Goal: Transaction & Acquisition: Obtain resource

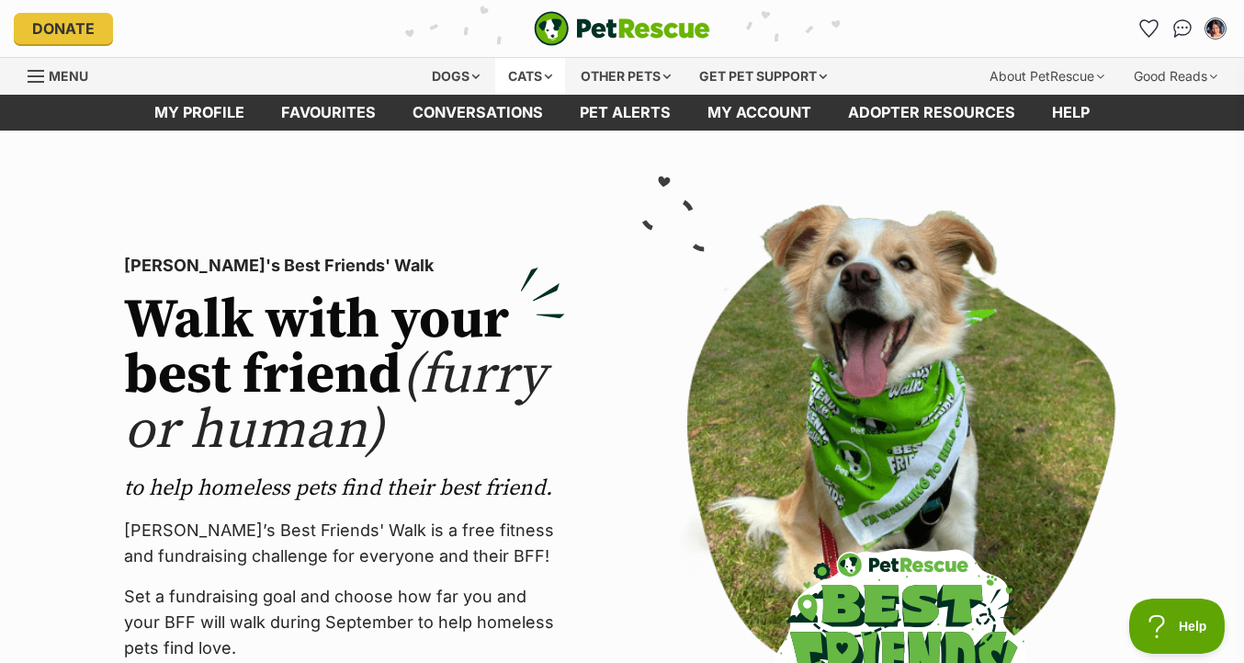
click at [523, 70] on div "Cats" at bounding box center [530, 76] width 70 height 37
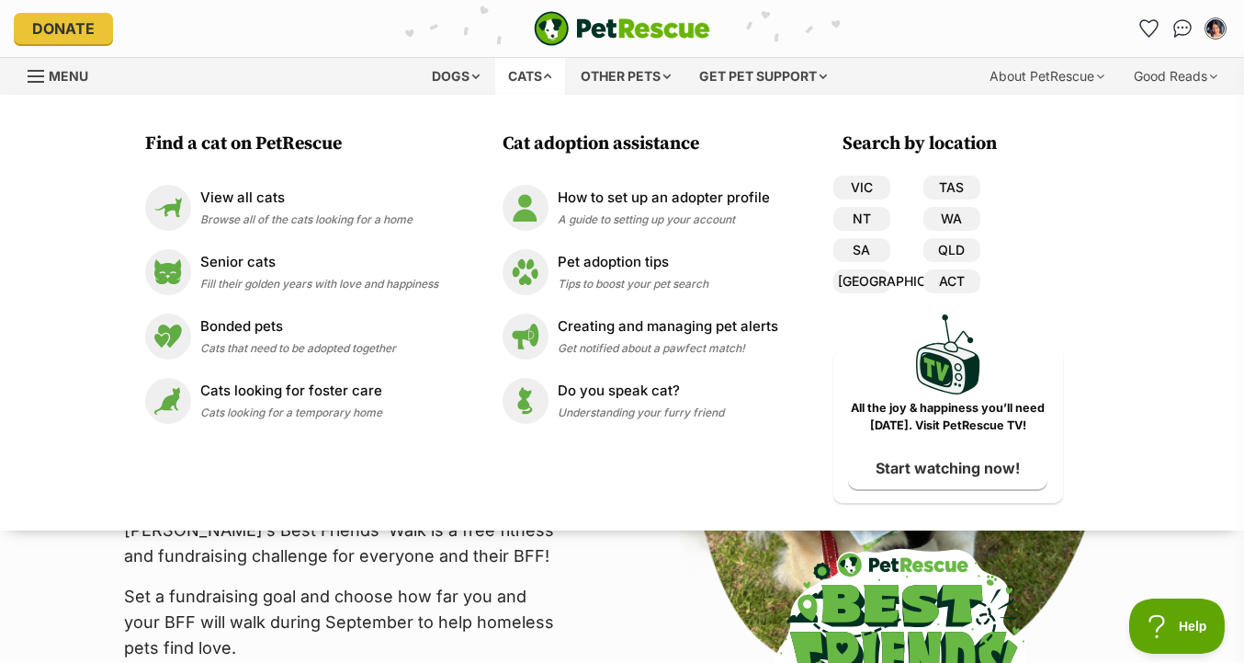
click at [358, 173] on div "Find a cat on PetRescue View all cats Browse all of the cats looking for a home…" at bounding box center [292, 316] width 312 height 371
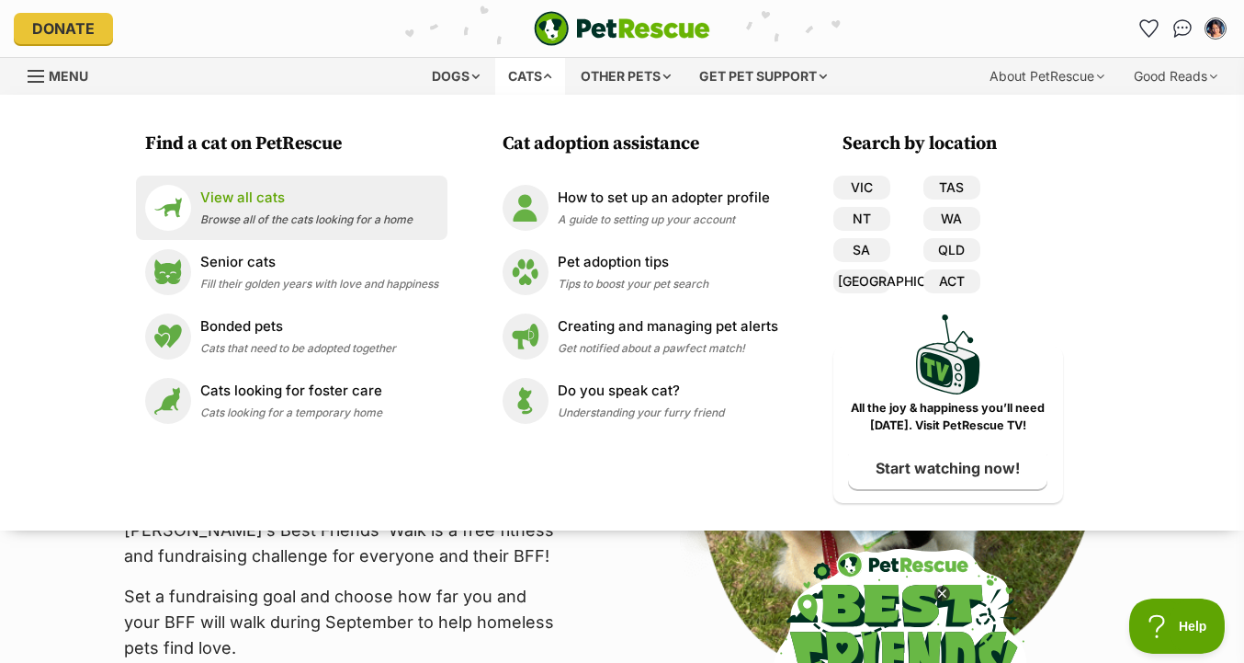
click at [357, 191] on p "View all cats" at bounding box center [306, 198] width 212 height 21
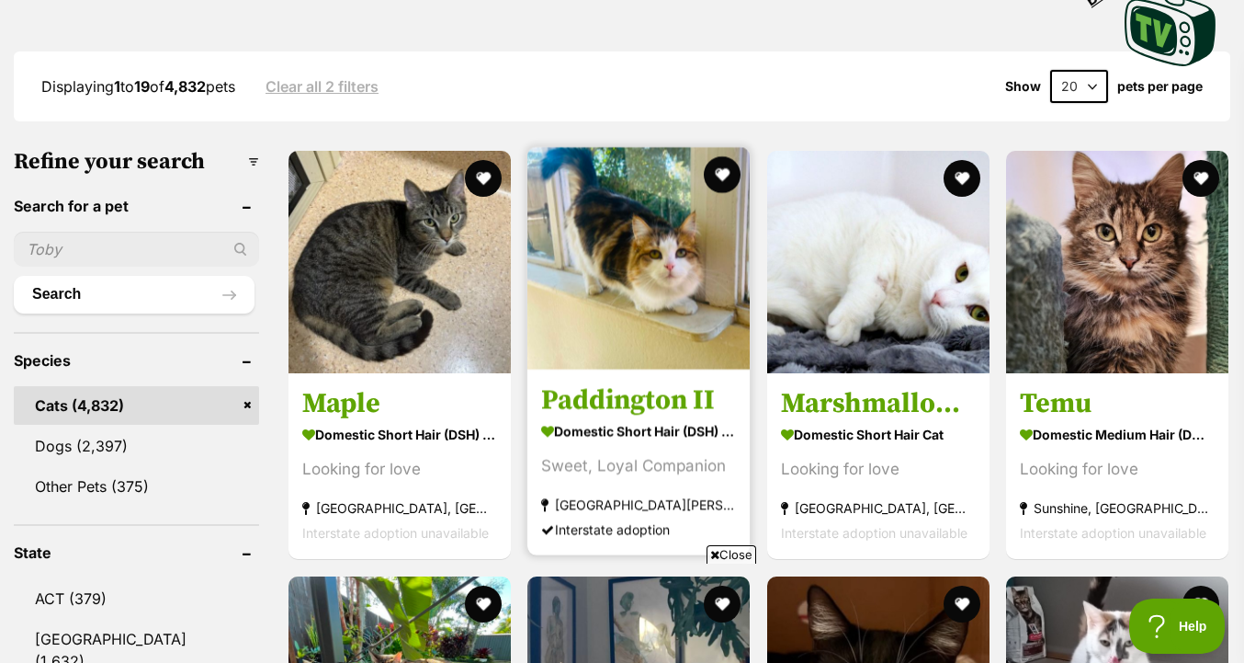
scroll to position [154, 0]
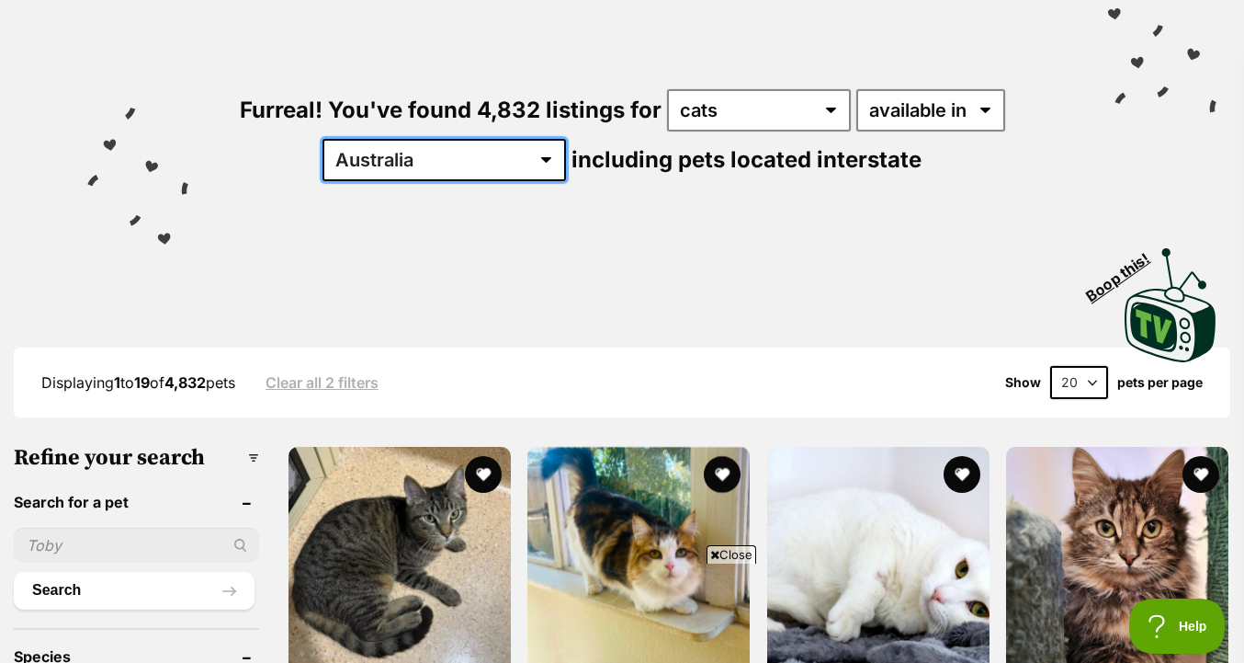
click at [449, 163] on select "Australia ACT NSW NT QLD SA TAS VIC WA" at bounding box center [445, 160] width 244 height 42
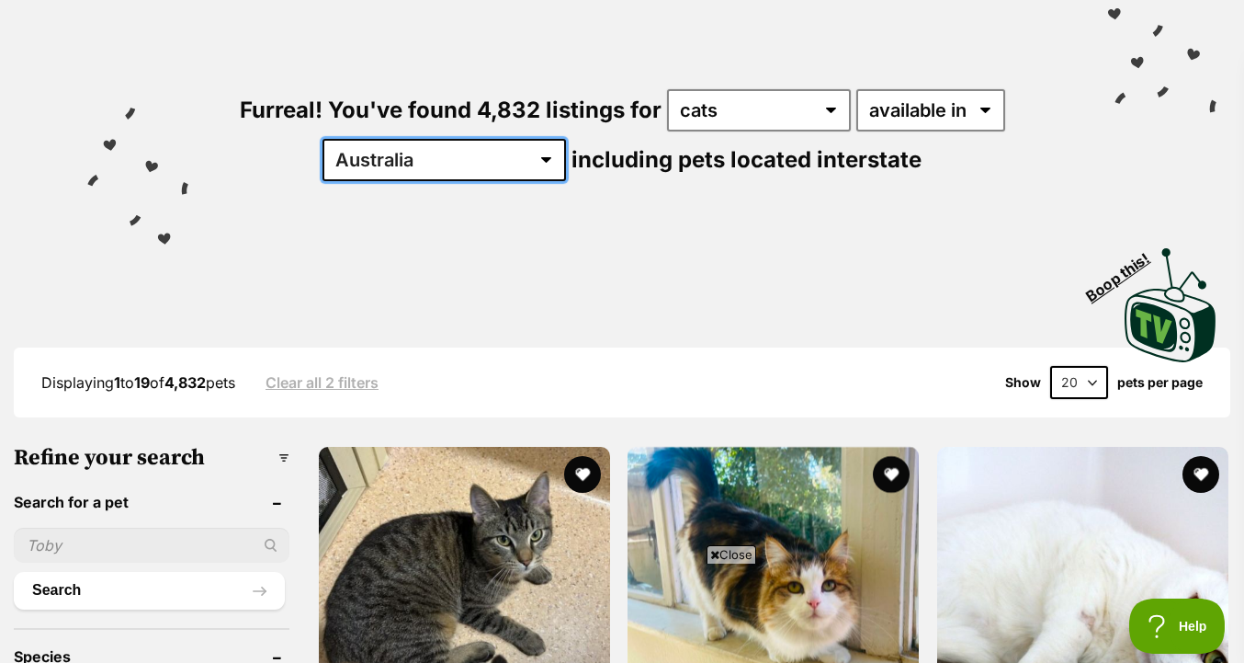
scroll to position [0, 0]
select select "VIC"
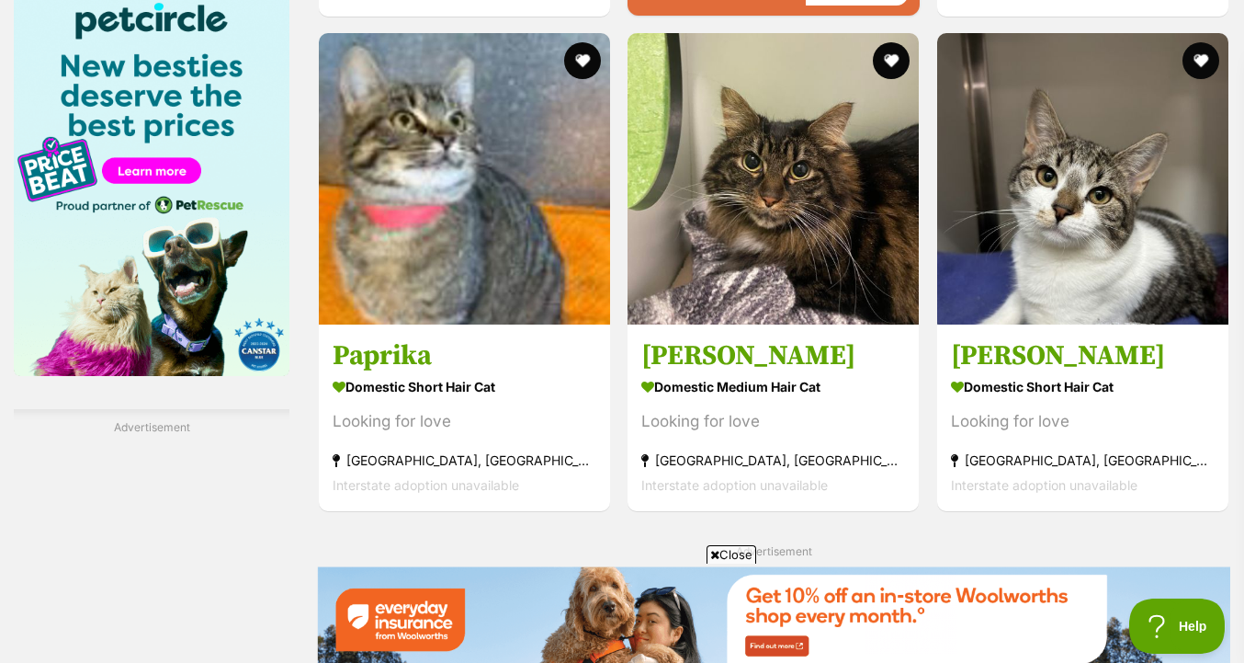
scroll to position [2878, 0]
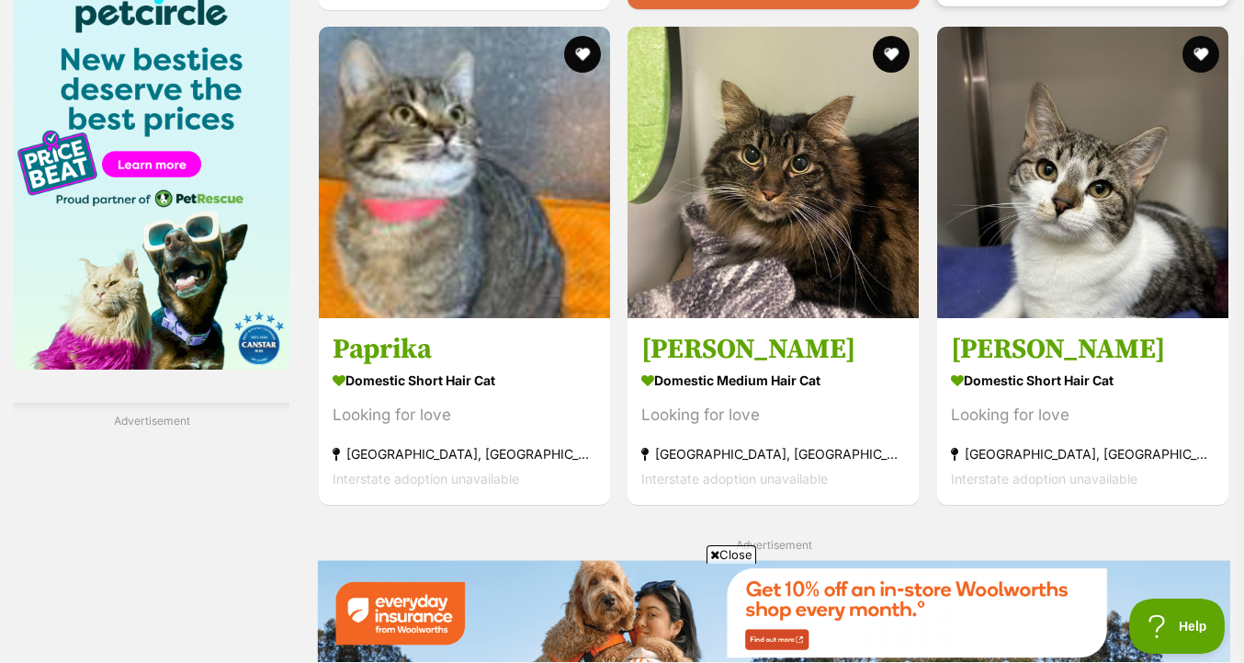
drag, startPoint x: 846, startPoint y: 204, endPoint x: 1050, endPoint y: 2, distance: 287.3
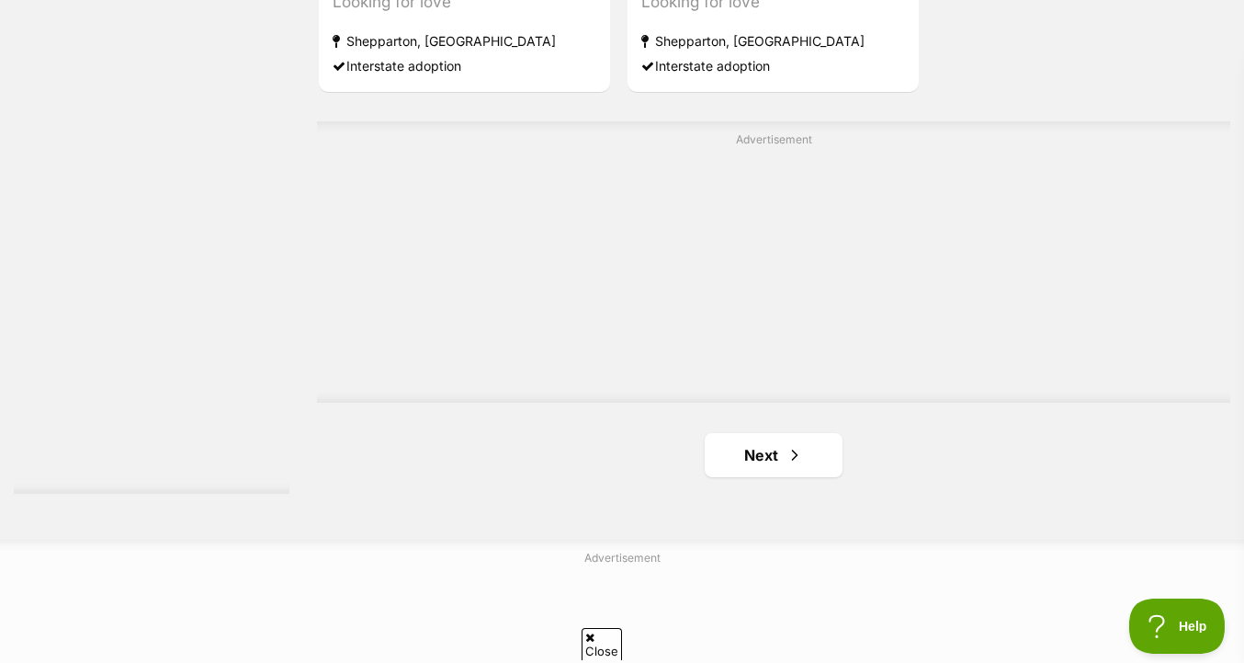
scroll to position [4473, 0]
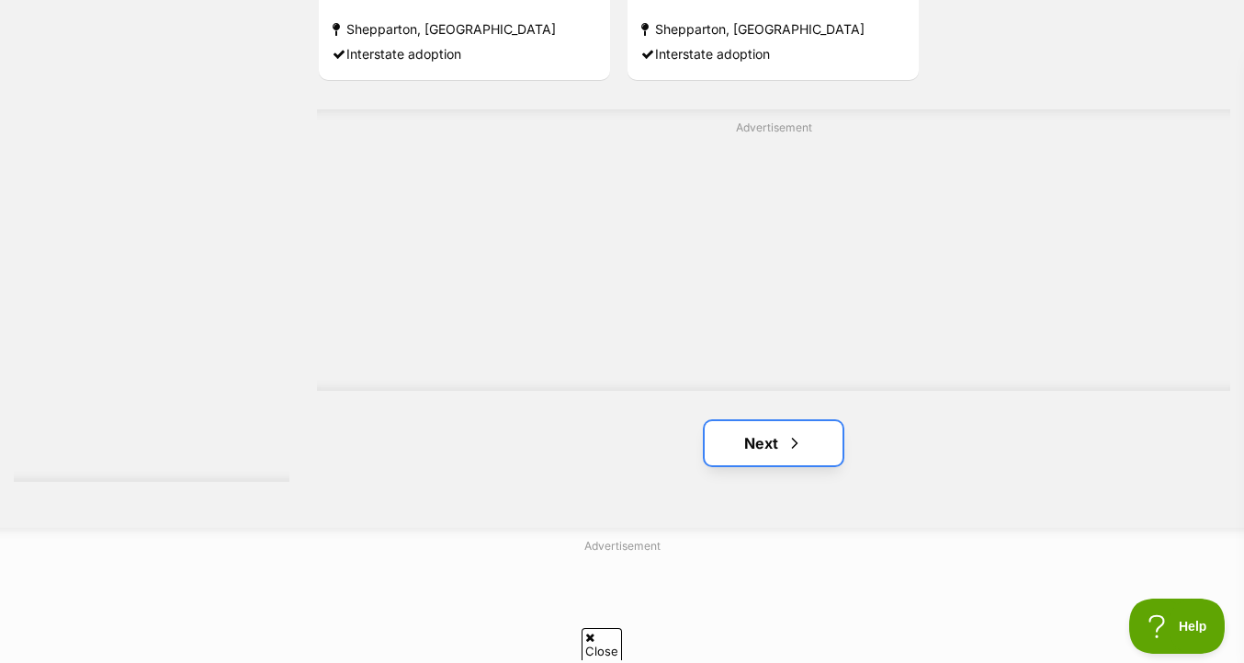
click at [797, 453] on span "Next page" at bounding box center [795, 443] width 18 height 22
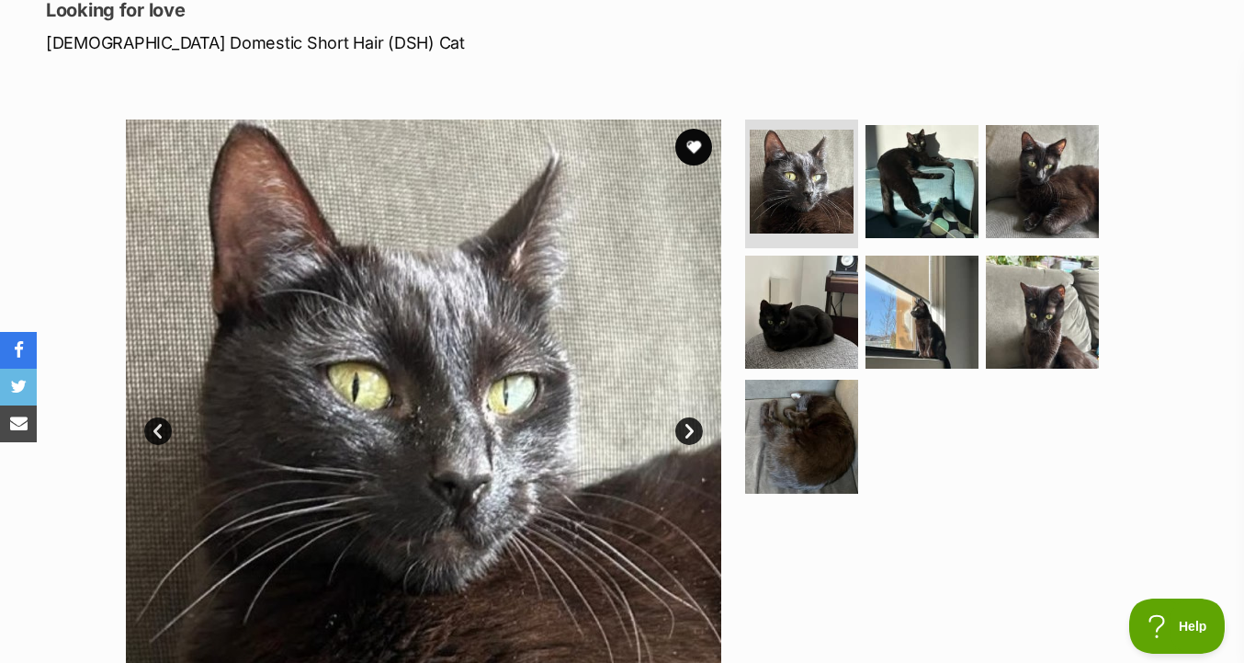
scroll to position [274, 0]
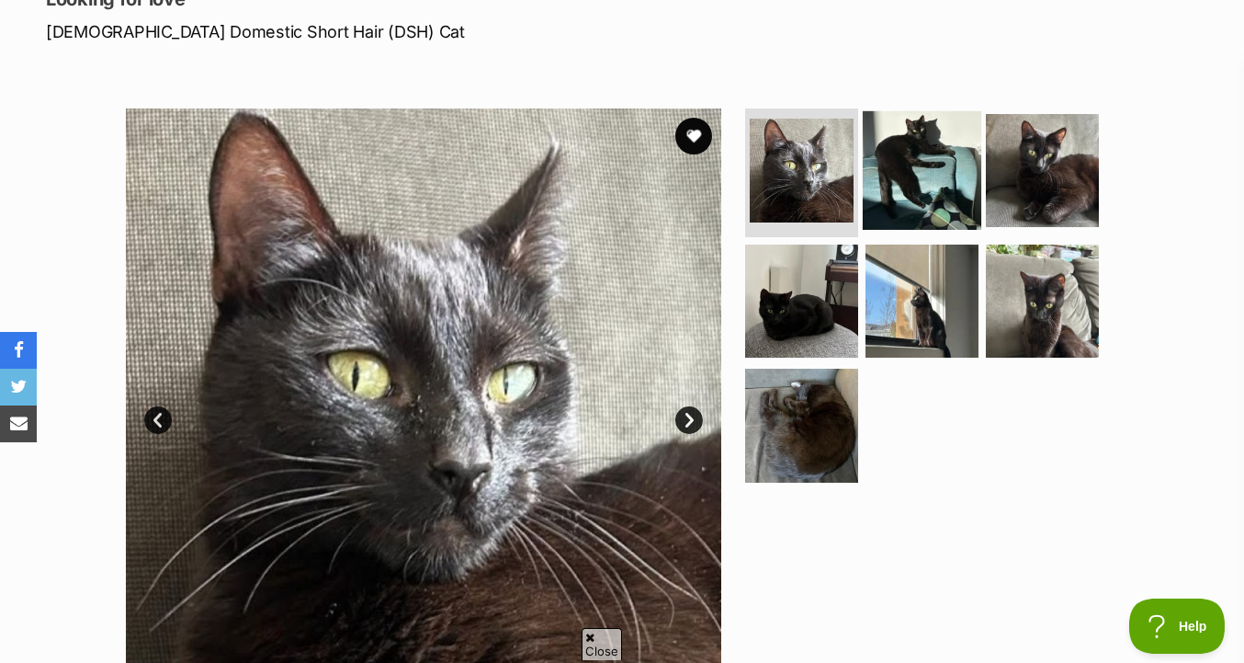
click at [915, 185] on img at bounding box center [922, 170] width 119 height 119
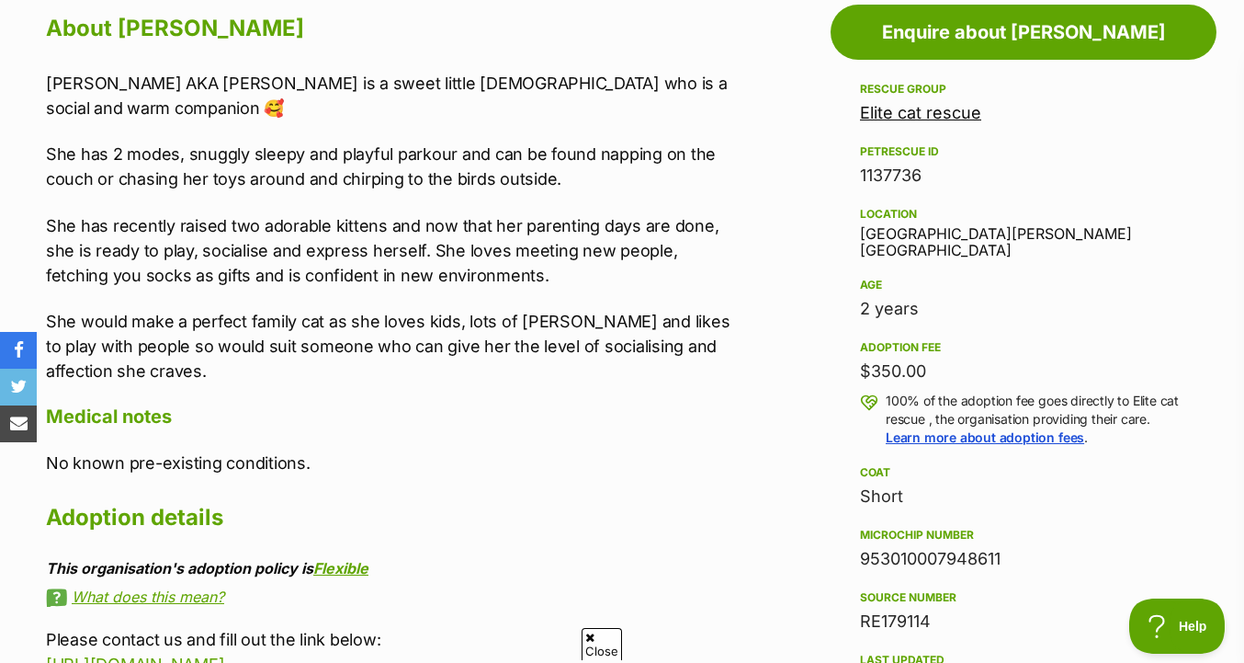
scroll to position [0, 0]
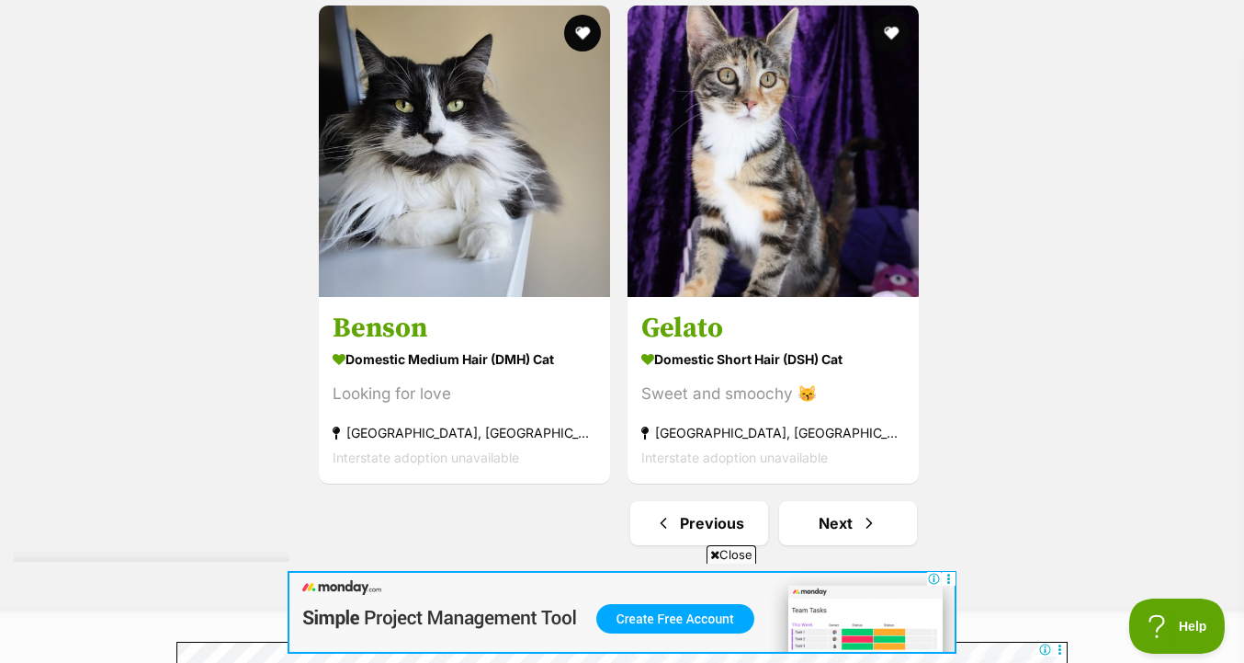
scroll to position [4399, 0]
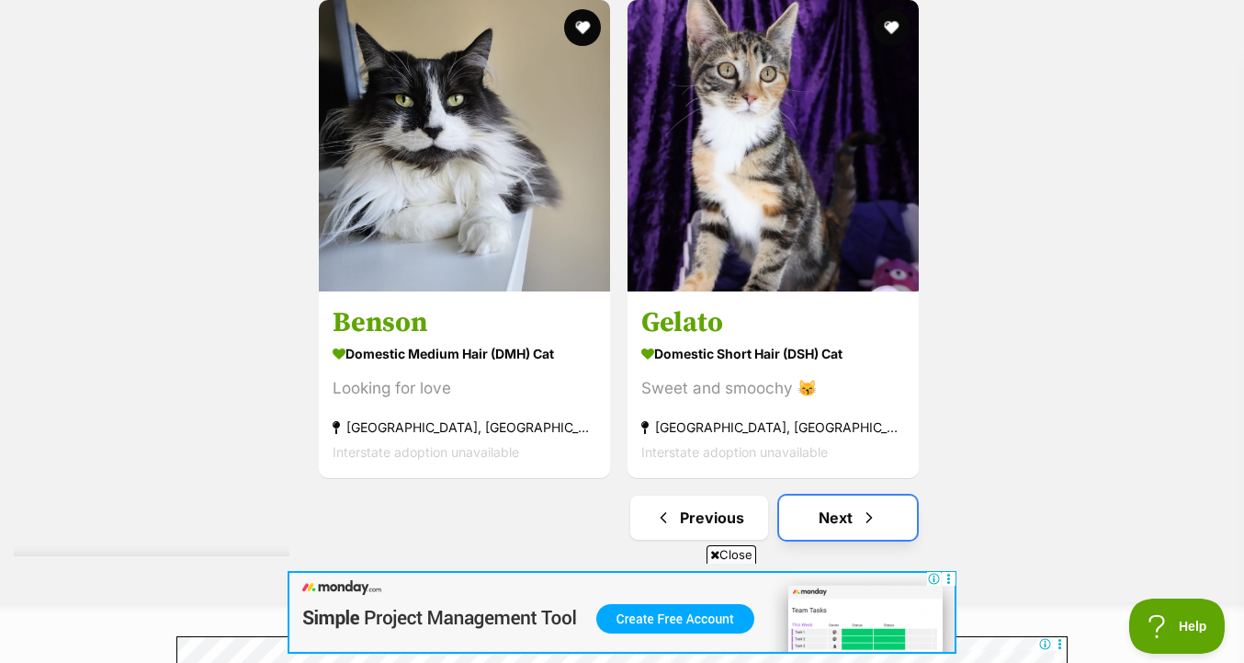
click at [866, 527] on span "Next page" at bounding box center [869, 517] width 18 height 22
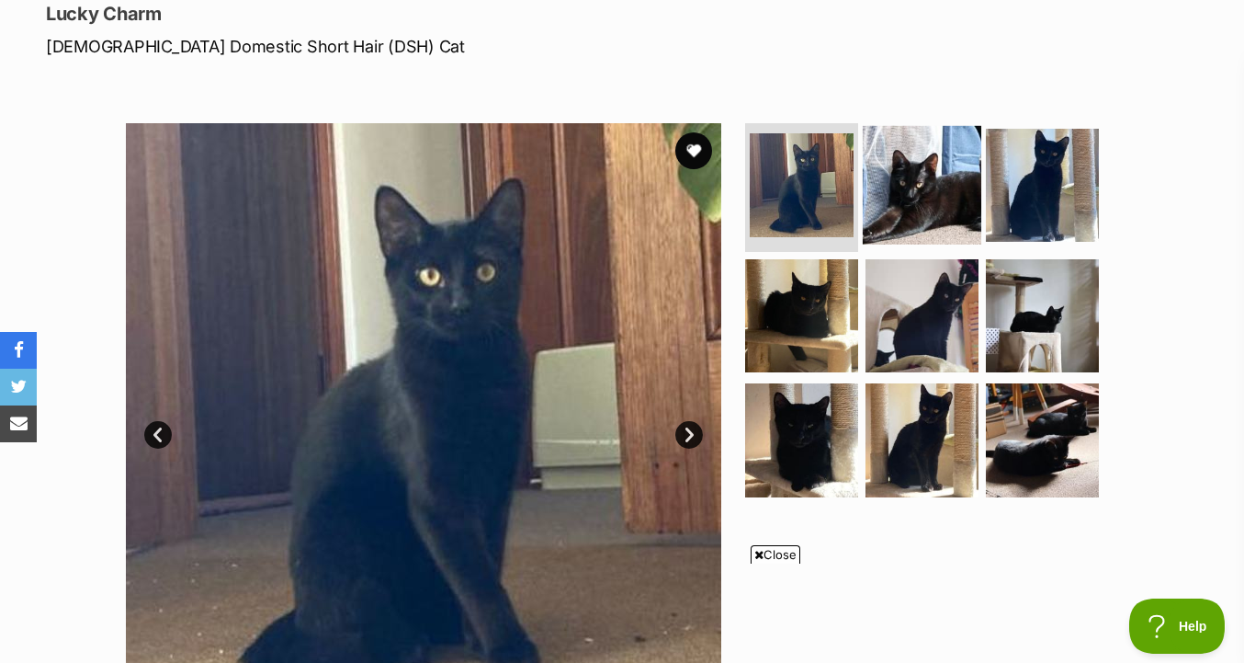
click at [863, 170] on img at bounding box center [922, 185] width 119 height 119
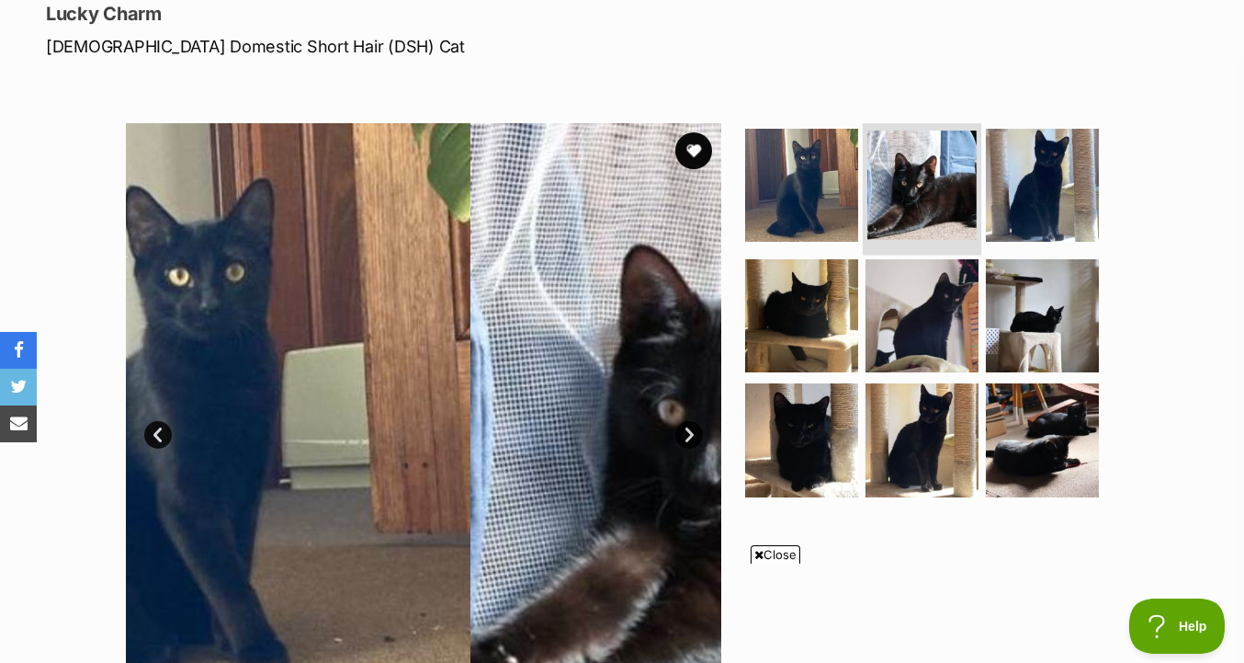
click at [907, 174] on img at bounding box center [922, 185] width 109 height 109
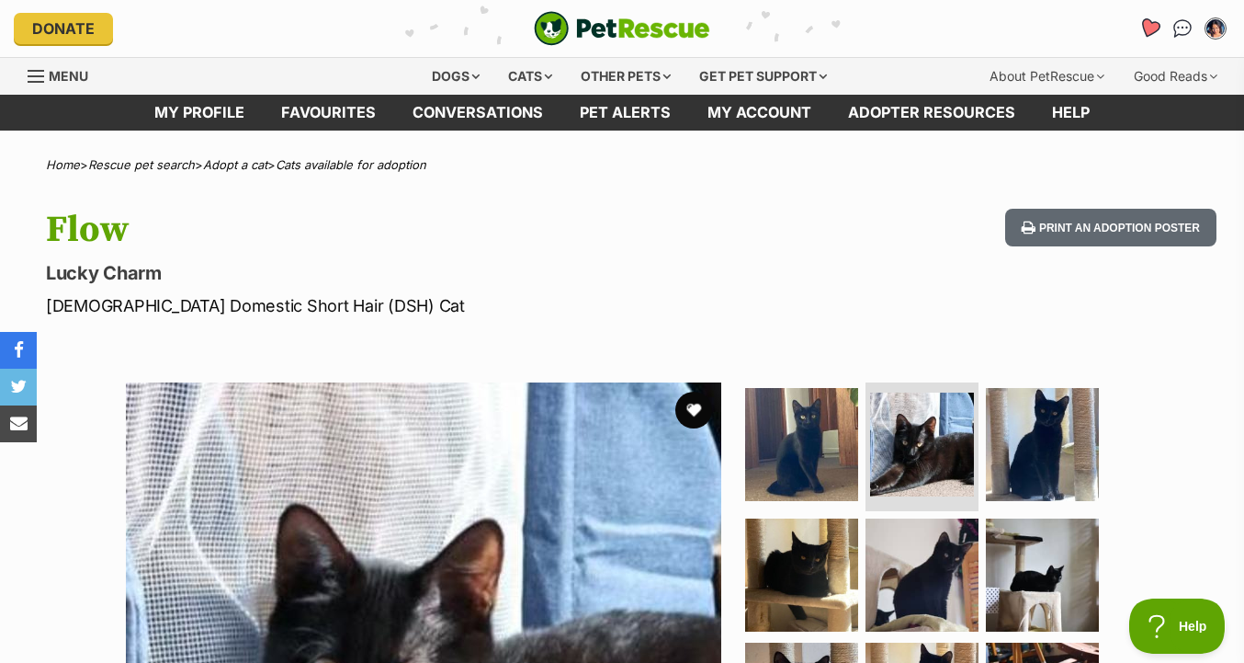
click at [1142, 30] on icon "Favourites" at bounding box center [1150, 29] width 25 height 24
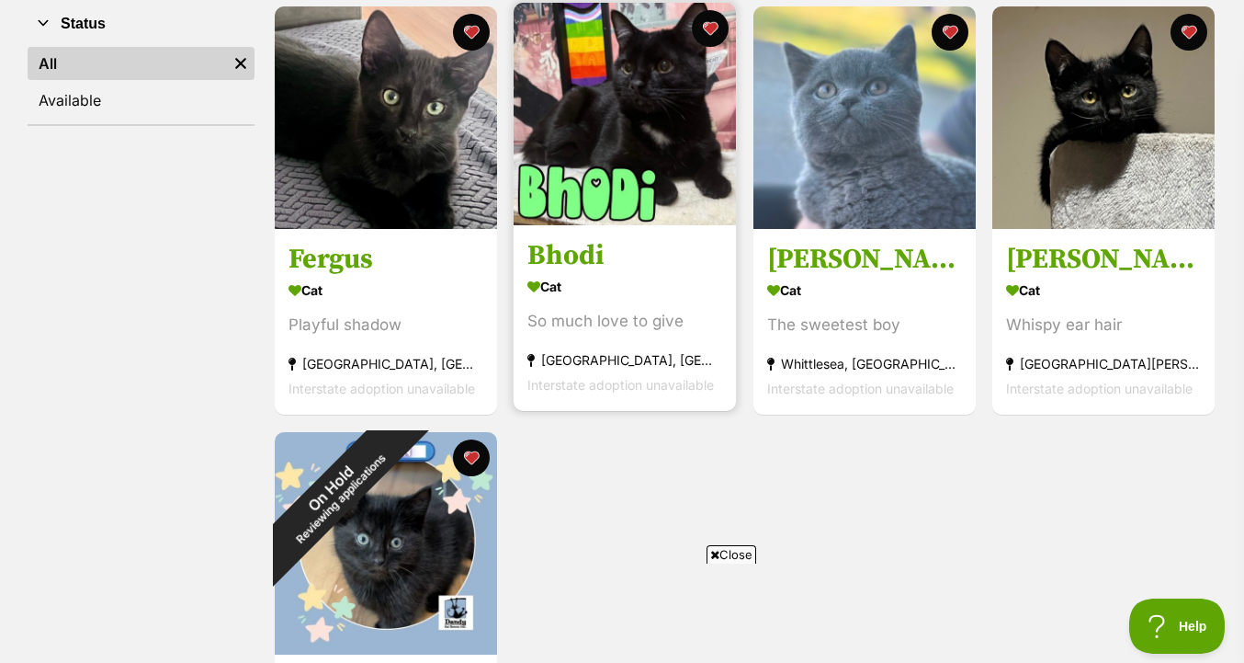
click at [642, 214] on img at bounding box center [625, 114] width 222 height 222
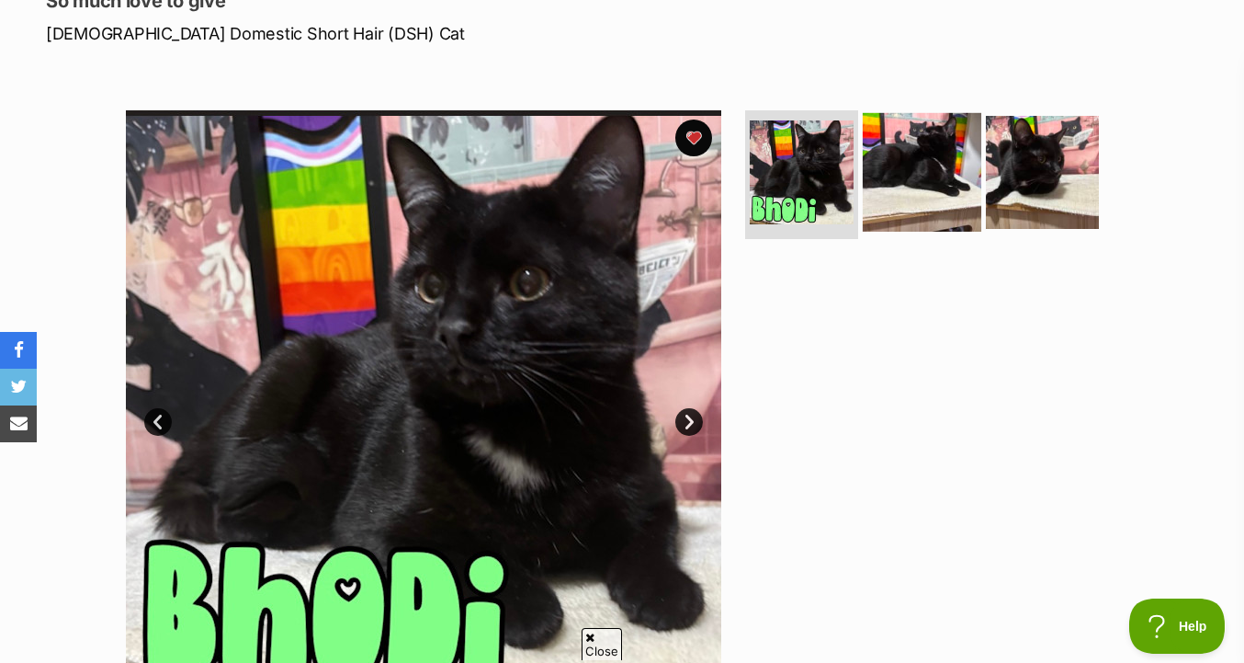
click at [945, 165] on img at bounding box center [922, 172] width 119 height 119
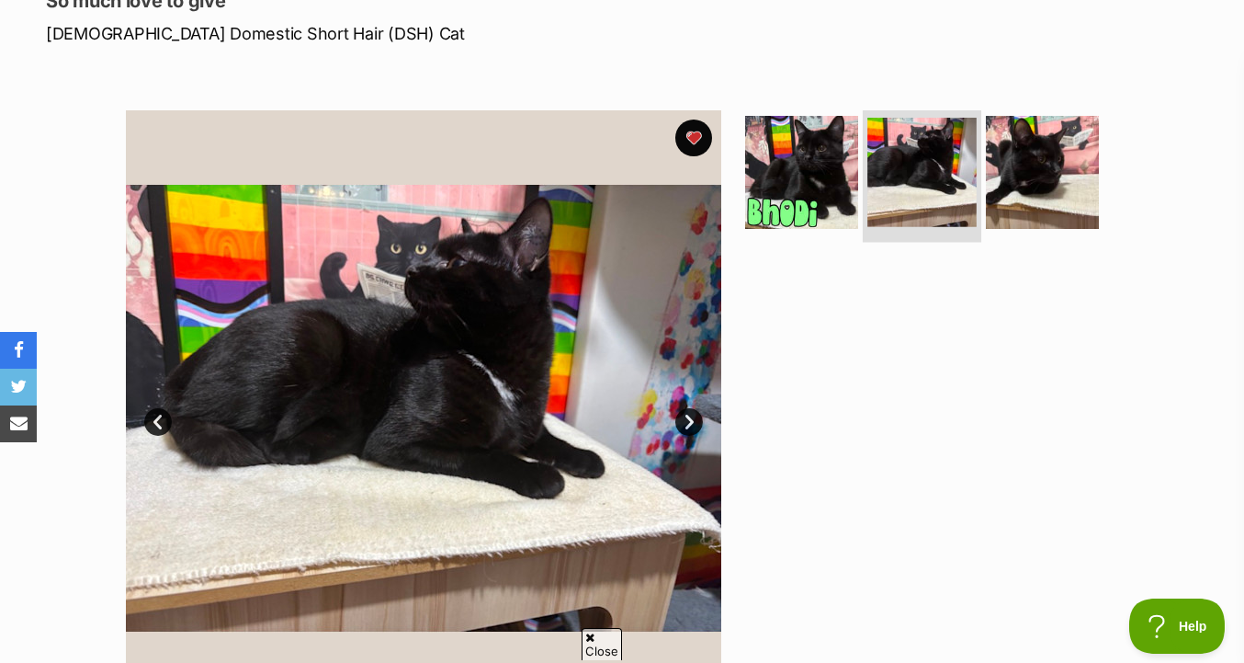
scroll to position [300, 0]
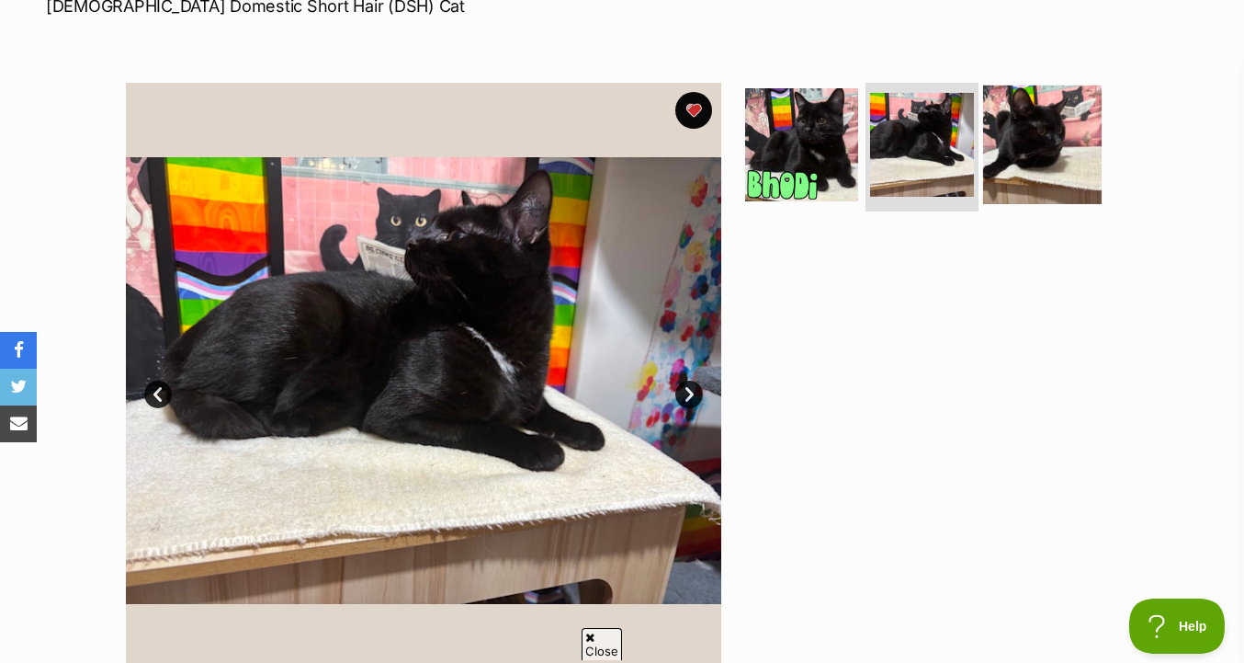
click at [1037, 145] on img at bounding box center [1042, 144] width 119 height 119
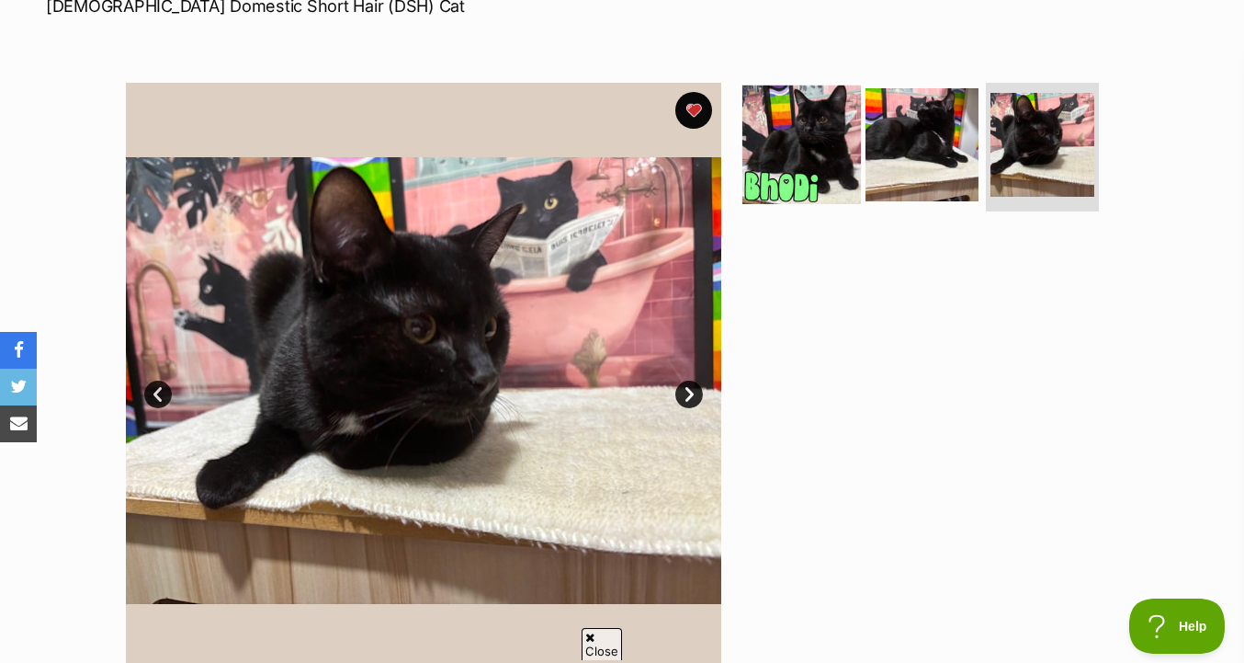
click at [798, 144] on img at bounding box center [802, 144] width 119 height 119
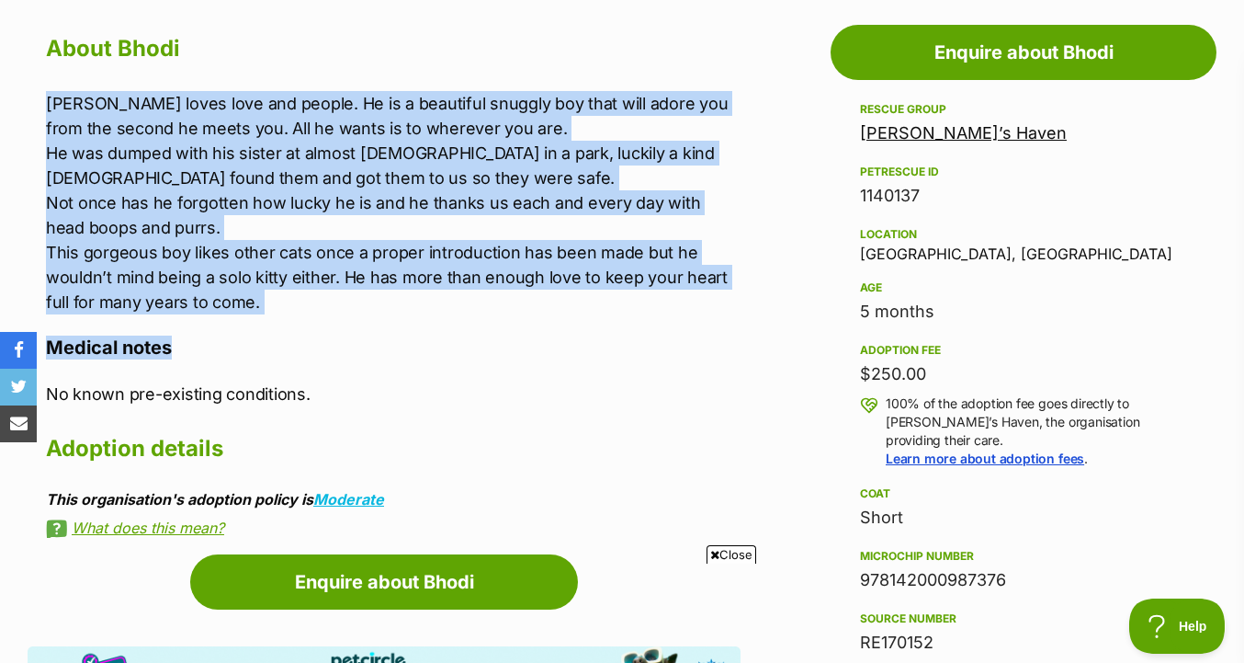
scroll to position [0, 0]
drag, startPoint x: 740, startPoint y: 304, endPoint x: 756, endPoint y: 85, distance: 219.4
drag, startPoint x: 725, startPoint y: 60, endPoint x: 706, endPoint y: 319, distance: 259.9
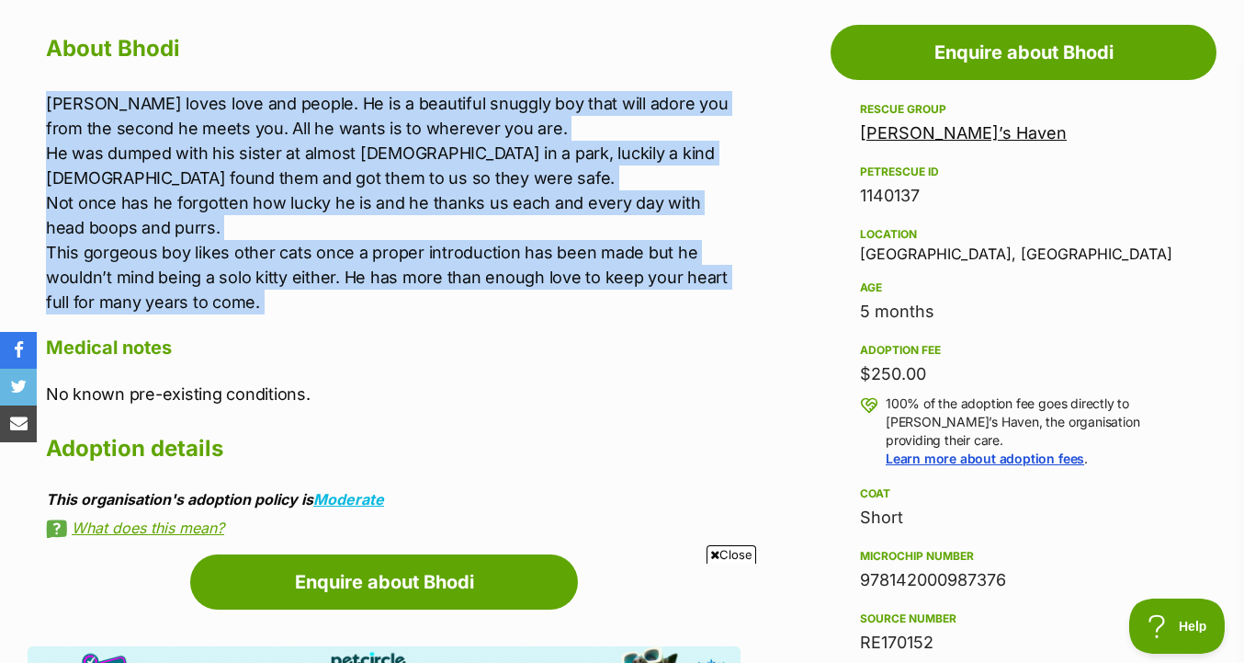
click at [706, 320] on div "About Bhodi [PERSON_NAME] loves love and people. He is a beautiful snuggly boy …" at bounding box center [393, 282] width 695 height 508
click at [706, 319] on div "About Bhodi [PERSON_NAME] loves love and people. He is a beautiful snuggly boy …" at bounding box center [393, 282] width 695 height 508
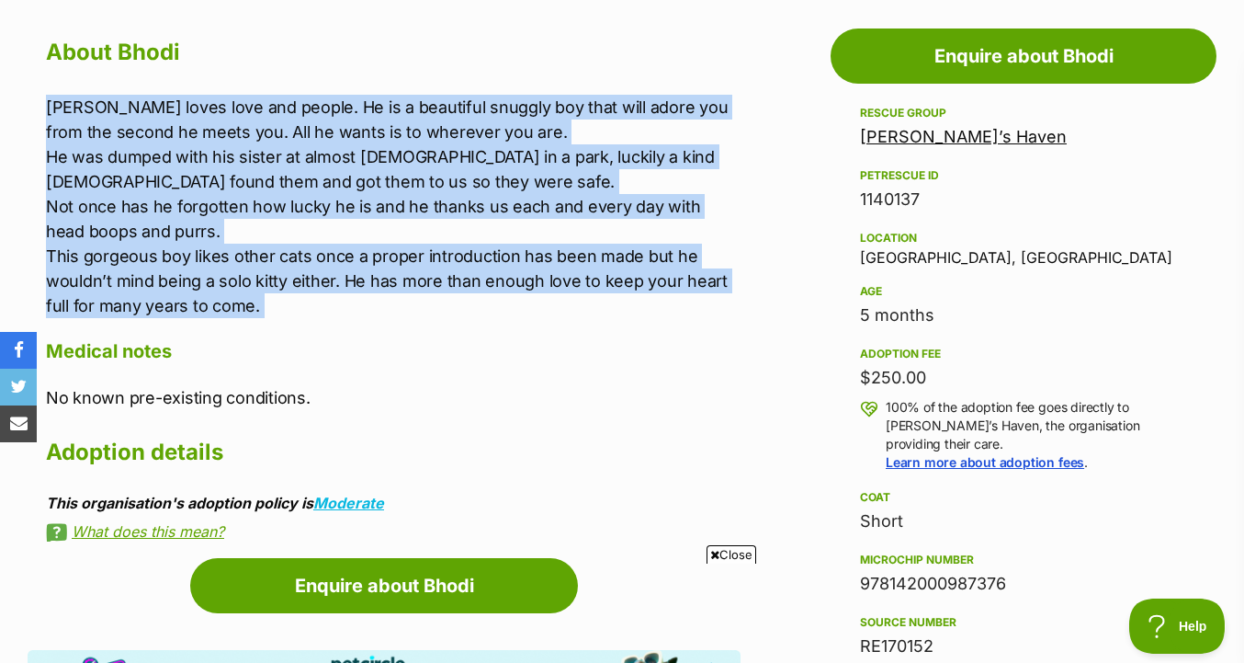
drag, startPoint x: 706, startPoint y: 324, endPoint x: 726, endPoint y: 75, distance: 249.9
click at [726, 75] on div "About Bhodi [PERSON_NAME] loves love and people. He is a beautiful snuggly boy …" at bounding box center [393, 286] width 695 height 508
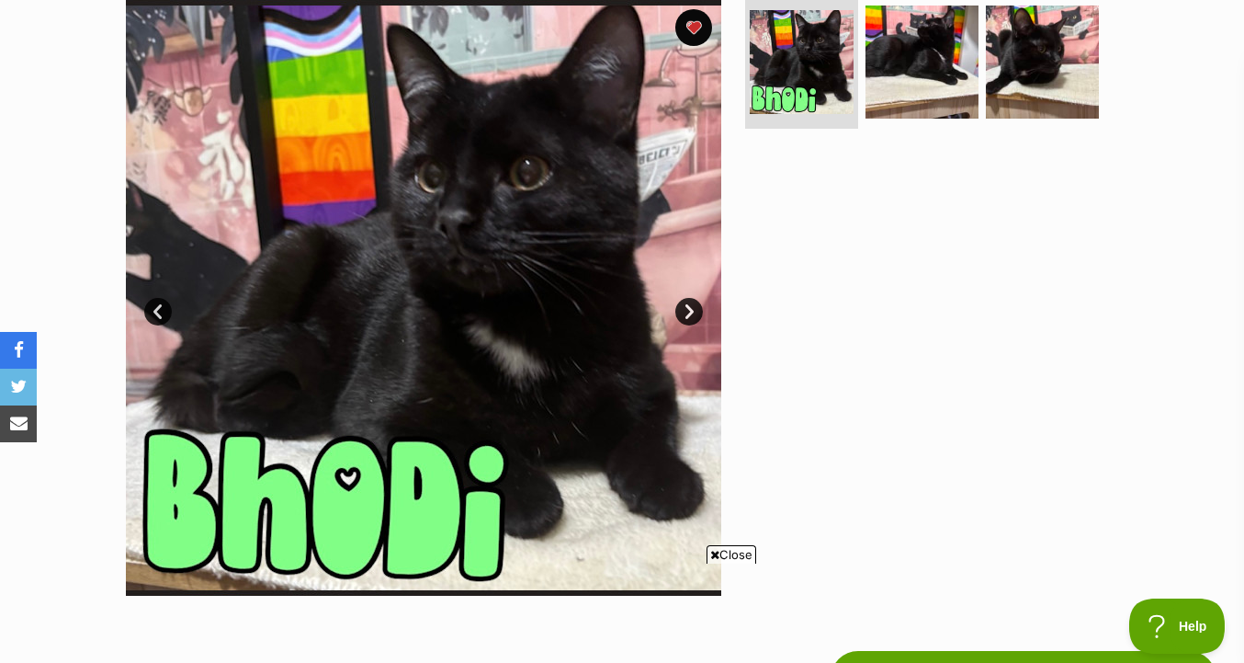
scroll to position [328, 0]
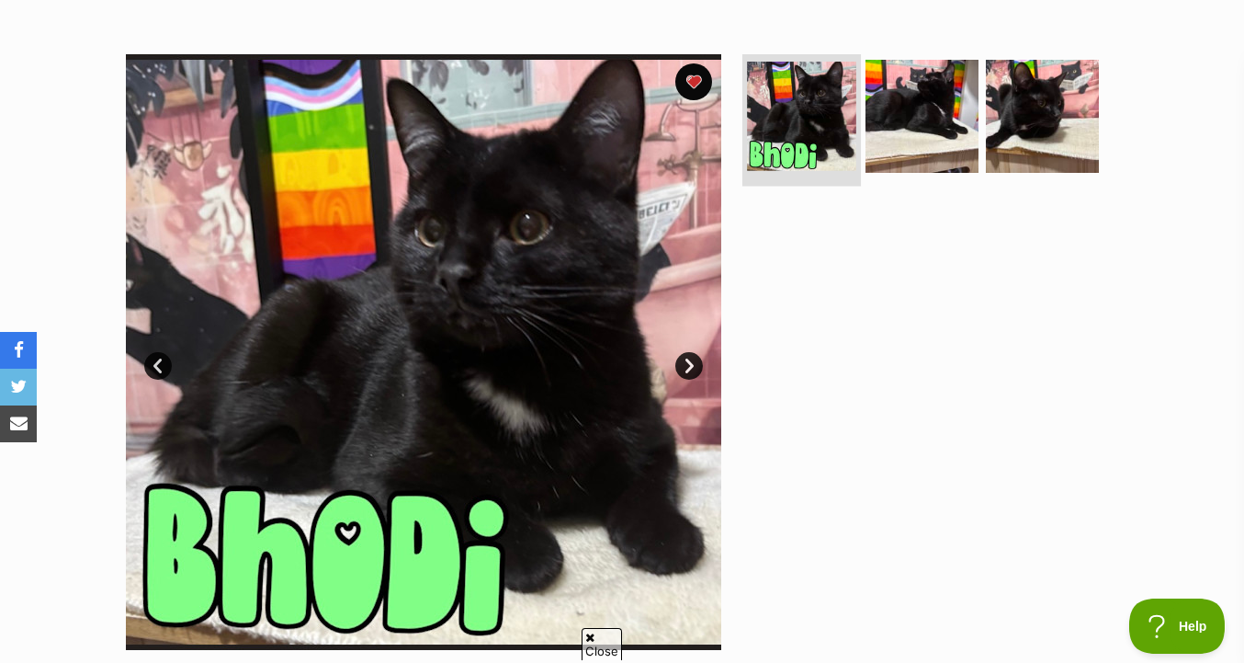
click at [843, 118] on img at bounding box center [801, 116] width 109 height 109
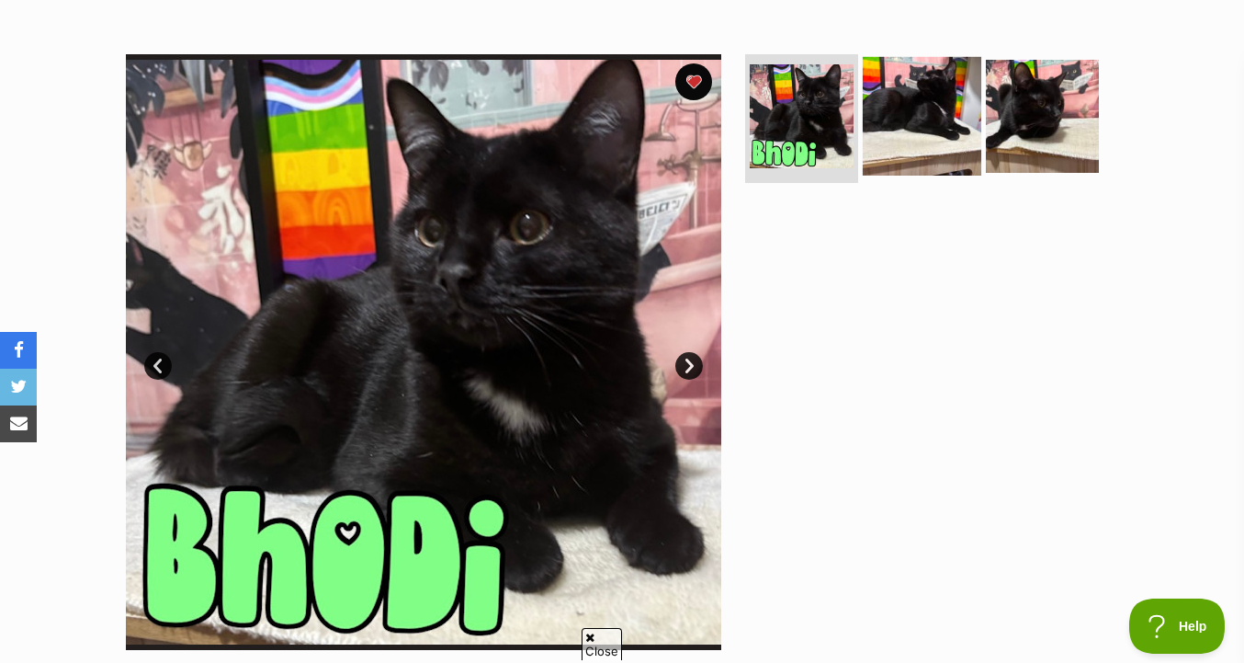
click at [931, 129] on img at bounding box center [922, 116] width 119 height 119
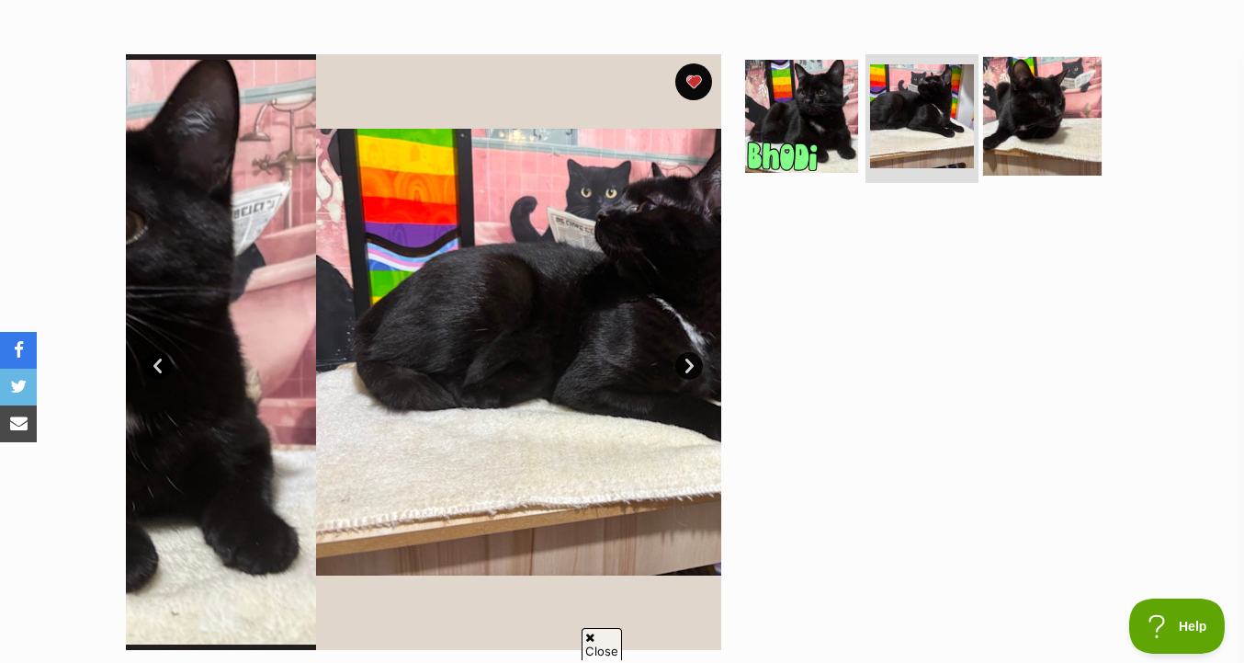
scroll to position [0, 0]
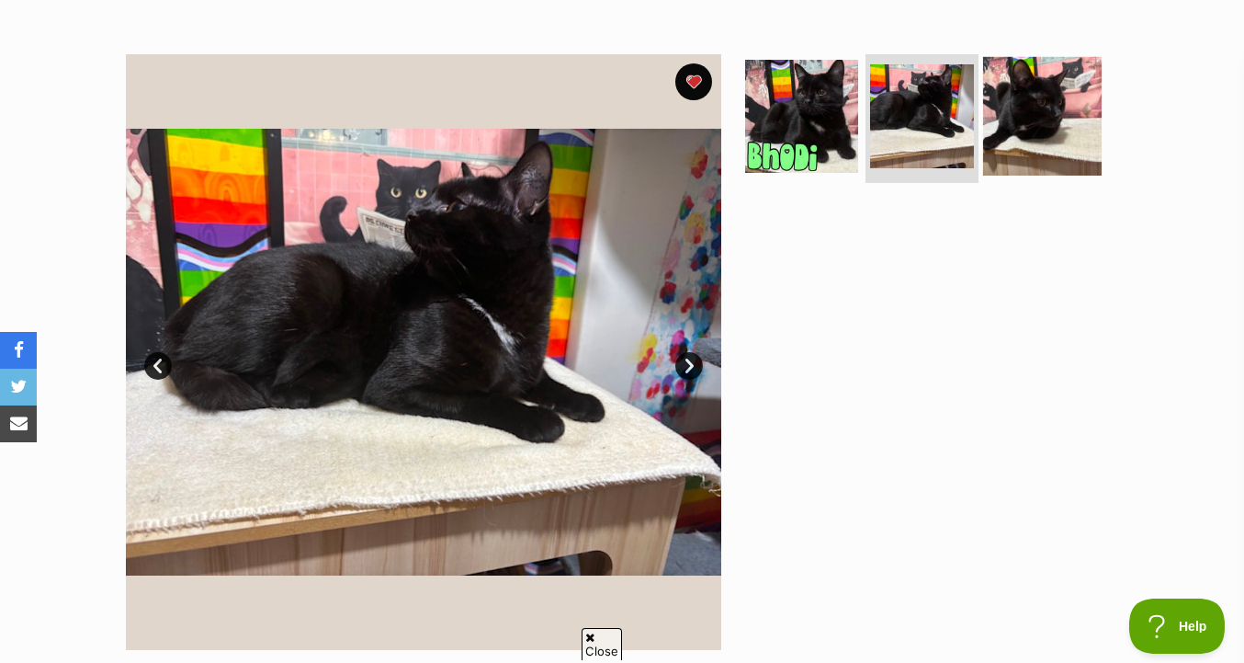
click at [1040, 127] on img at bounding box center [1042, 116] width 119 height 119
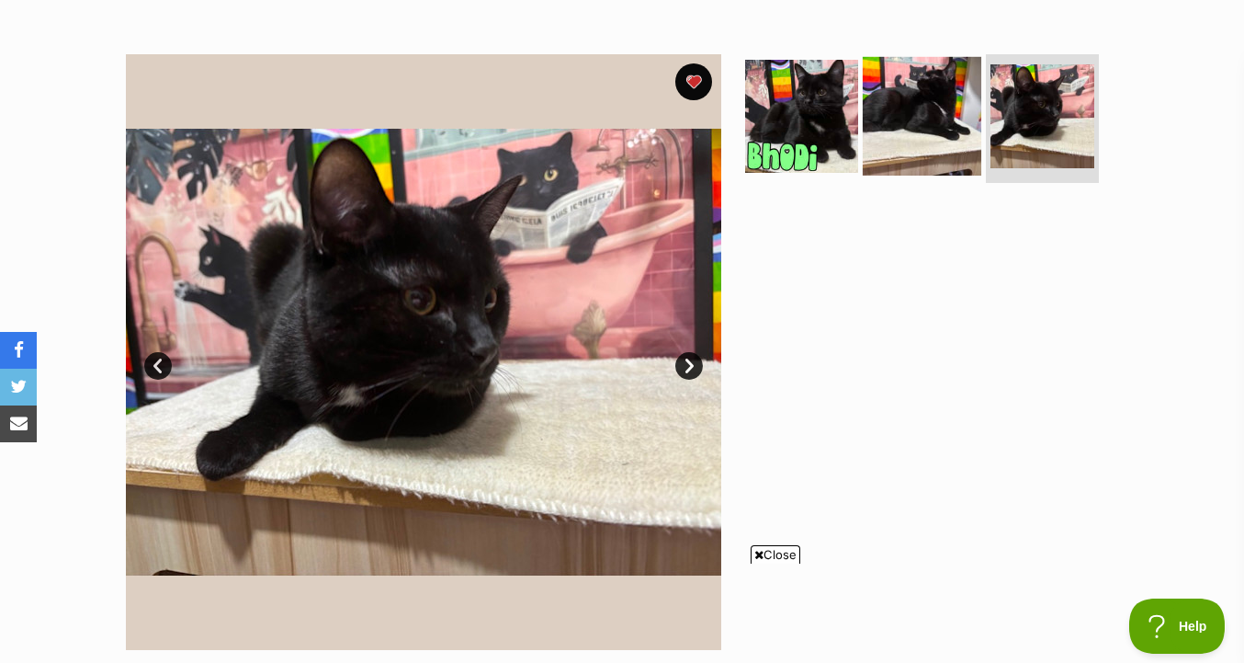
click at [972, 162] on img at bounding box center [922, 116] width 119 height 119
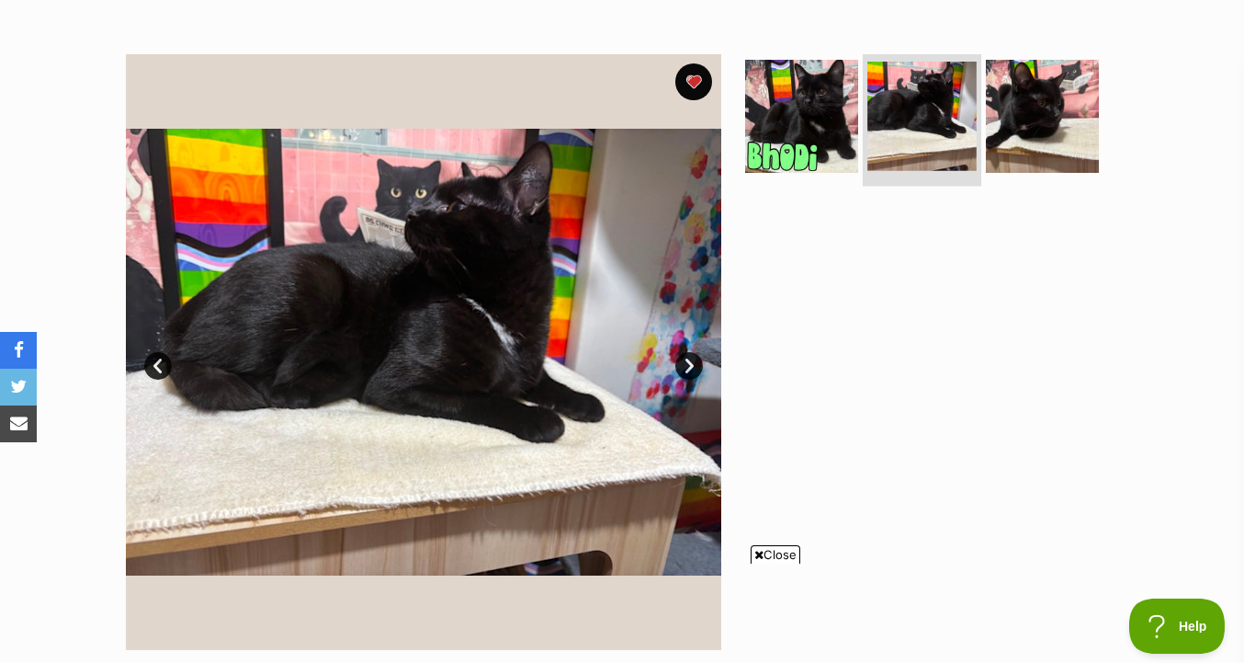
click at [869, 115] on img at bounding box center [922, 116] width 109 height 109
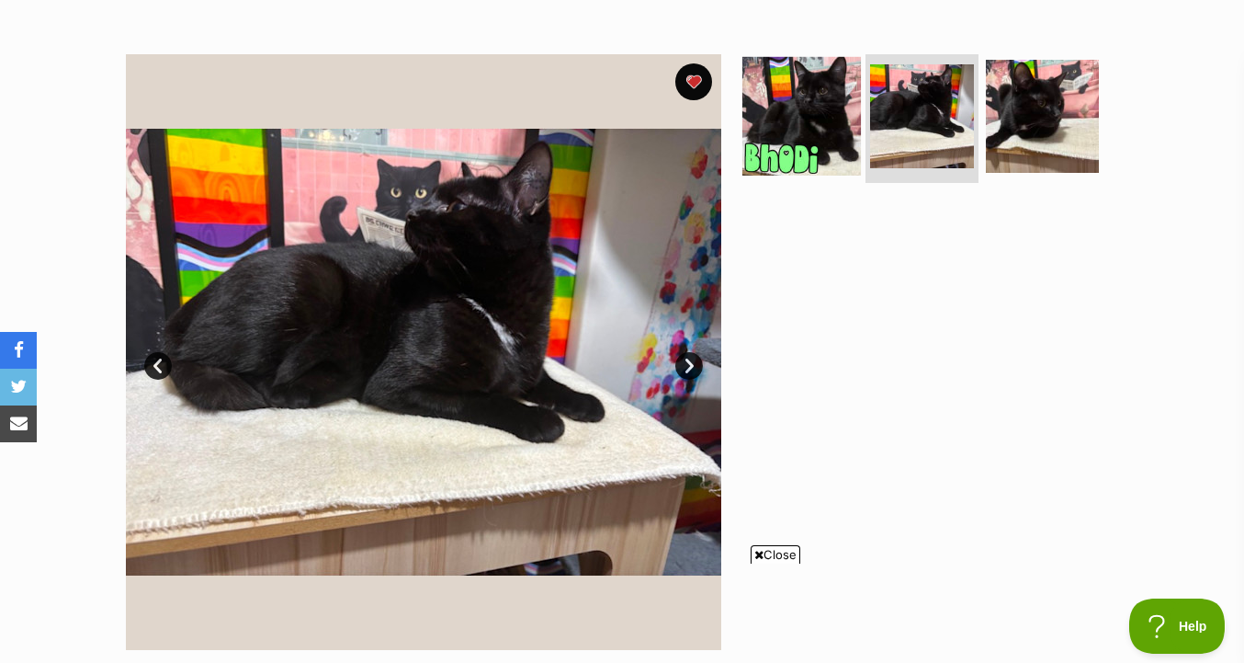
click at [825, 122] on img at bounding box center [802, 116] width 119 height 119
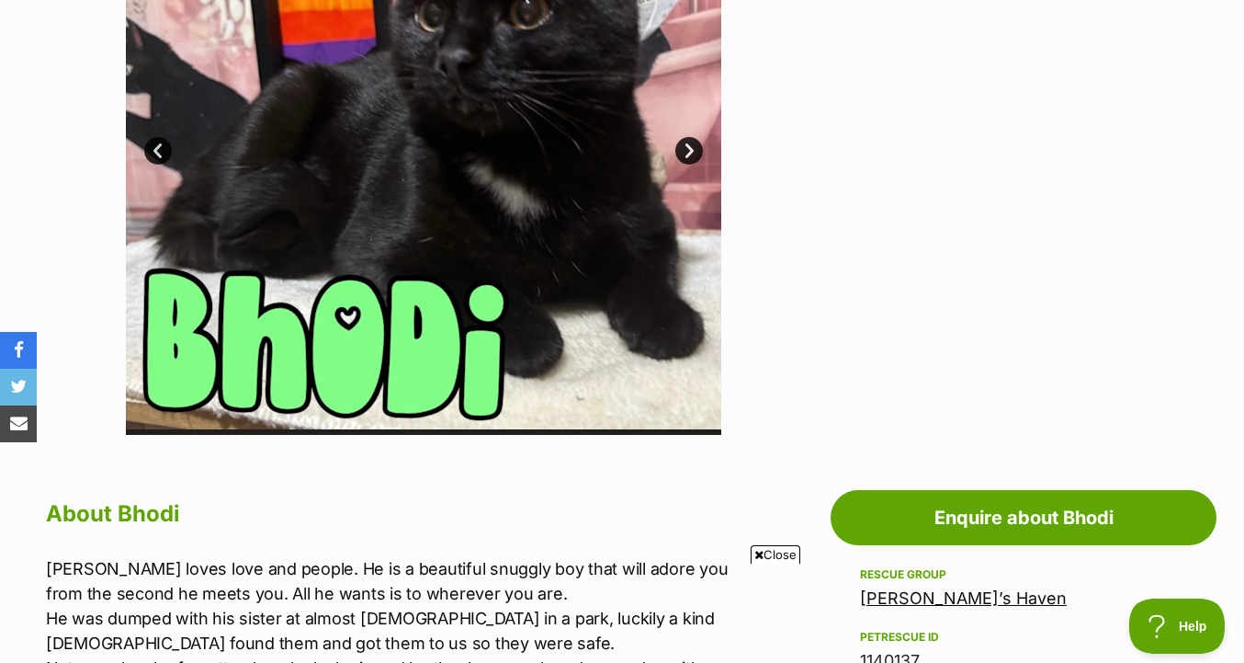
scroll to position [1178, 0]
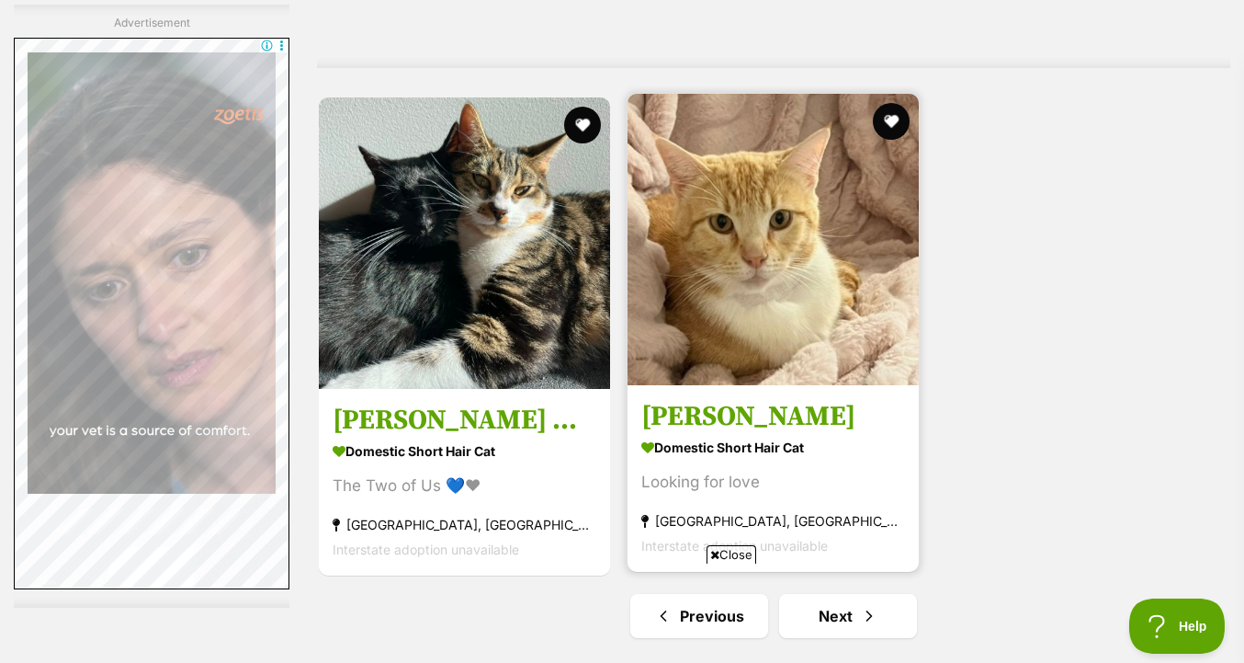
scroll to position [4507, 0]
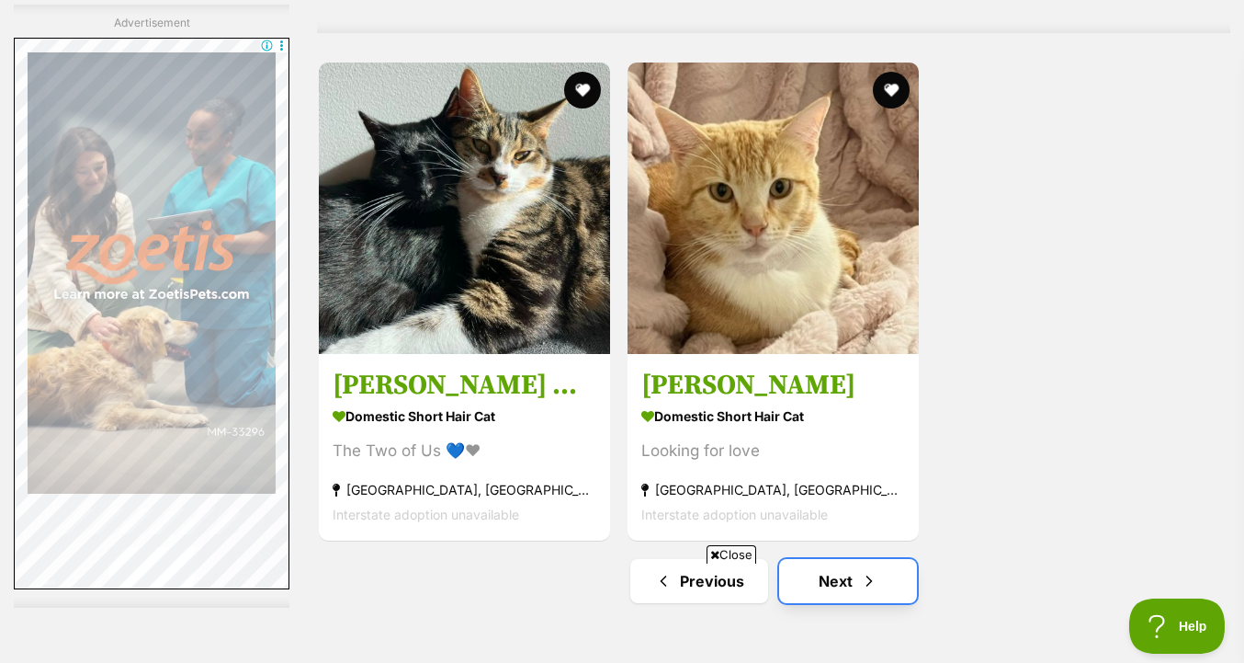
click at [810, 559] on link "Next" at bounding box center [848, 581] width 138 height 44
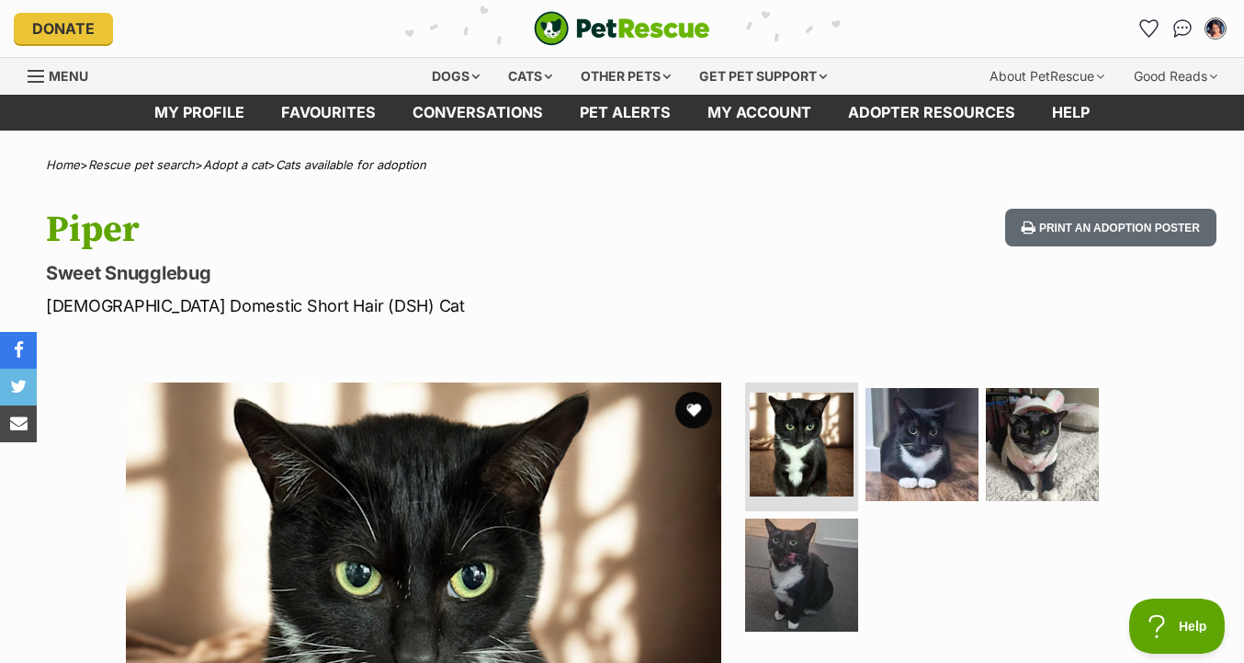
scroll to position [379, 0]
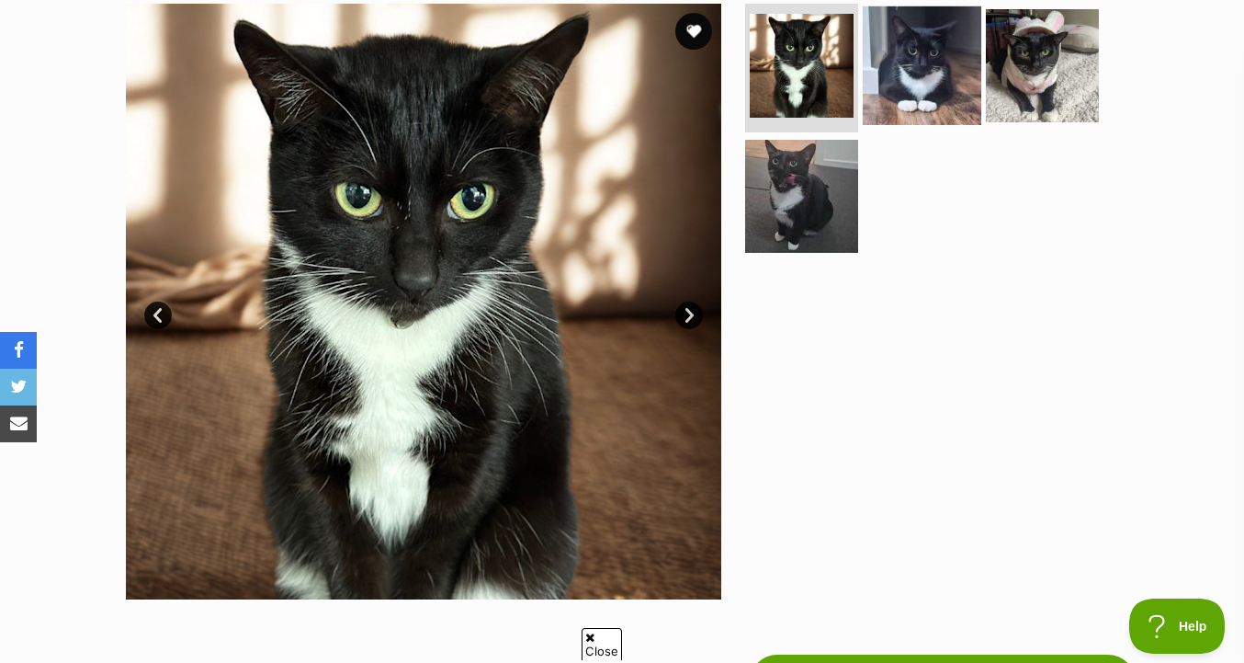
click at [915, 103] on img at bounding box center [922, 65] width 119 height 119
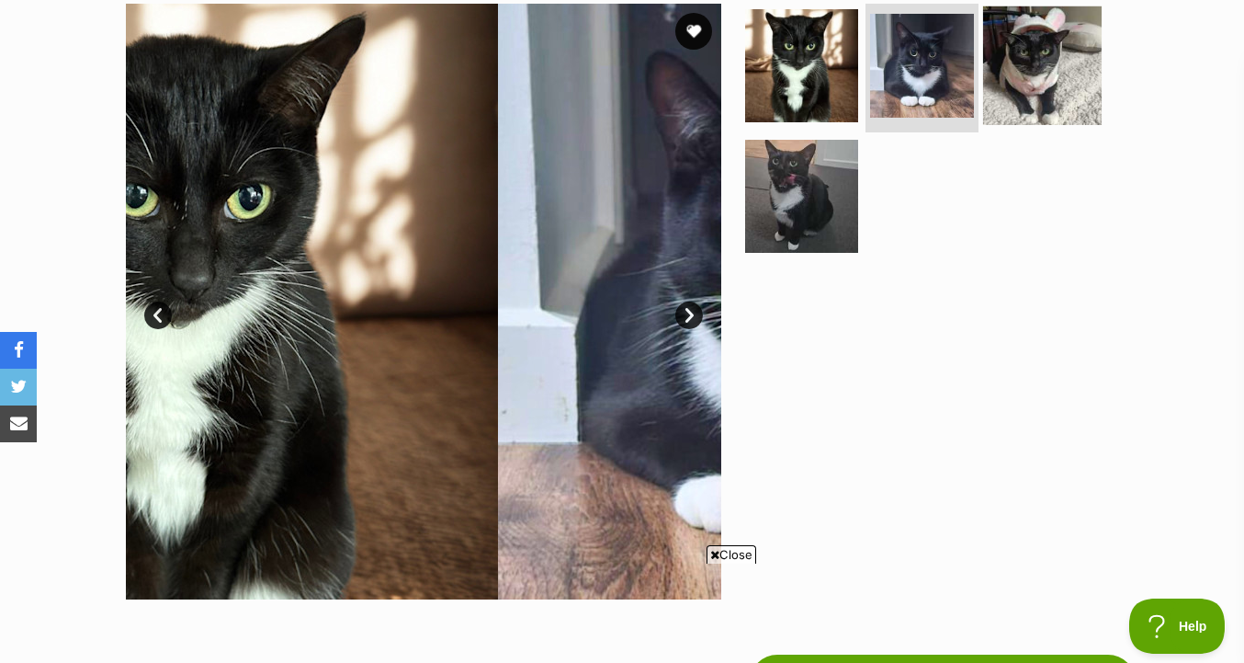
scroll to position [0, 0]
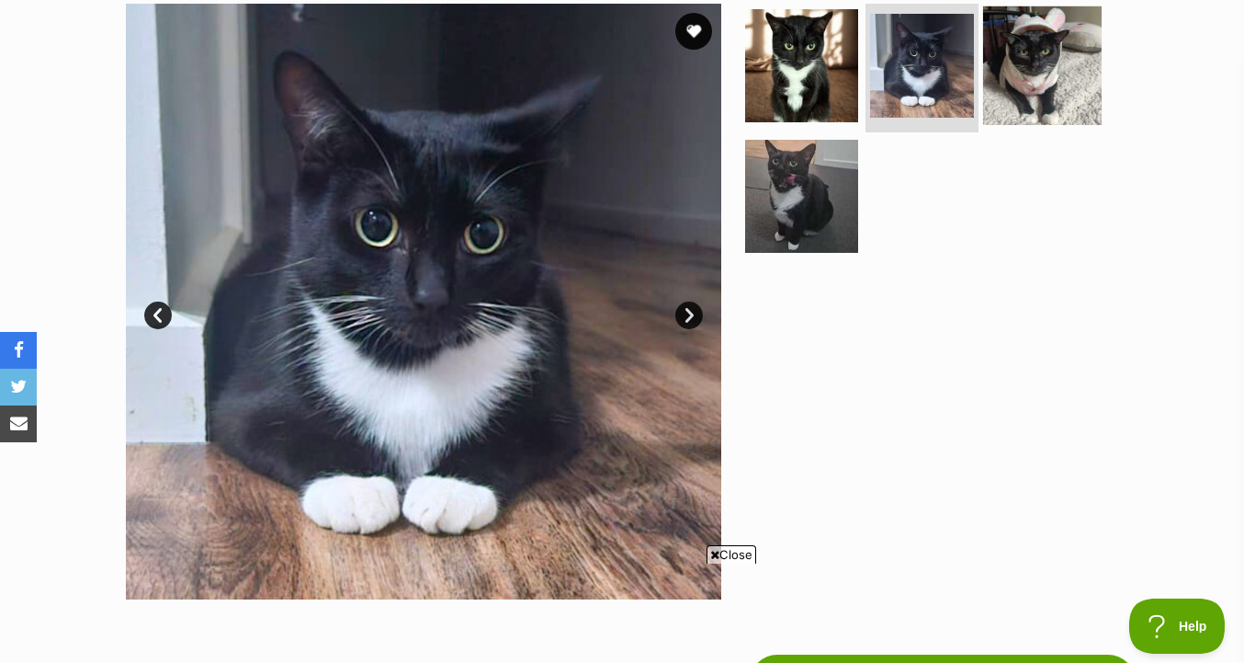
click at [1023, 92] on img at bounding box center [1042, 65] width 119 height 119
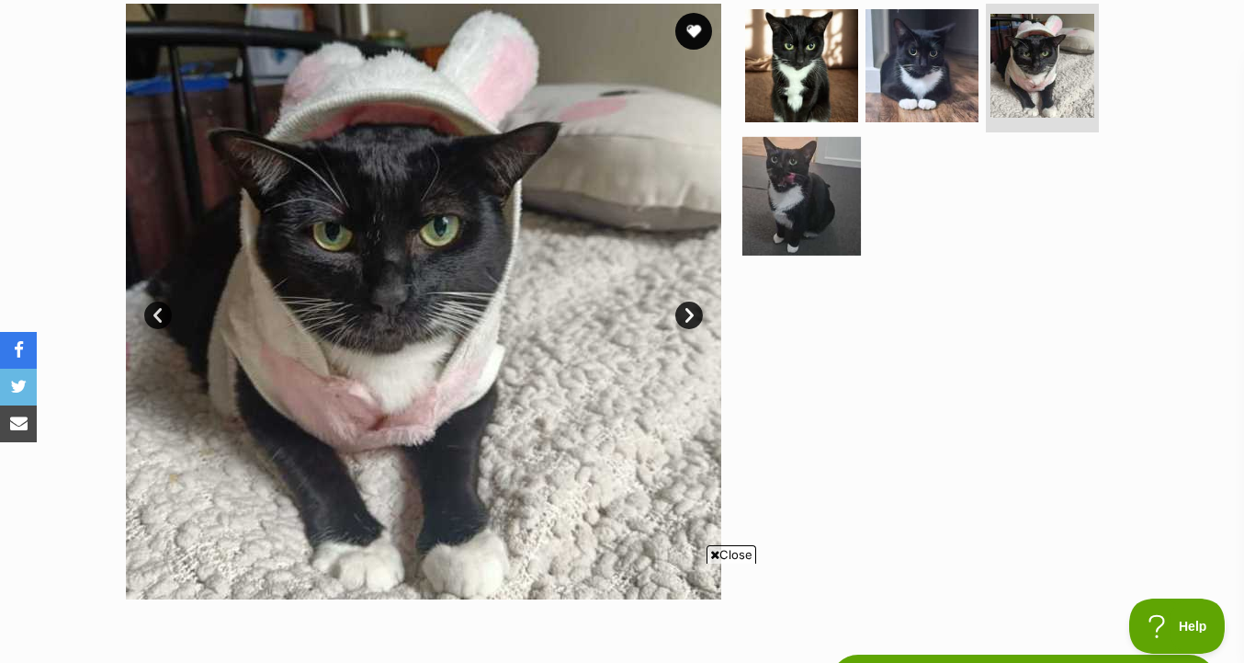
click at [777, 176] on img at bounding box center [802, 195] width 119 height 119
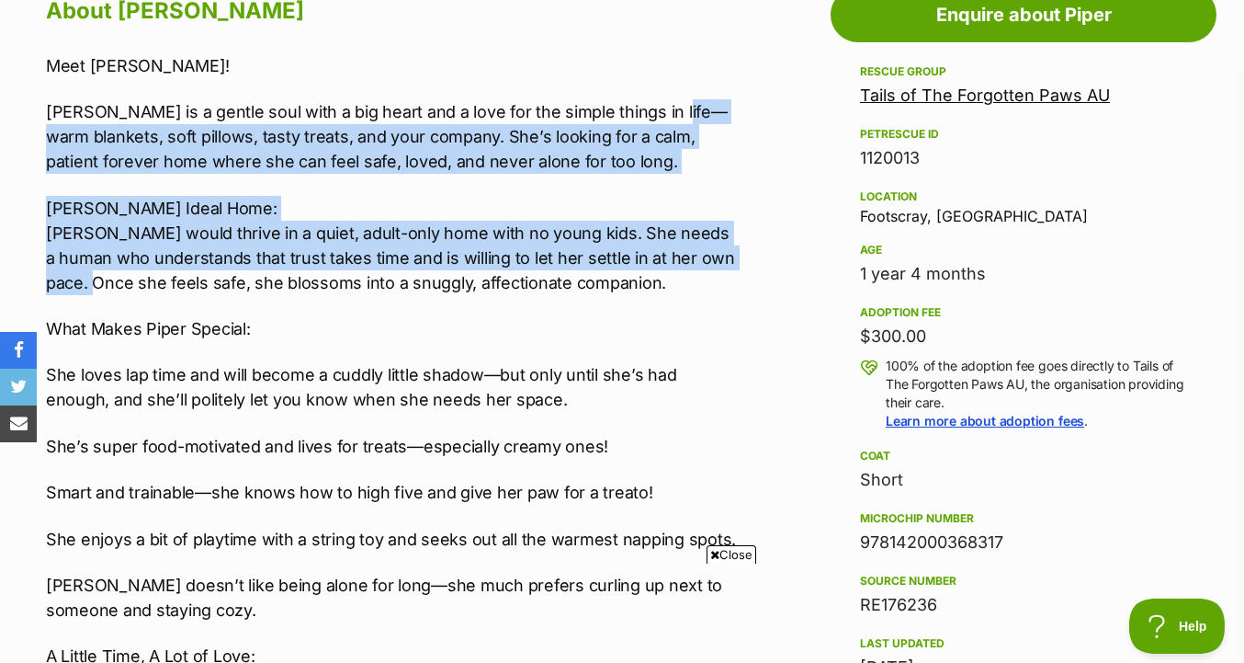
drag, startPoint x: 745, startPoint y: 107, endPoint x: 737, endPoint y: 311, distance: 204.2
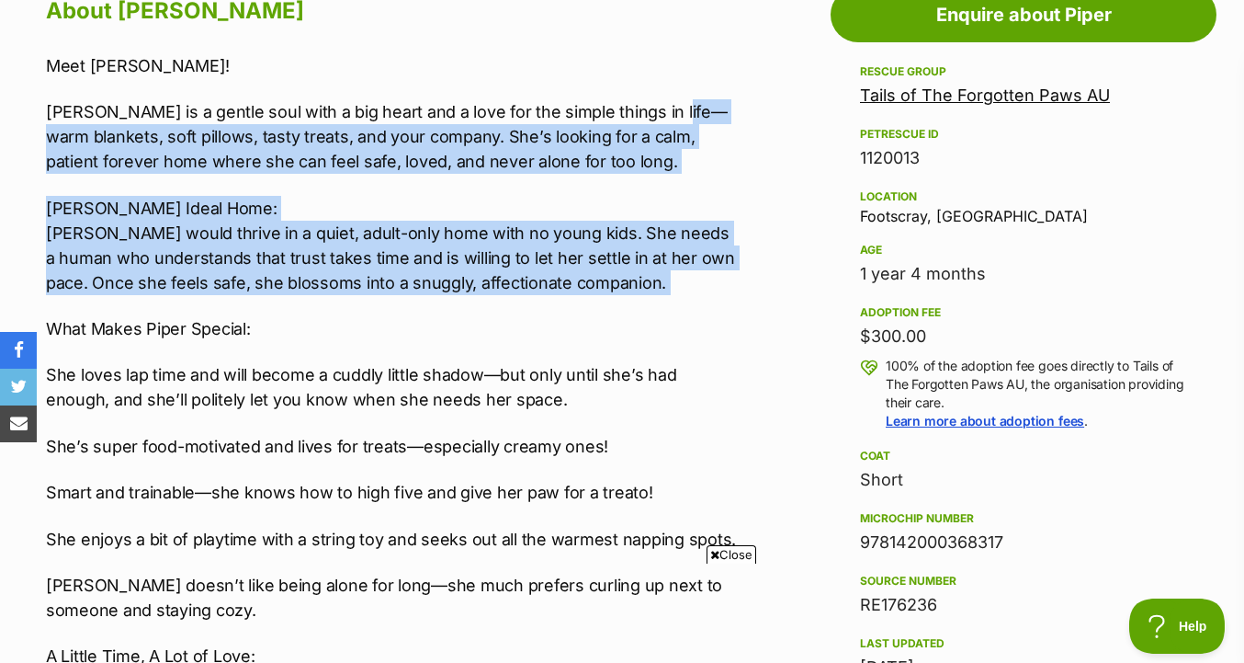
click at [737, 311] on div "Meet Piper! Piper is a gentle soul with a big heart and a love for the simple t…" at bounding box center [393, 456] width 695 height 807
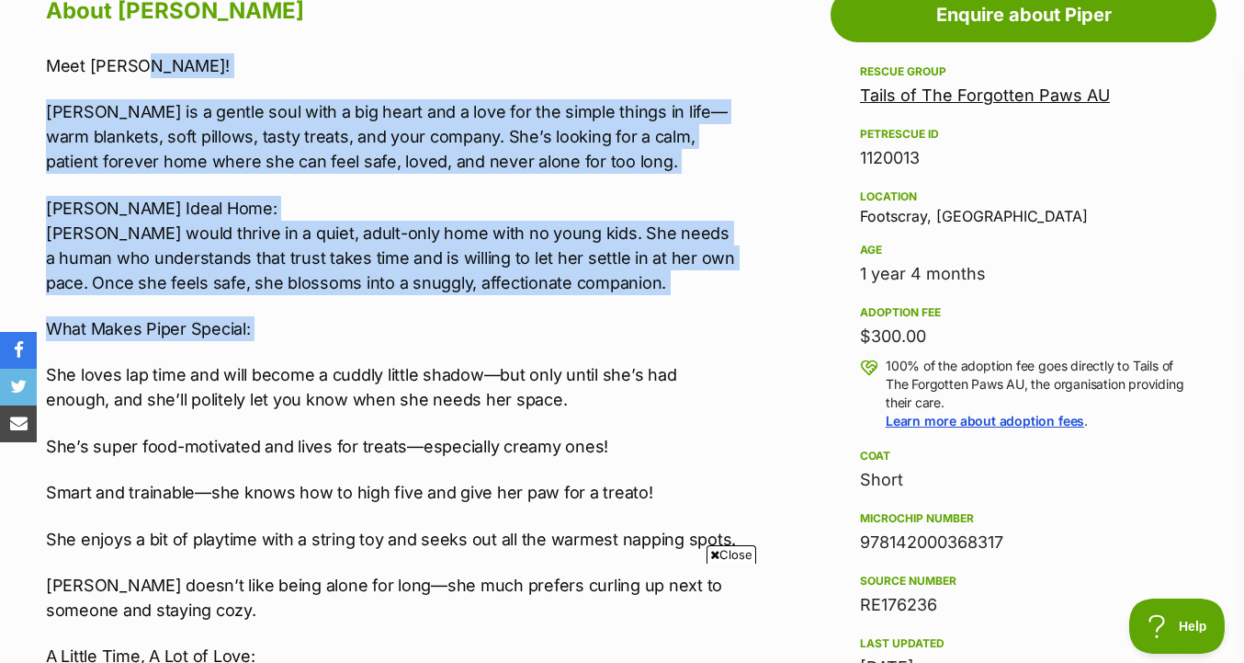
drag, startPoint x: 734, startPoint y: 335, endPoint x: 734, endPoint y: 77, distance: 257.4
click at [734, 77] on div "Meet Piper! Piper is a gentle soul with a big heart and a love for the simple t…" at bounding box center [393, 456] width 695 height 807
click at [734, 77] on p "Meet Piper!" at bounding box center [393, 65] width 695 height 25
drag, startPoint x: 734, startPoint y: 77, endPoint x: 730, endPoint y: 307, distance: 229.8
click at [731, 307] on div "Meet Piper! Piper is a gentle soul with a big heart and a love for the simple t…" at bounding box center [393, 456] width 695 height 807
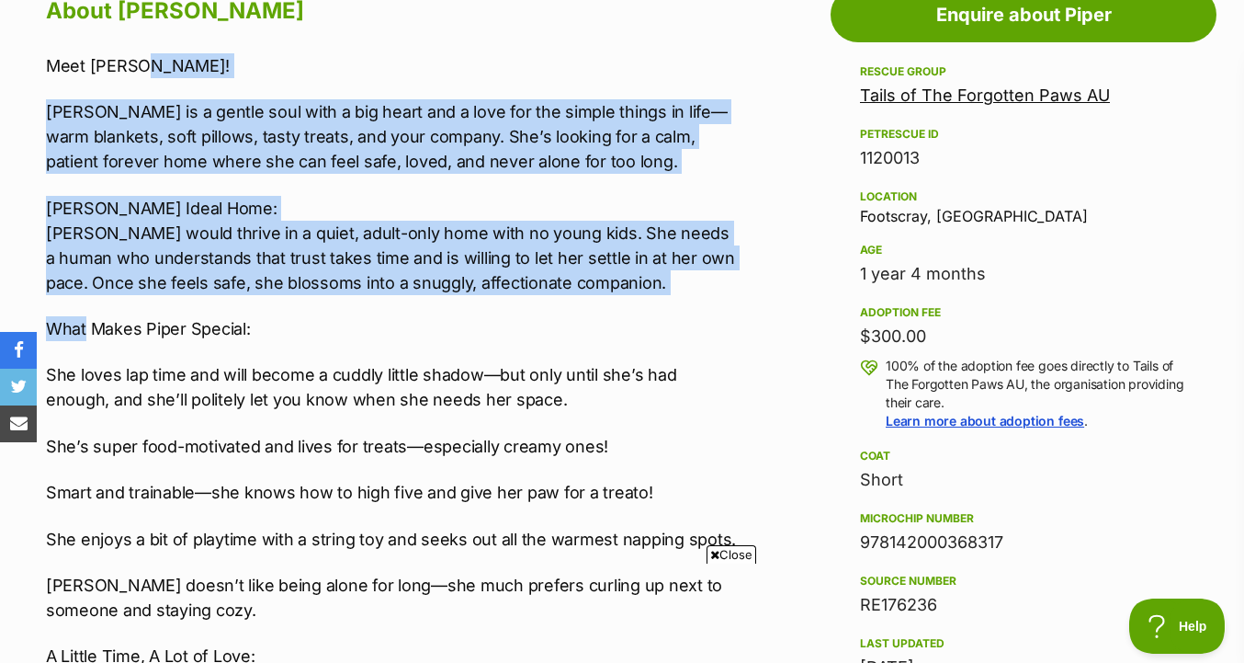
click at [730, 307] on div "Meet Piper! Piper is a gentle soul with a big heart and a love for the simple t…" at bounding box center [393, 456] width 695 height 807
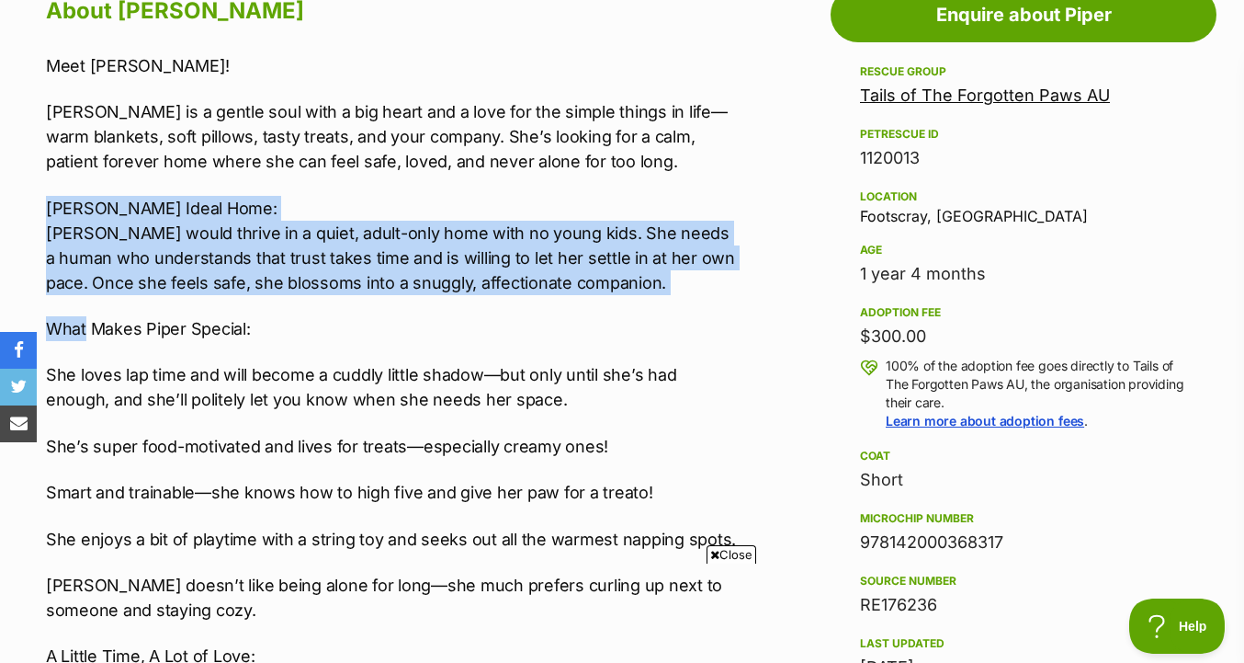
drag, startPoint x: 730, startPoint y: 307, endPoint x: 730, endPoint y: 189, distance: 117.6
click at [730, 189] on div "Meet Piper! Piper is a gentle soul with a big heart and a love for the simple t…" at bounding box center [393, 456] width 695 height 807
drag, startPoint x: 730, startPoint y: 189, endPoint x: 730, endPoint y: 289, distance: 99.3
click at [730, 289] on div "Meet Piper! Piper is a gentle soul with a big heart and a love for the simple t…" at bounding box center [393, 456] width 695 height 807
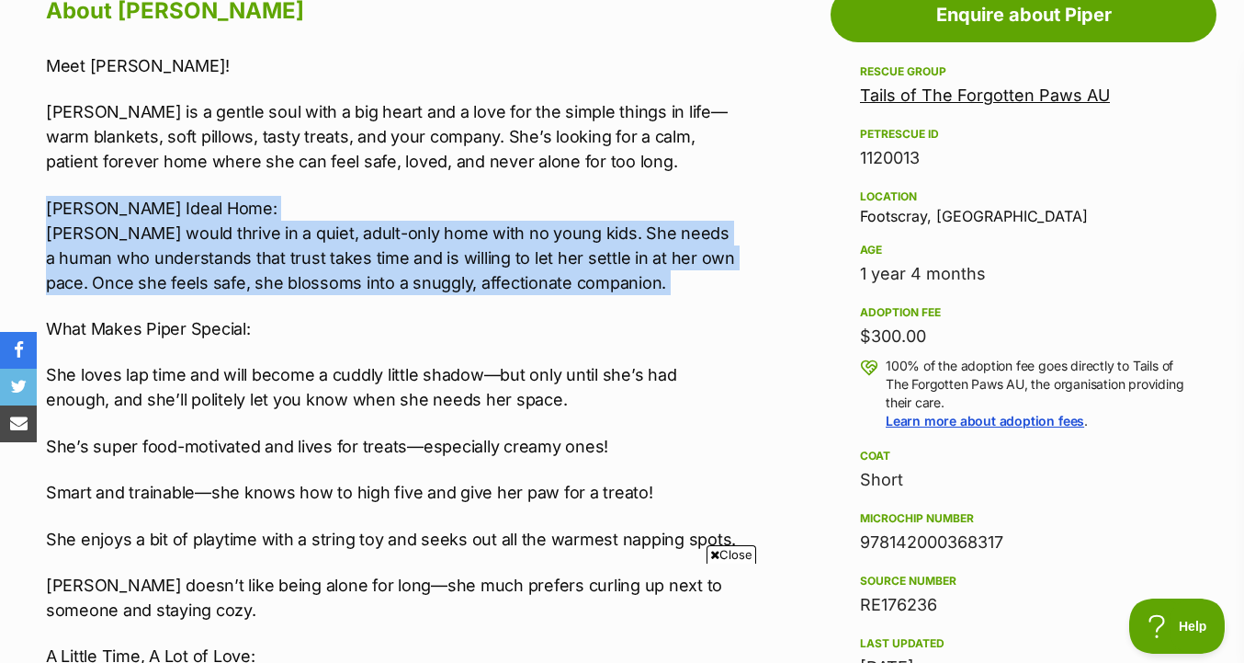
click at [730, 289] on p "Piper’s Ideal Home: Piper would thrive in a quiet, adult-only home with no youn…" at bounding box center [393, 245] width 695 height 99
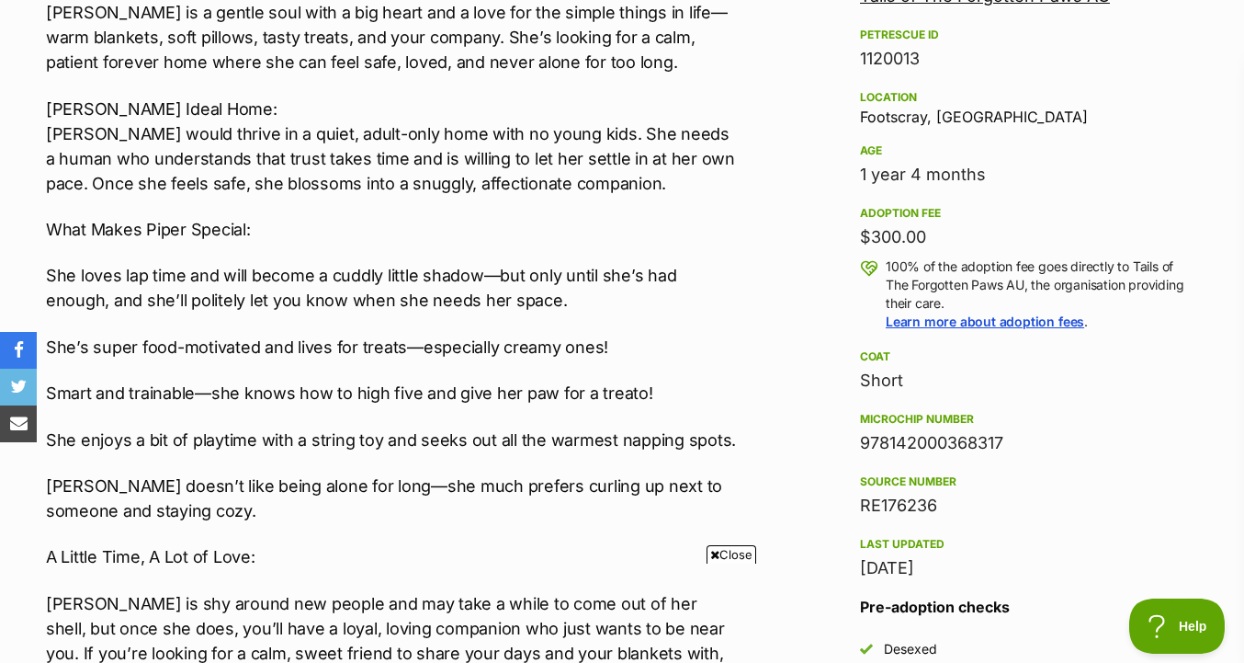
scroll to position [1177, 0]
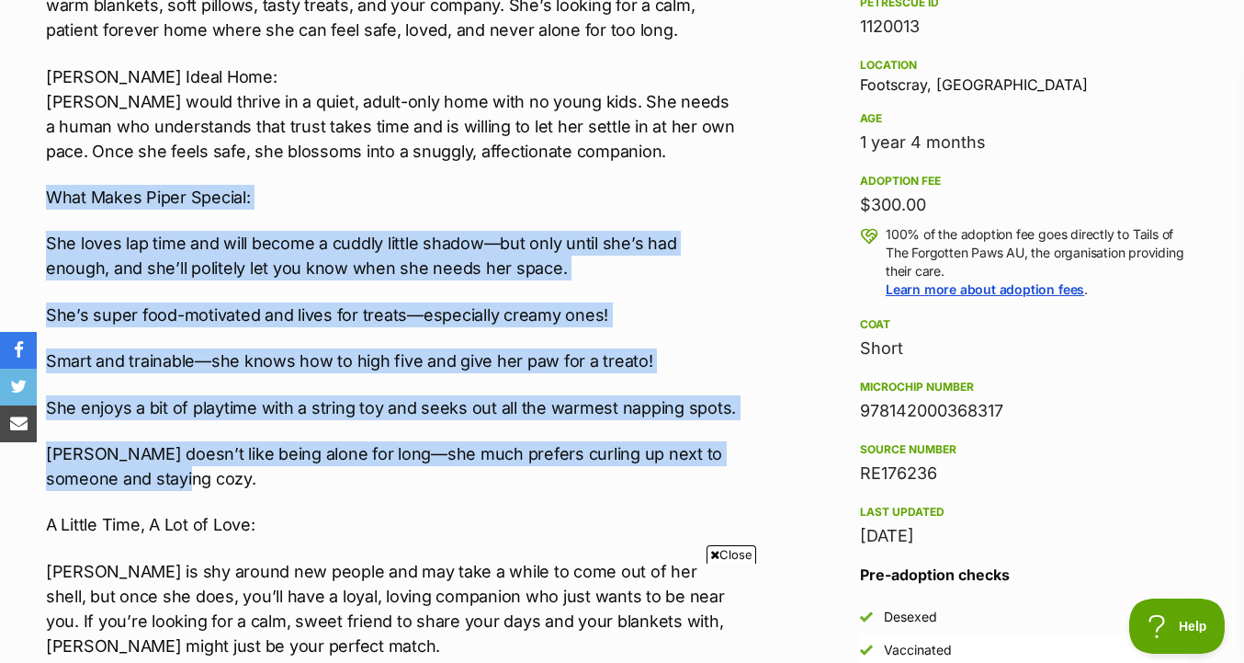
drag, startPoint x: 742, startPoint y: 165, endPoint x: 741, endPoint y: 489, distance: 323.5
click at [741, 489] on p "Piper doesn’t like being alone for long—she much prefers curling up next to som…" at bounding box center [393, 466] width 695 height 50
drag, startPoint x: 737, startPoint y: 485, endPoint x: 767, endPoint y: 171, distance: 315.7
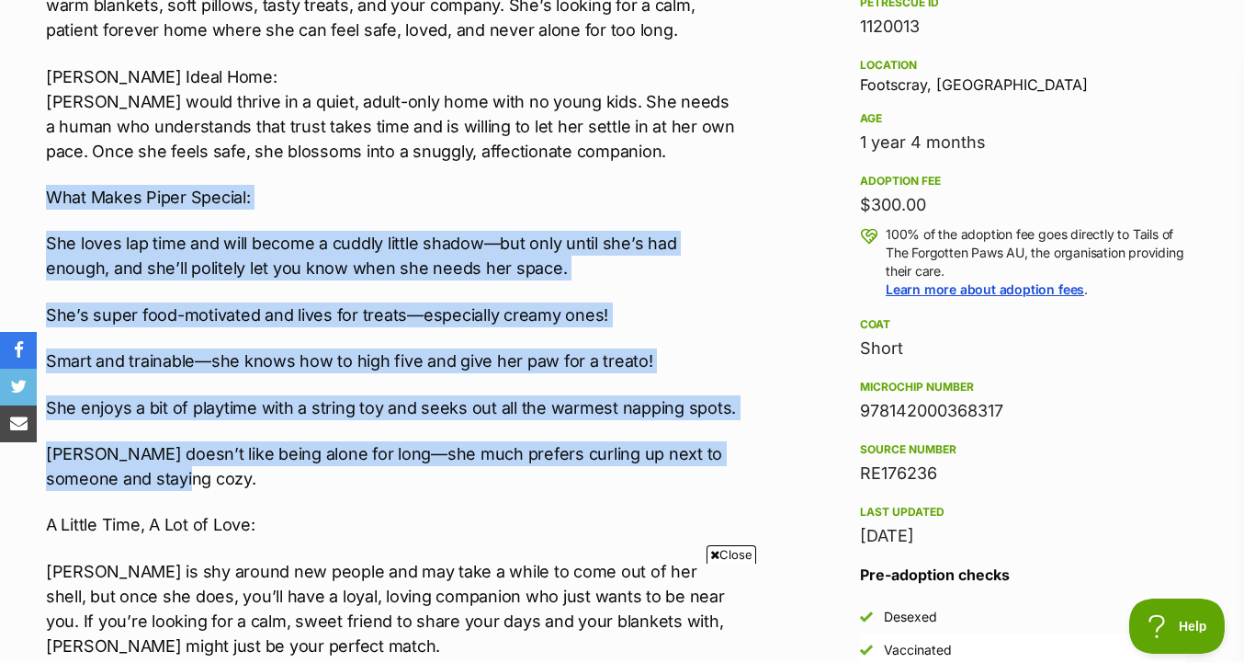
drag, startPoint x: 767, startPoint y: 171, endPoint x: 739, endPoint y: 472, distance: 301.8
click at [739, 472] on p "Piper doesn’t like being alone for long—she much prefers curling up next to som…" at bounding box center [393, 466] width 695 height 50
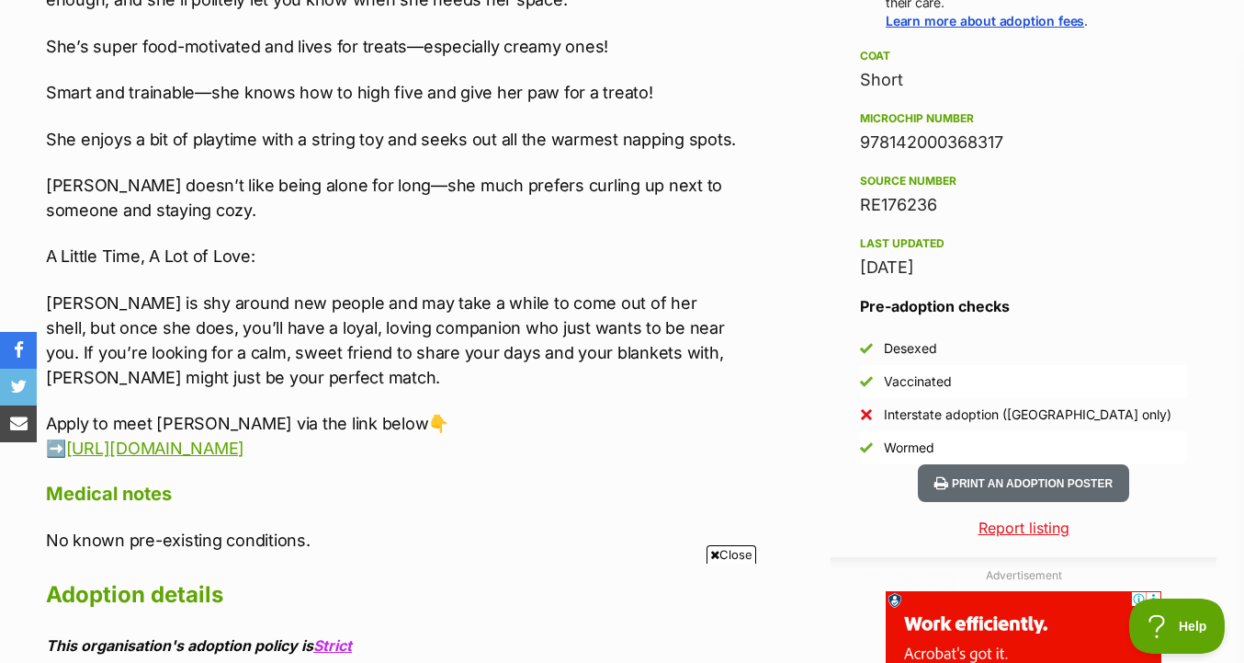
scroll to position [0, 0]
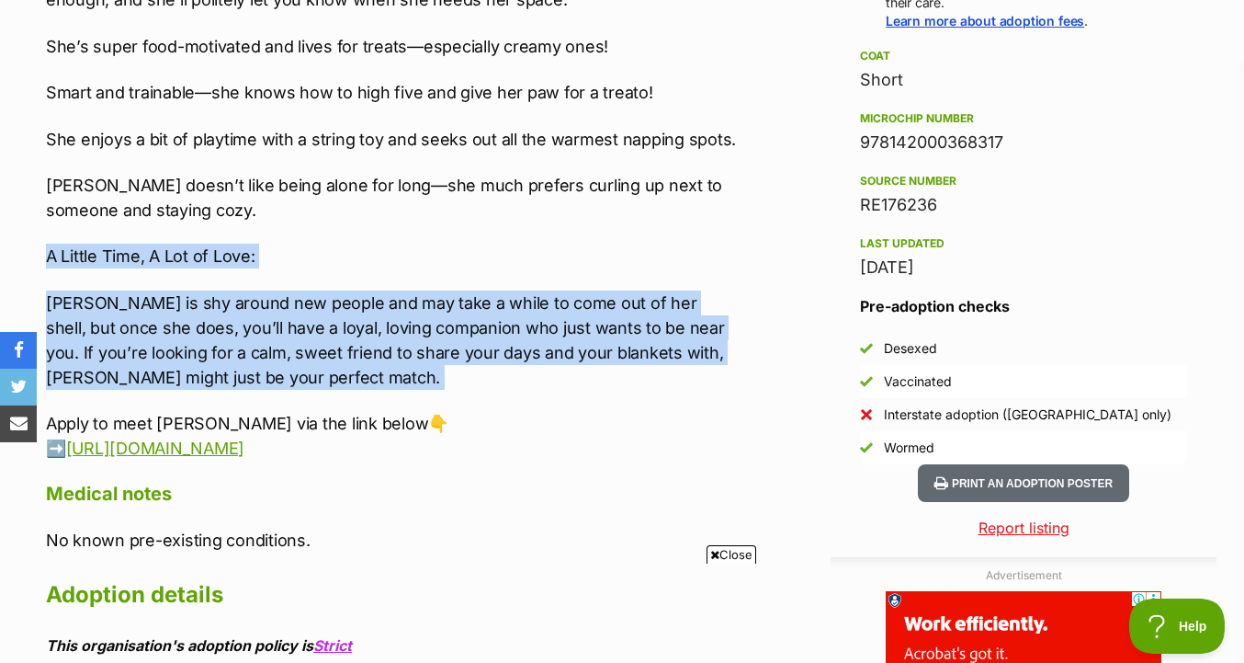
drag, startPoint x: 744, startPoint y: 395, endPoint x: 744, endPoint y: 243, distance: 152.6
click at [744, 243] on div "Advertisement Adoption information I've been adopted! This pet is no longer ava…" at bounding box center [622, 544] width 1189 height 1950
drag, startPoint x: 711, startPoint y: 222, endPoint x: 709, endPoint y: 378, distance: 155.4
click at [709, 378] on div "Meet Piper! Piper is a gentle soul with a big heart and a love for the simple t…" at bounding box center [393, 56] width 695 height 807
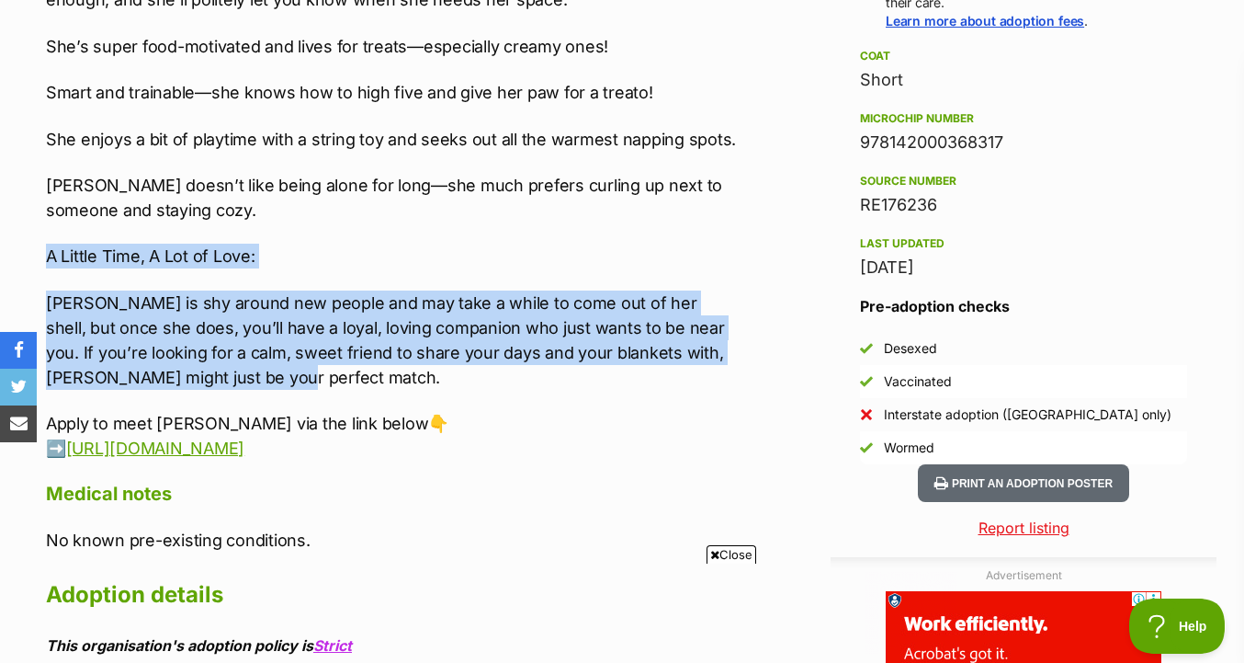
click at [709, 378] on p "Piper is shy around new people and may take a while to come out of her shell, b…" at bounding box center [393, 339] width 695 height 99
drag, startPoint x: 709, startPoint y: 390, endPoint x: 710, endPoint y: 228, distance: 161.8
click at [710, 228] on div "Meet Piper! Piper is a gentle soul with a big heart and a love for the simple t…" at bounding box center [393, 56] width 695 height 807
drag, startPoint x: 710, startPoint y: 228, endPoint x: 710, endPoint y: 376, distance: 148.0
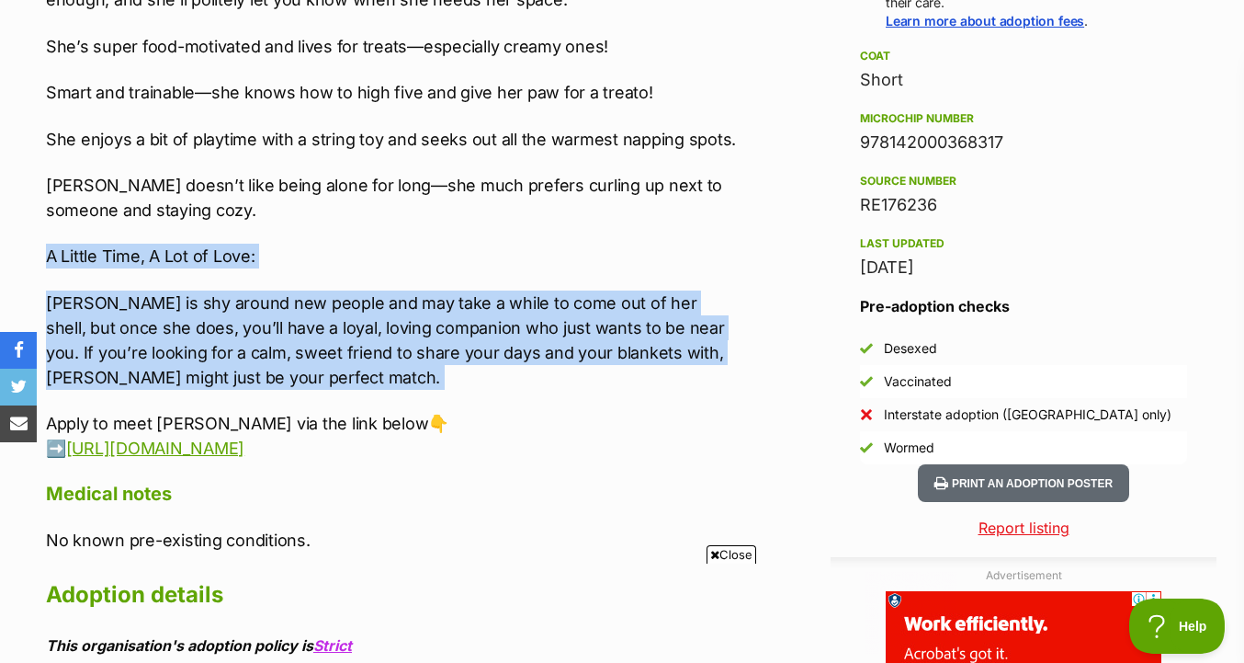
click at [710, 376] on div "Meet Piper! Piper is a gentle soul with a big heart and a love for the simple t…" at bounding box center [393, 56] width 695 height 807
click at [710, 376] on p "Piper is shy around new people and may take a while to come out of her shell, b…" at bounding box center [393, 339] width 695 height 99
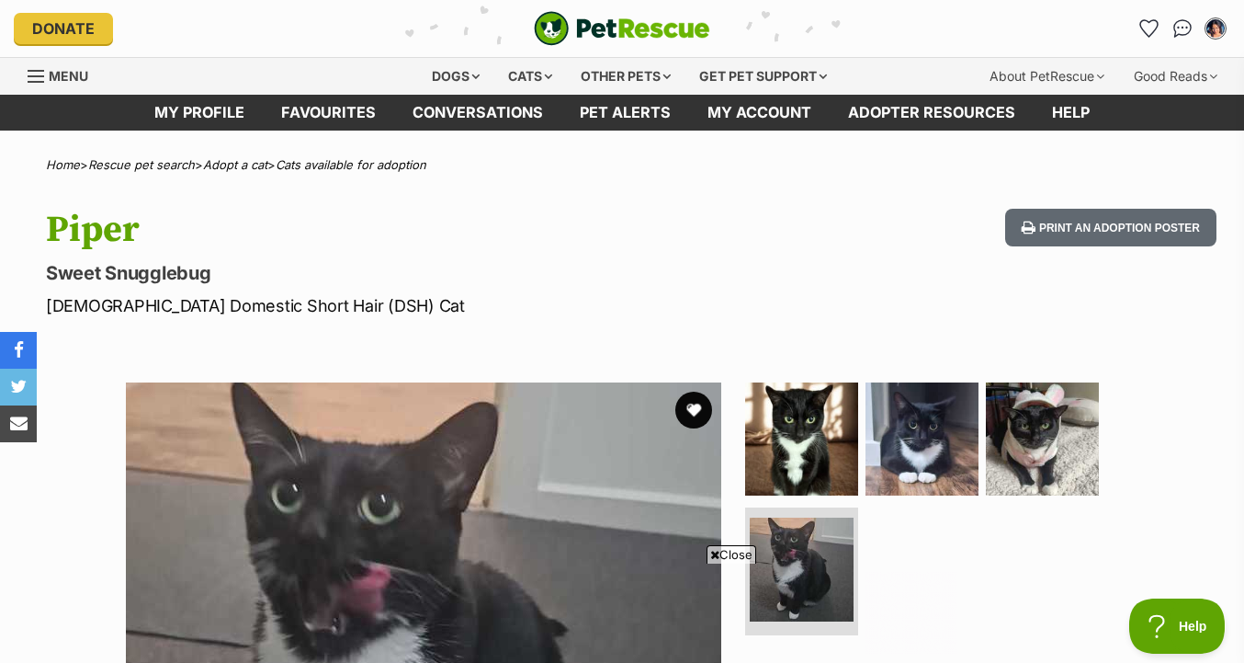
scroll to position [181, 0]
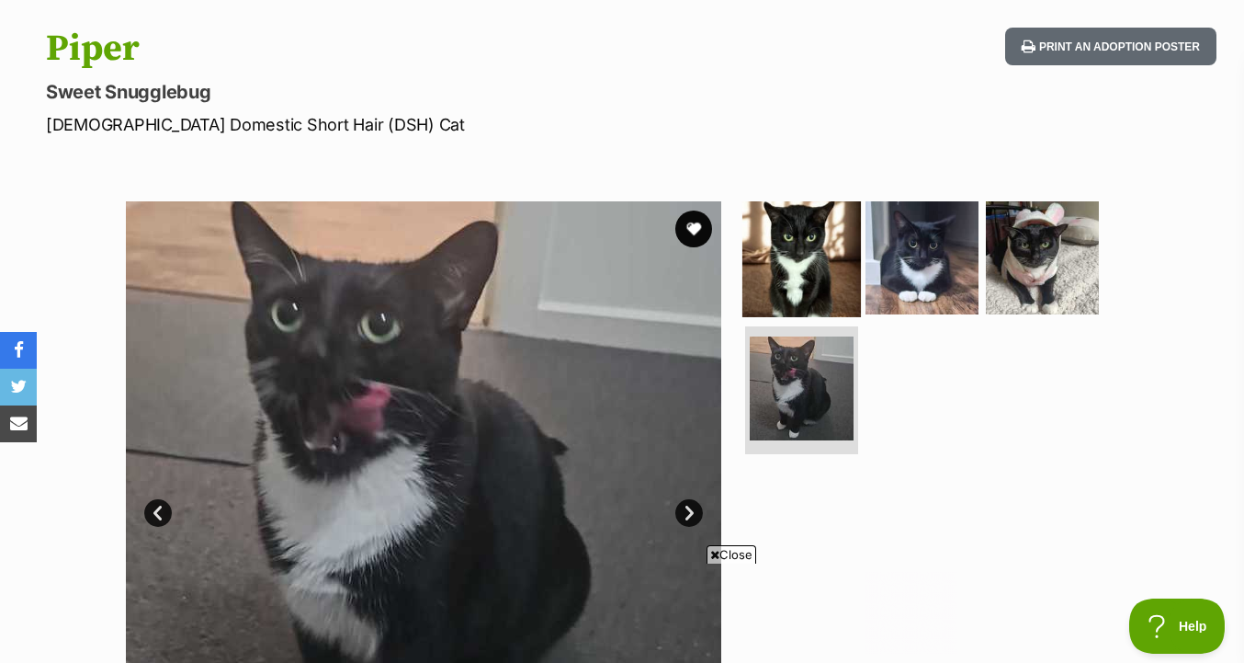
click at [858, 301] on img at bounding box center [802, 258] width 119 height 119
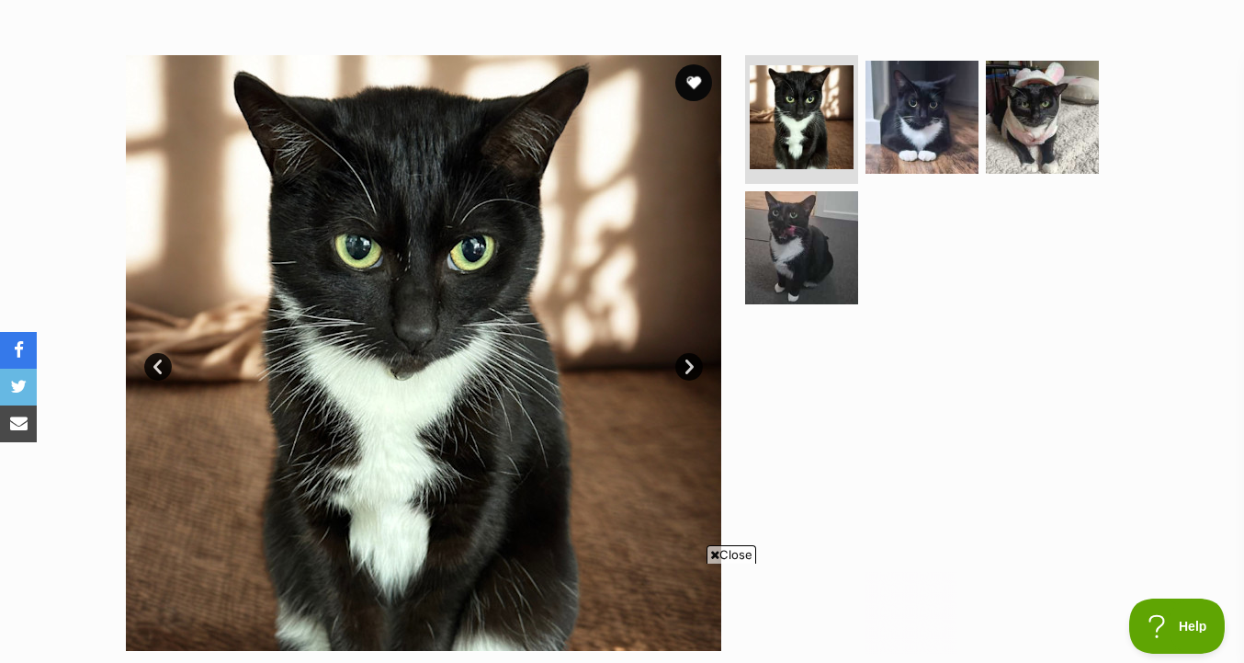
scroll to position [353, 0]
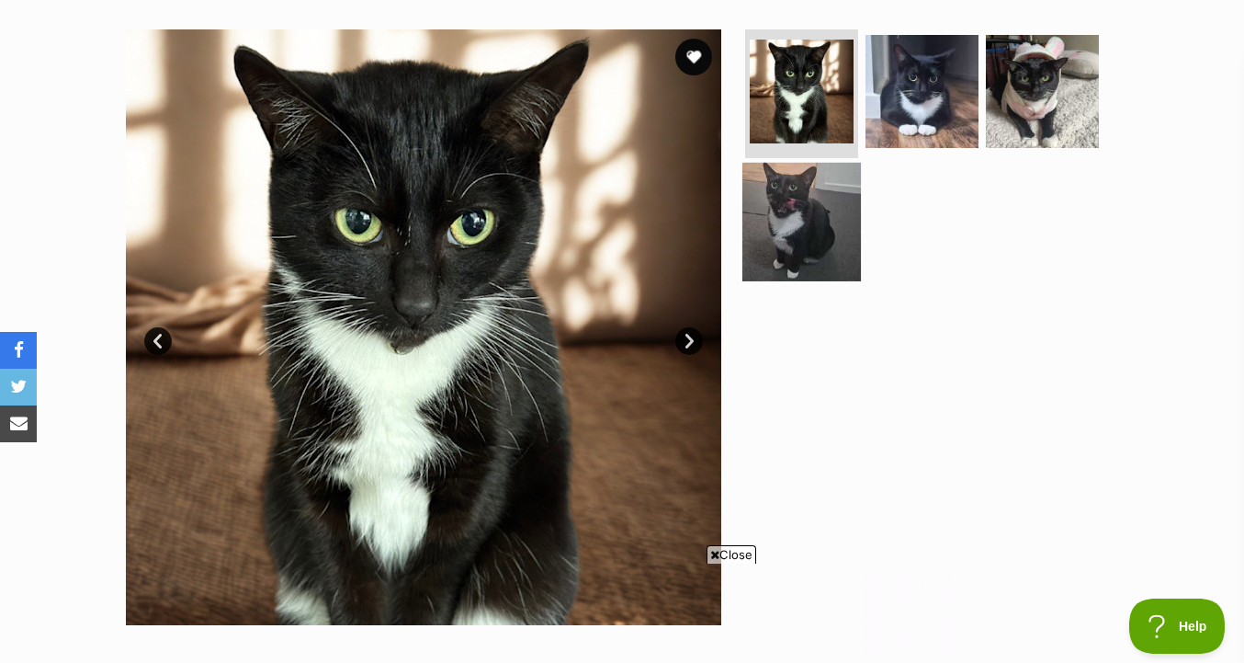
click at [831, 233] on img at bounding box center [802, 221] width 119 height 119
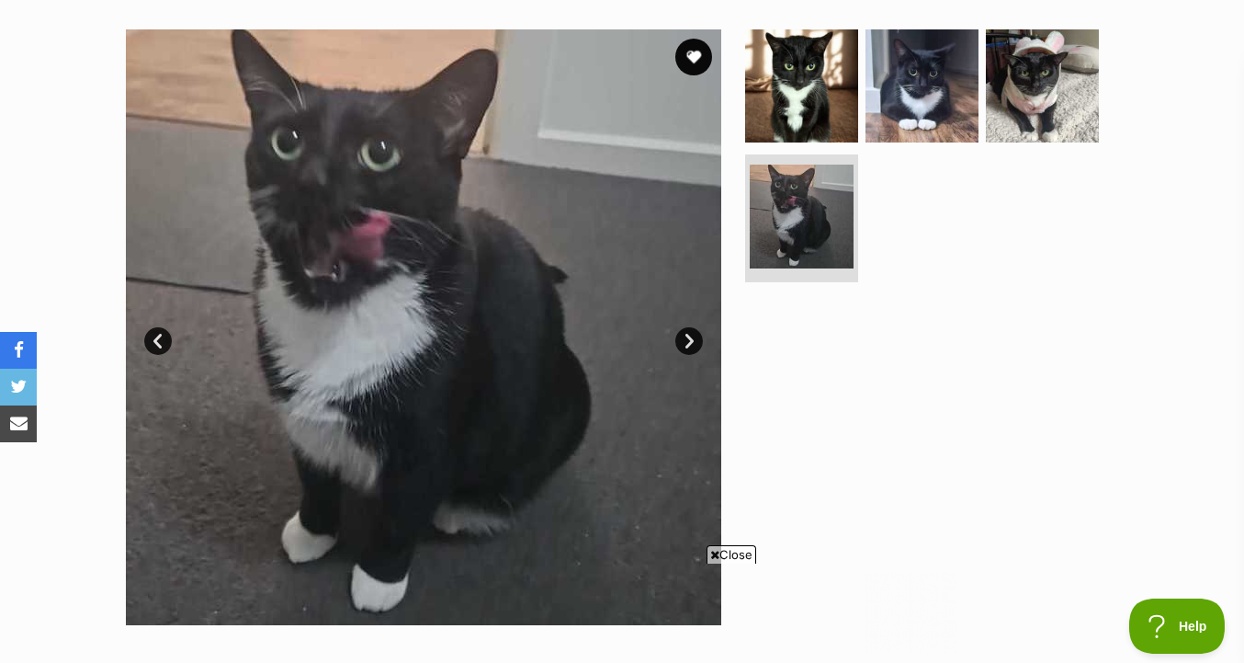
scroll to position [351, 0]
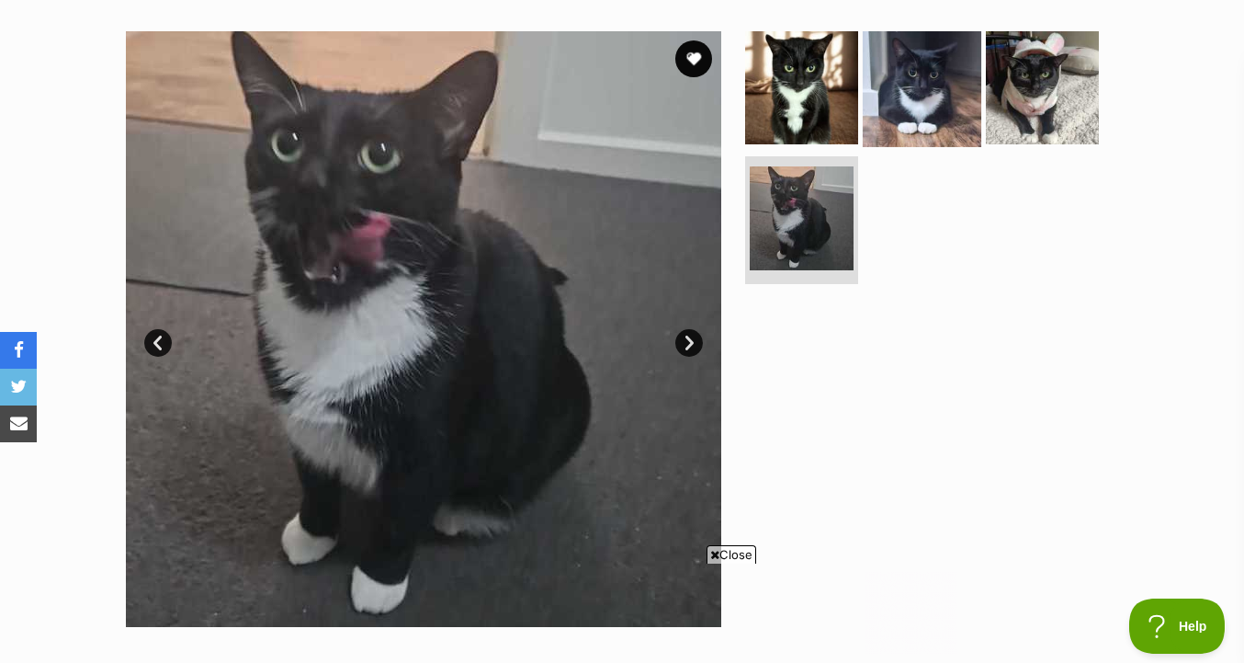
click at [913, 128] on img at bounding box center [922, 87] width 119 height 119
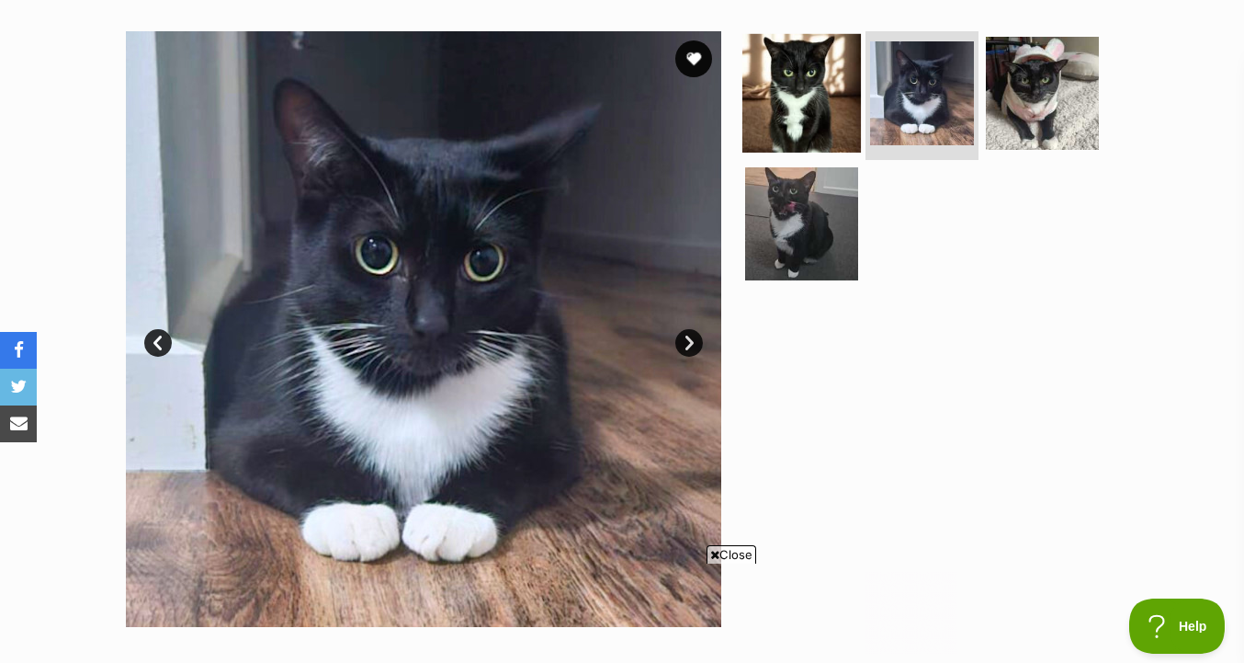
click at [833, 108] on img at bounding box center [802, 93] width 119 height 119
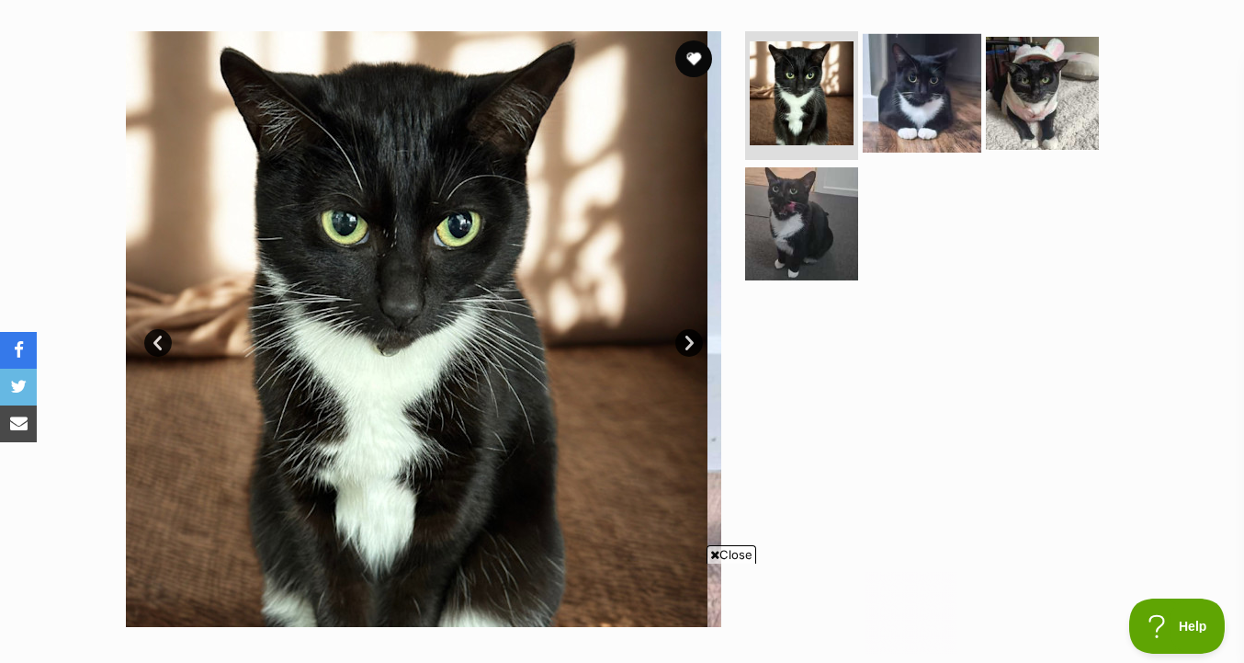
click at [922, 126] on img at bounding box center [922, 93] width 119 height 119
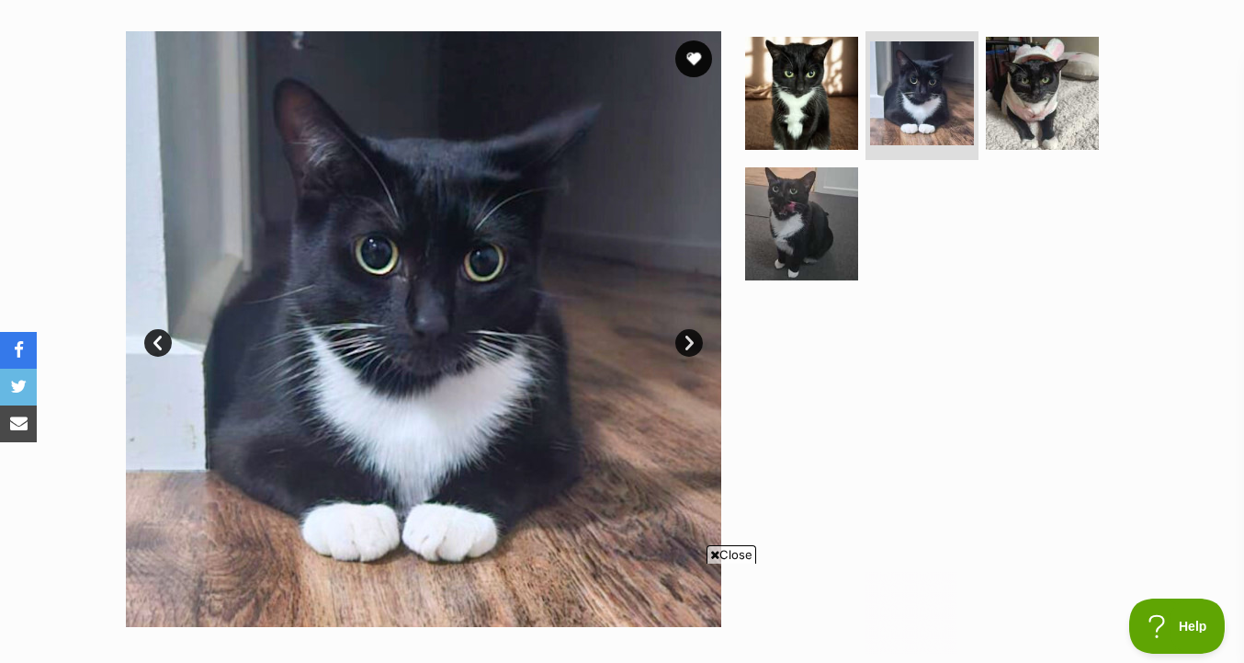
scroll to position [0, 0]
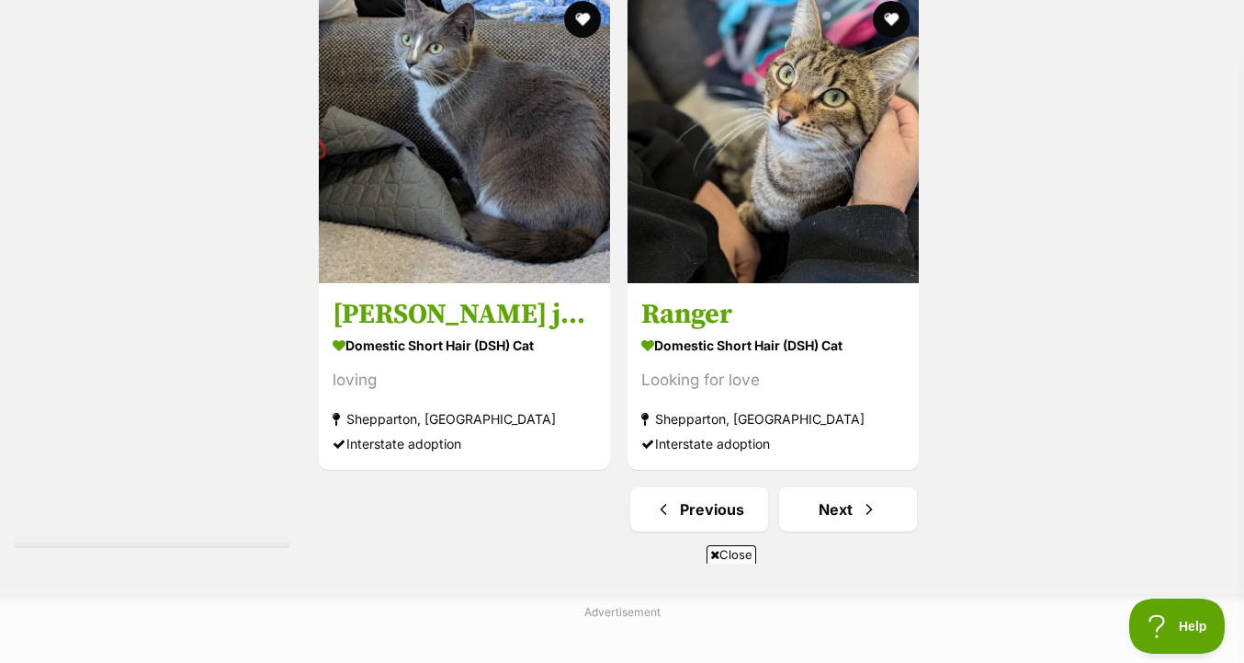
scroll to position [4409, 0]
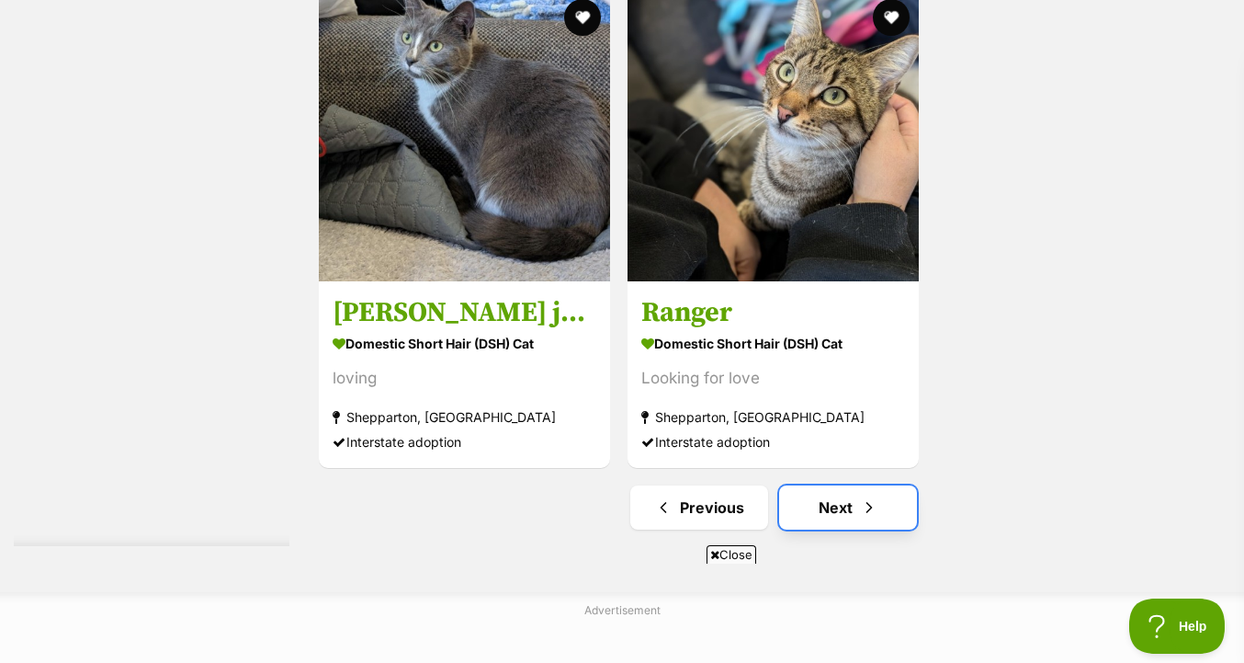
click at [849, 511] on link "Next" at bounding box center [848, 507] width 138 height 44
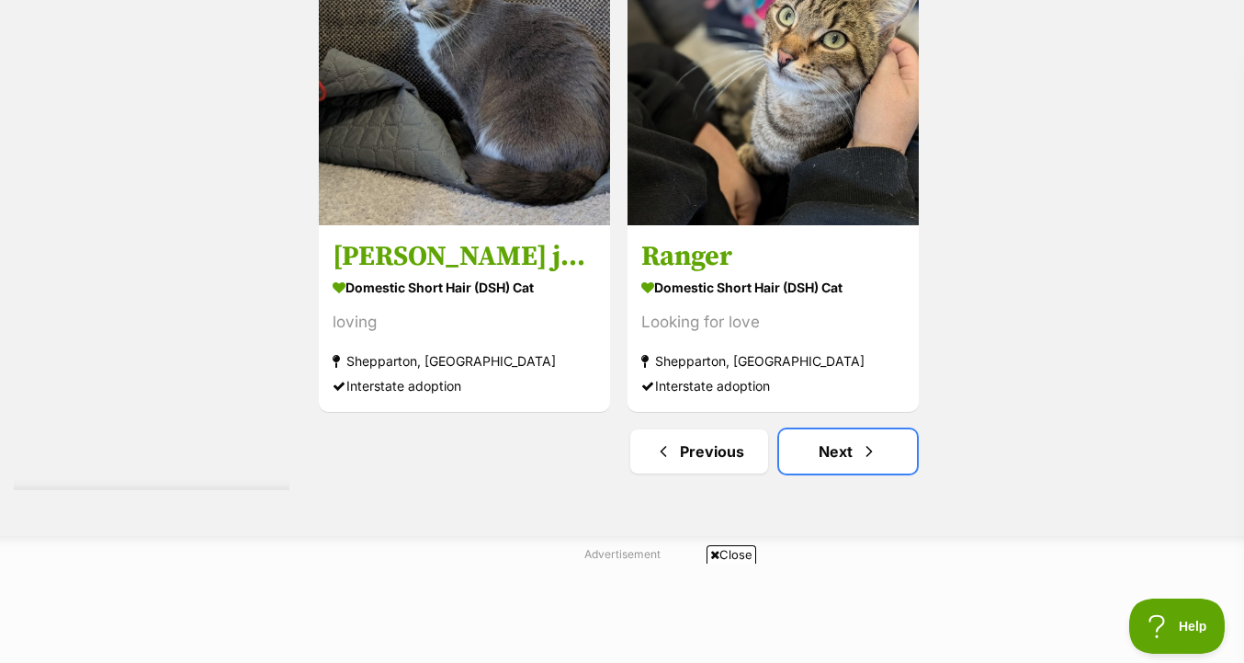
scroll to position [4462, 0]
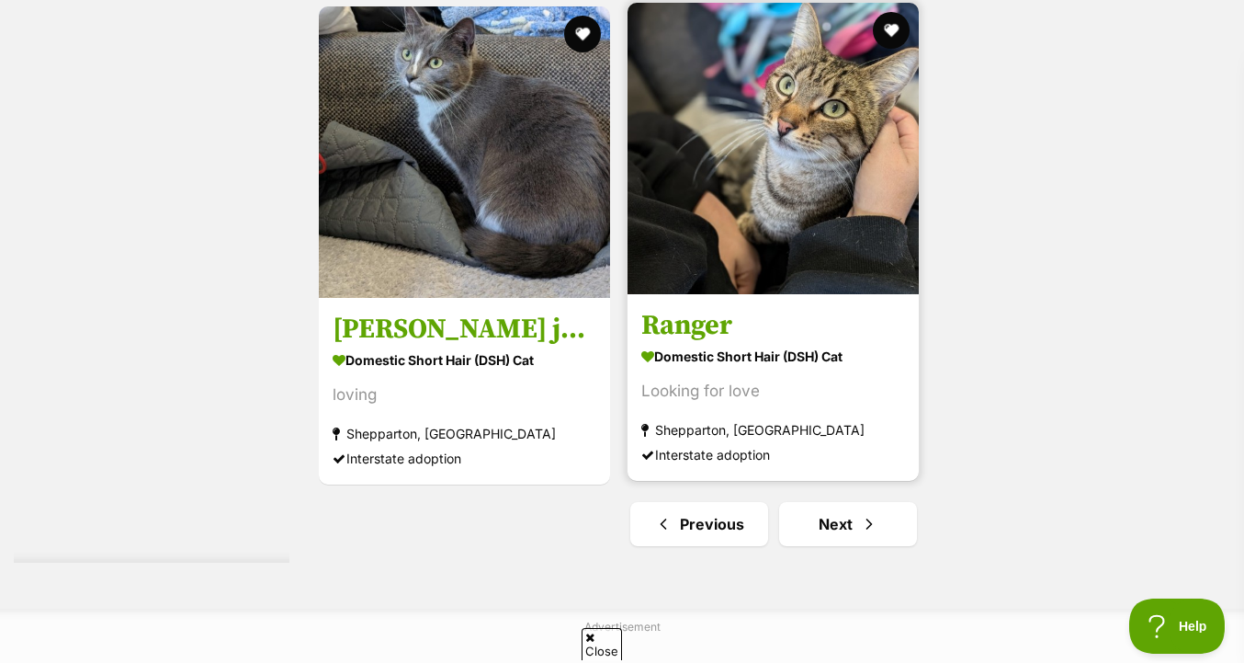
scroll to position [4368, 0]
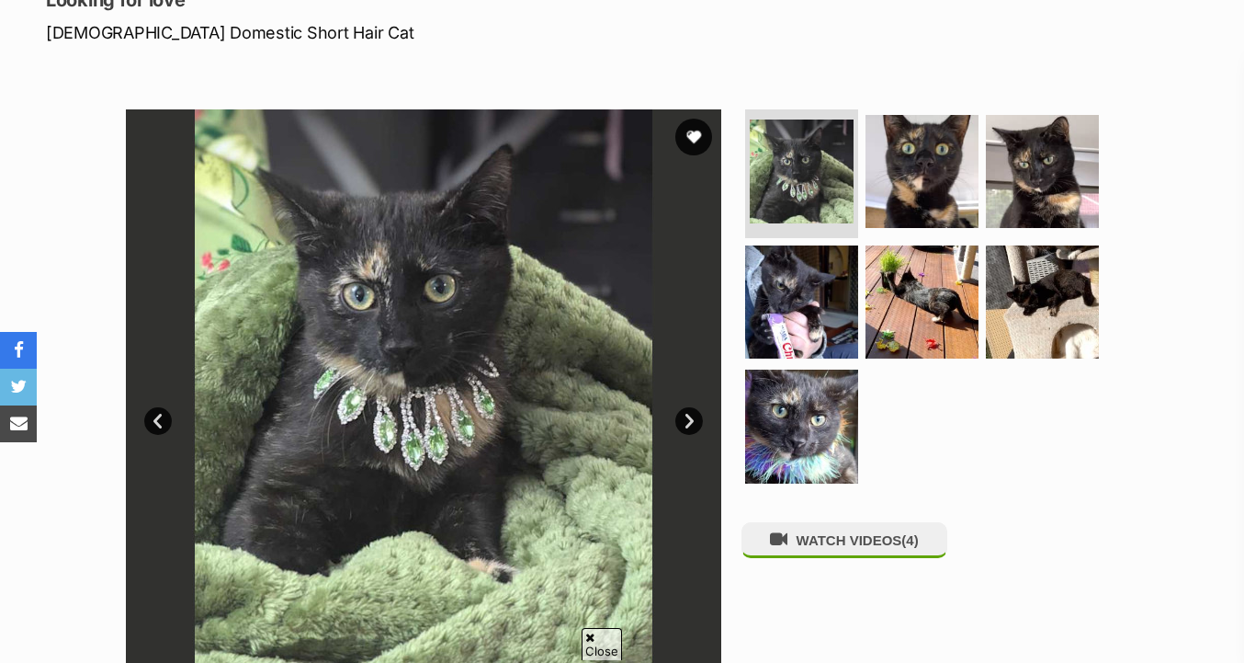
scroll to position [296, 0]
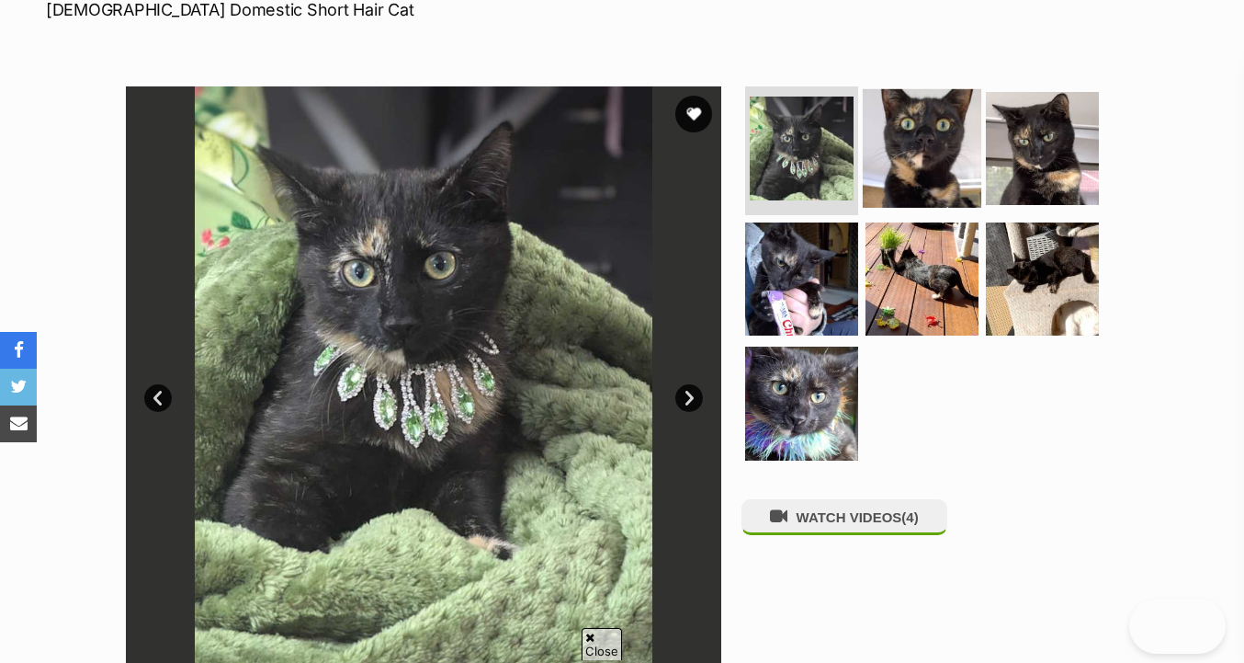
click at [944, 163] on img at bounding box center [922, 148] width 119 height 119
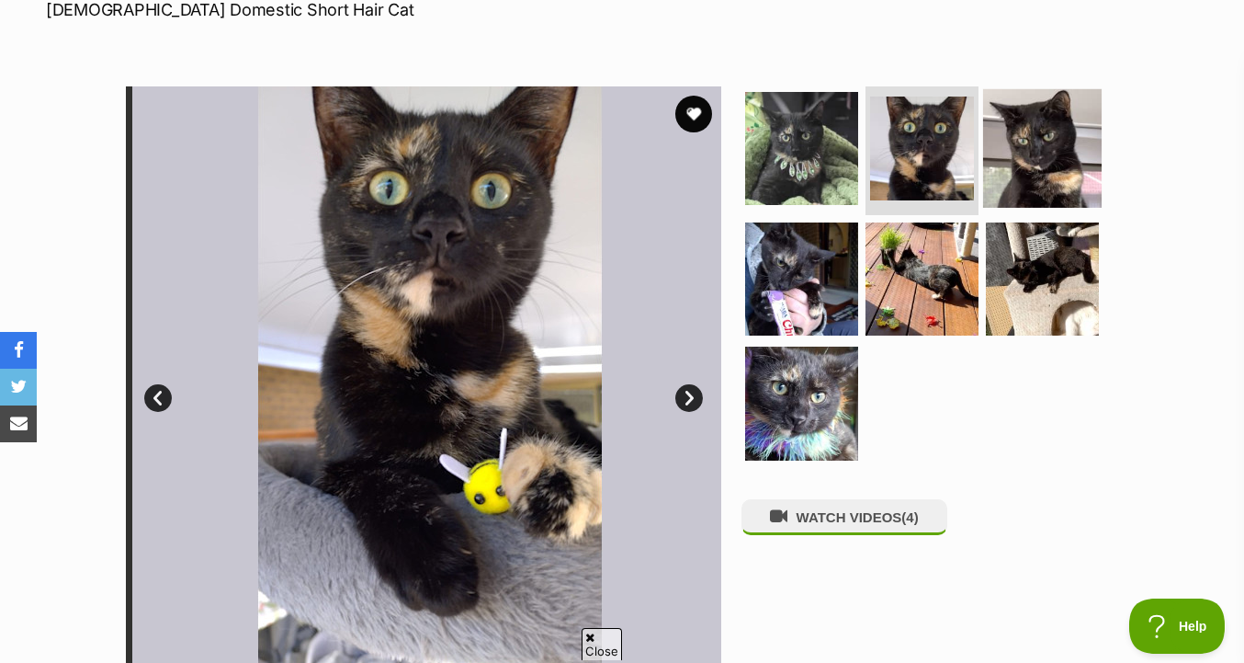
click at [1051, 167] on img at bounding box center [1042, 148] width 119 height 119
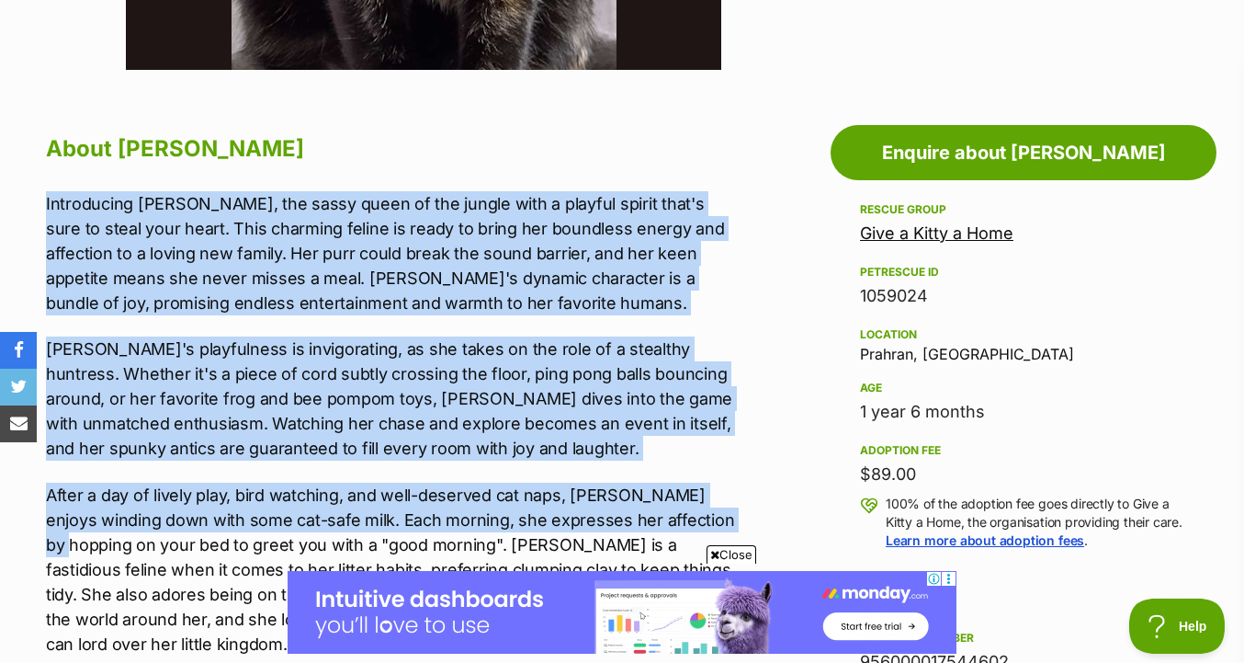
drag, startPoint x: 747, startPoint y: 524, endPoint x: 778, endPoint y: 181, distance: 344.2
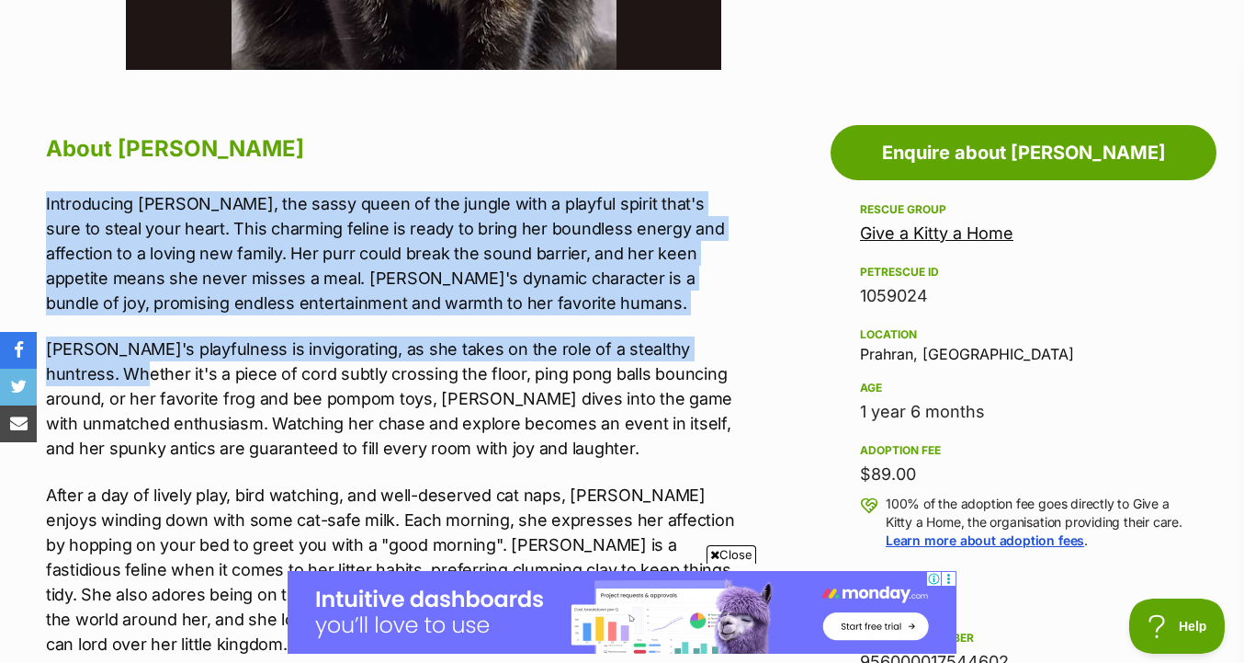
drag, startPoint x: 763, startPoint y: 169, endPoint x: 753, endPoint y: 340, distance: 171.3
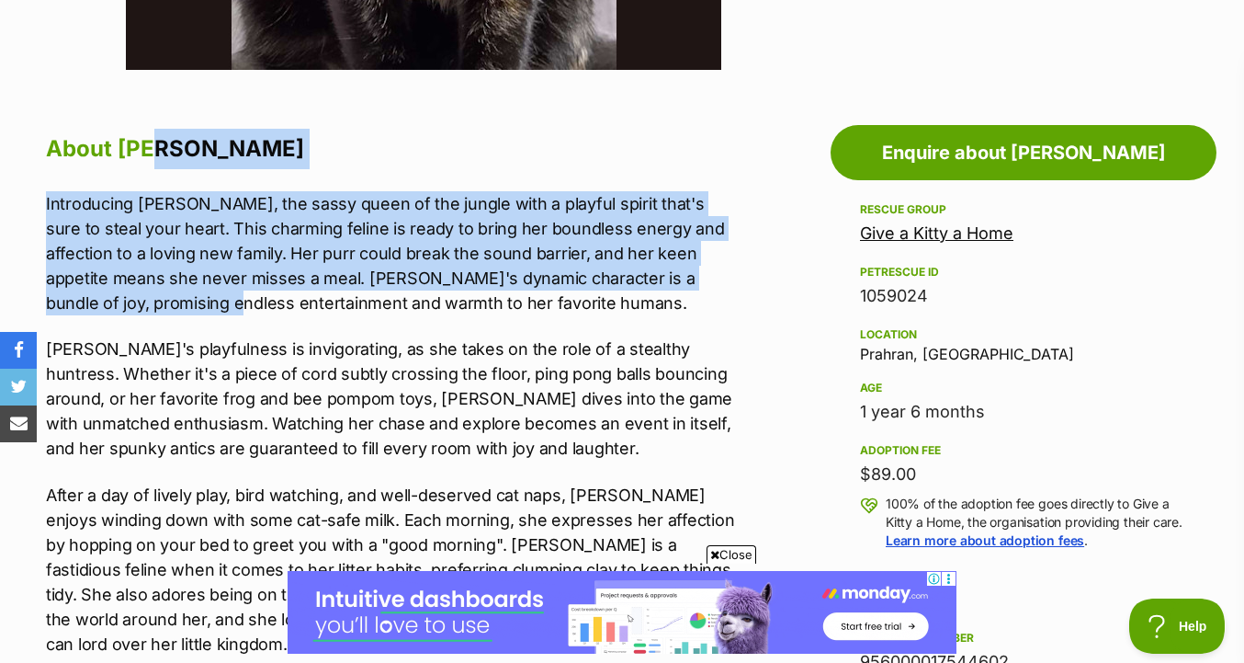
drag, startPoint x: 755, startPoint y: 285, endPoint x: 759, endPoint y: 156, distance: 128.8
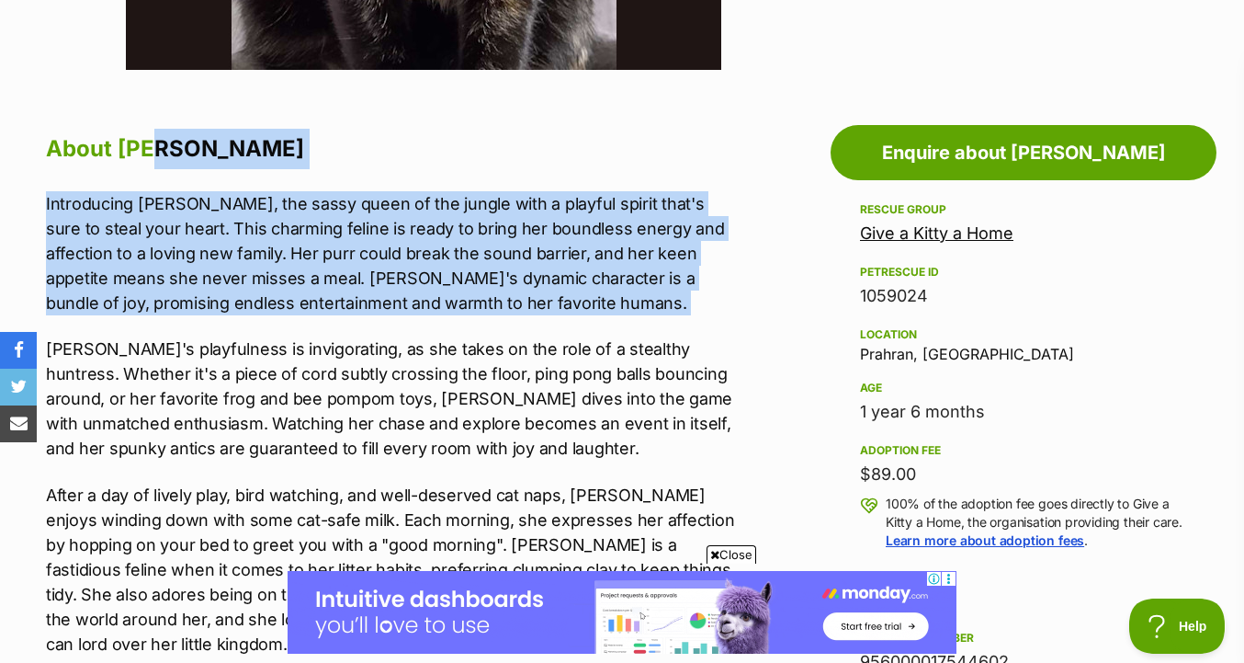
drag, startPoint x: 759, startPoint y: 156, endPoint x: 755, endPoint y: 304, distance: 148.1
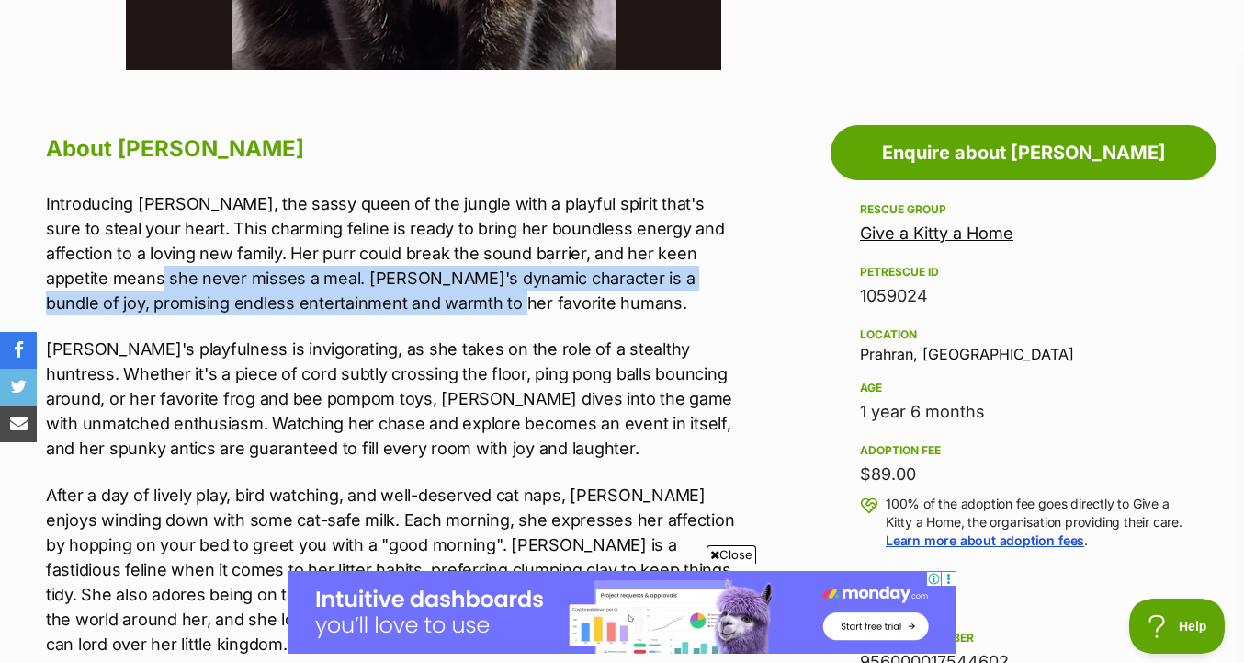
drag, startPoint x: 756, startPoint y: 312, endPoint x: 743, endPoint y: 264, distance: 49.5
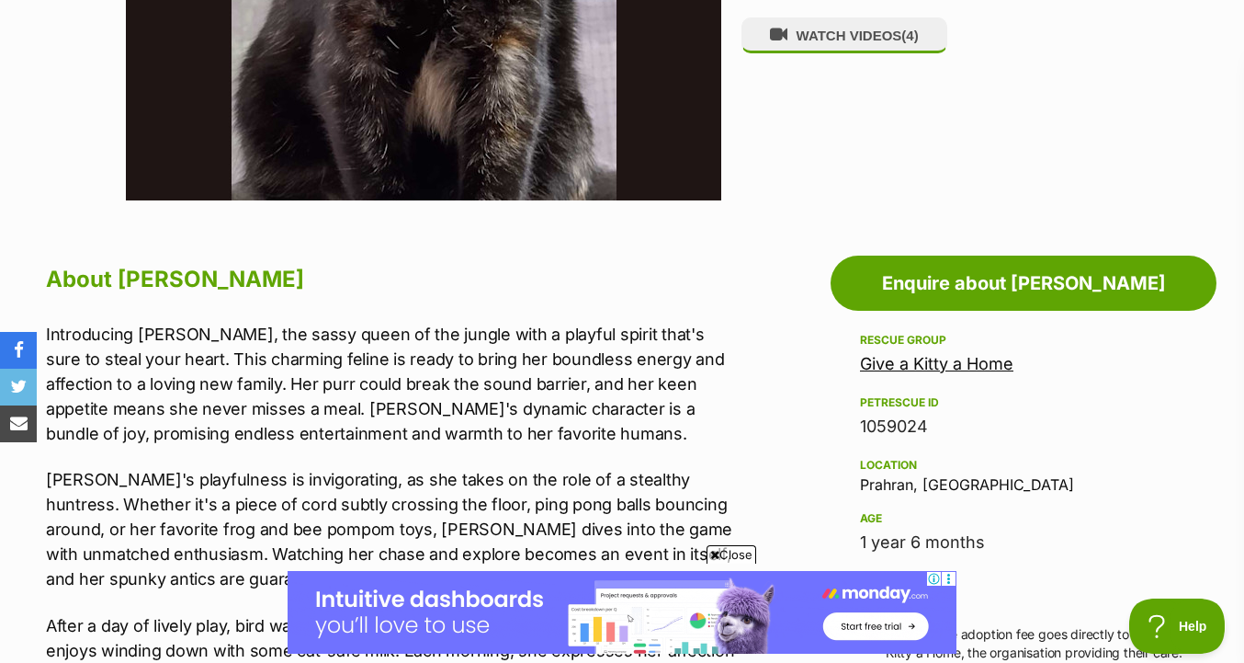
scroll to position [611, 0]
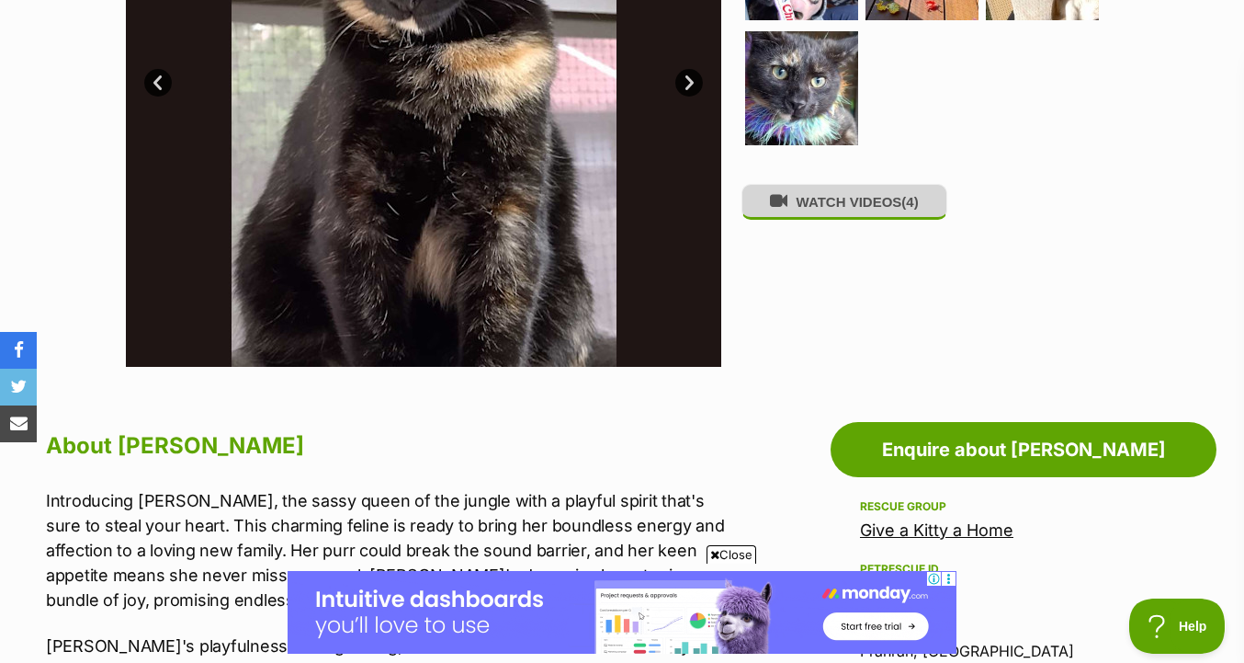
click at [804, 198] on button "WATCH VIDEOS (4)" at bounding box center [845, 202] width 206 height 36
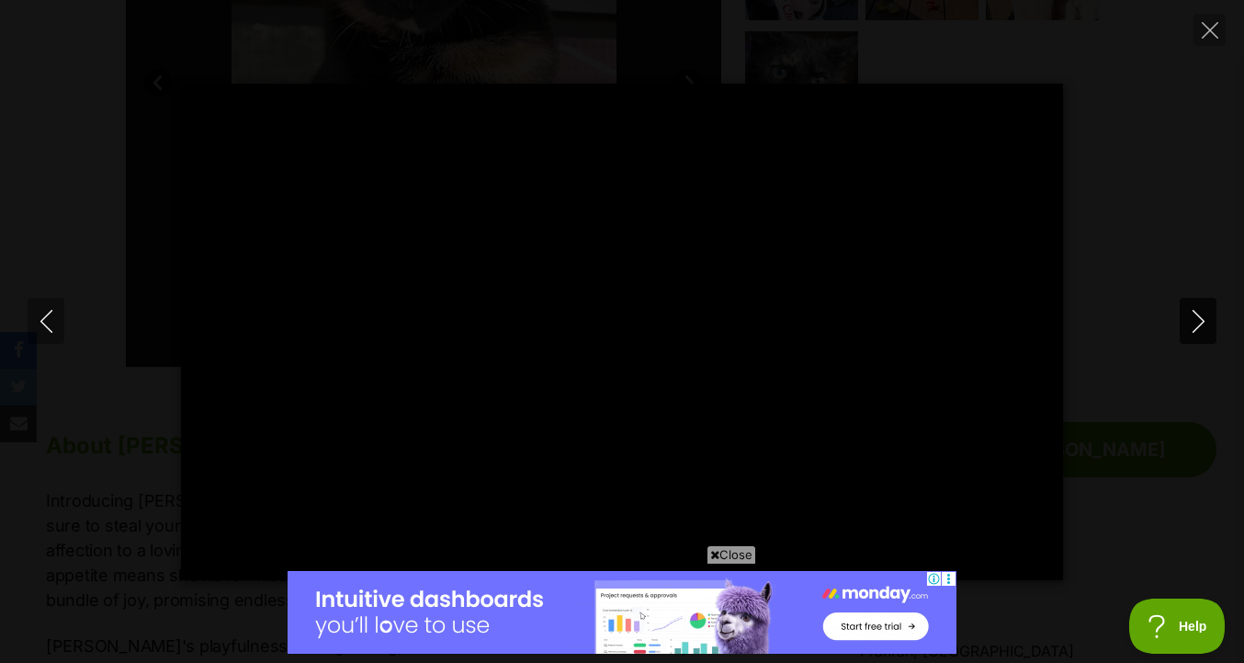
click at [1213, 316] on button "Next" at bounding box center [1198, 321] width 37 height 46
type input "9.81"
click at [1210, 317] on icon "Next" at bounding box center [1199, 321] width 23 height 23
type input "4.36"
click at [1210, 317] on icon "Next" at bounding box center [1199, 321] width 23 height 23
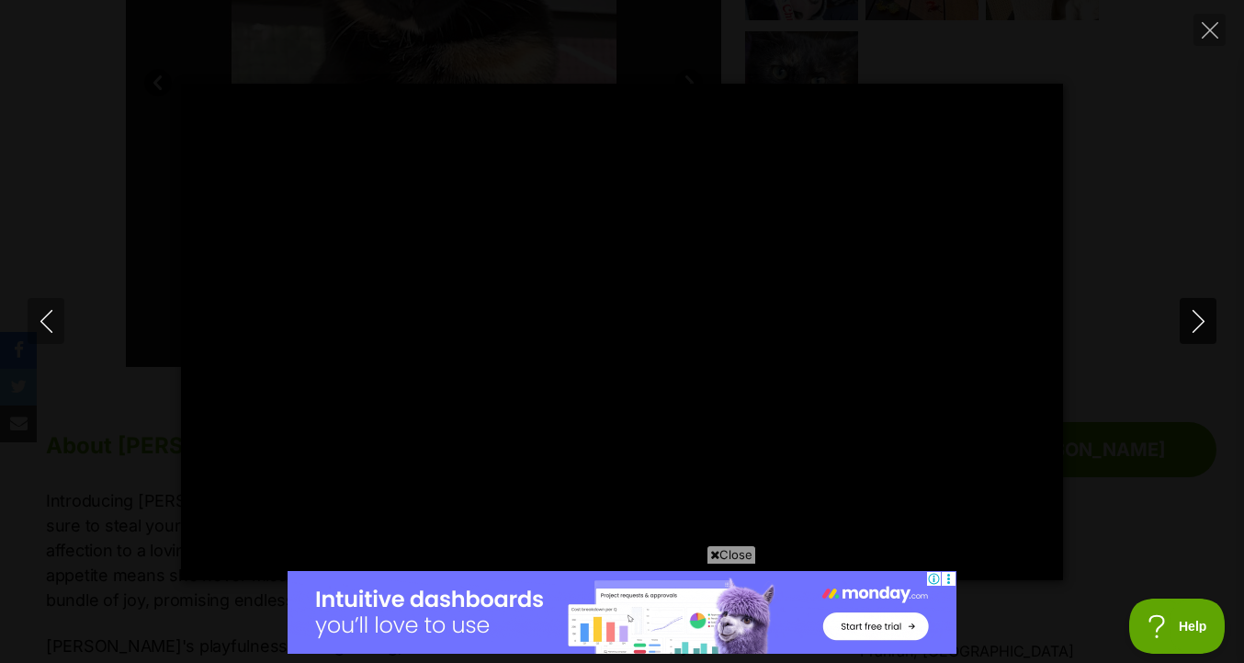
type input "0.92"
type input "8.68"
type input "10.98"
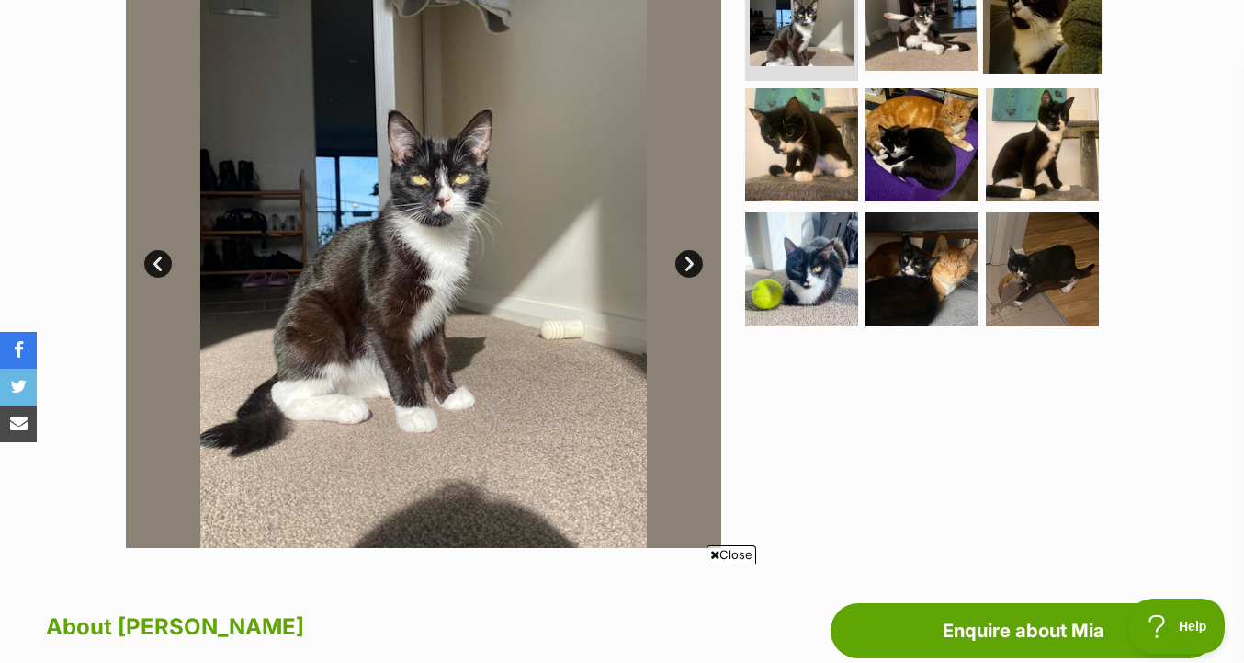
scroll to position [431, 0]
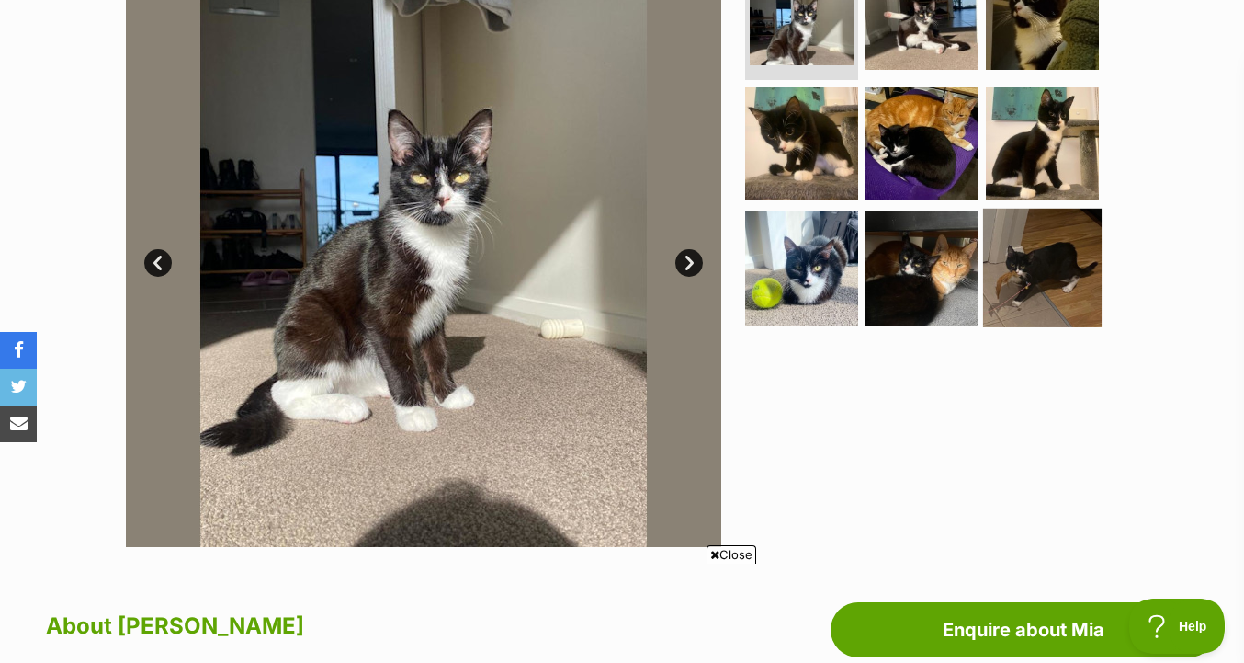
click at [1035, 286] on img at bounding box center [1042, 268] width 119 height 119
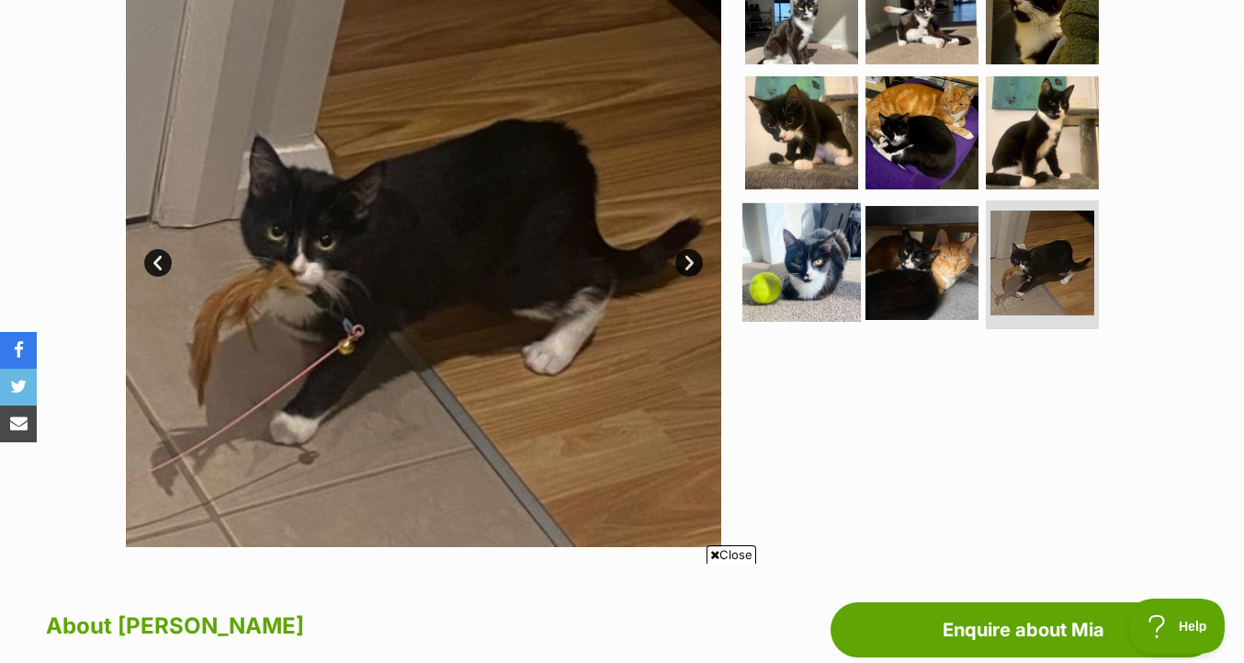
click at [827, 264] on img at bounding box center [802, 262] width 119 height 119
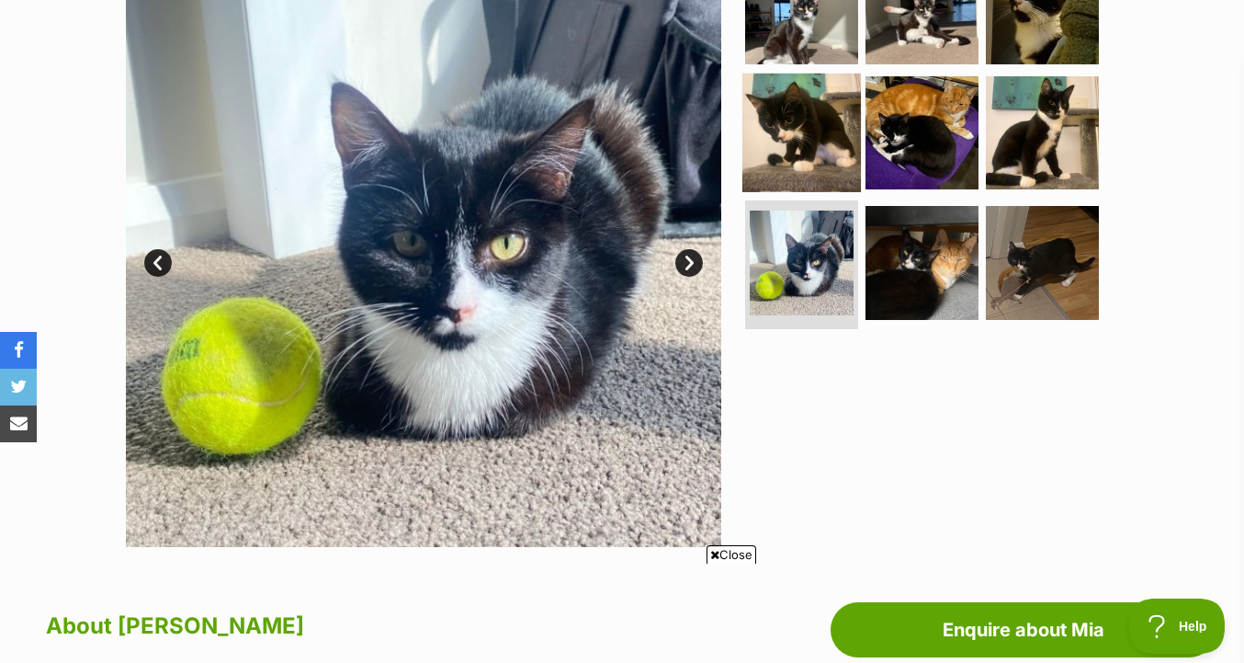
click at [848, 143] on img at bounding box center [802, 132] width 119 height 119
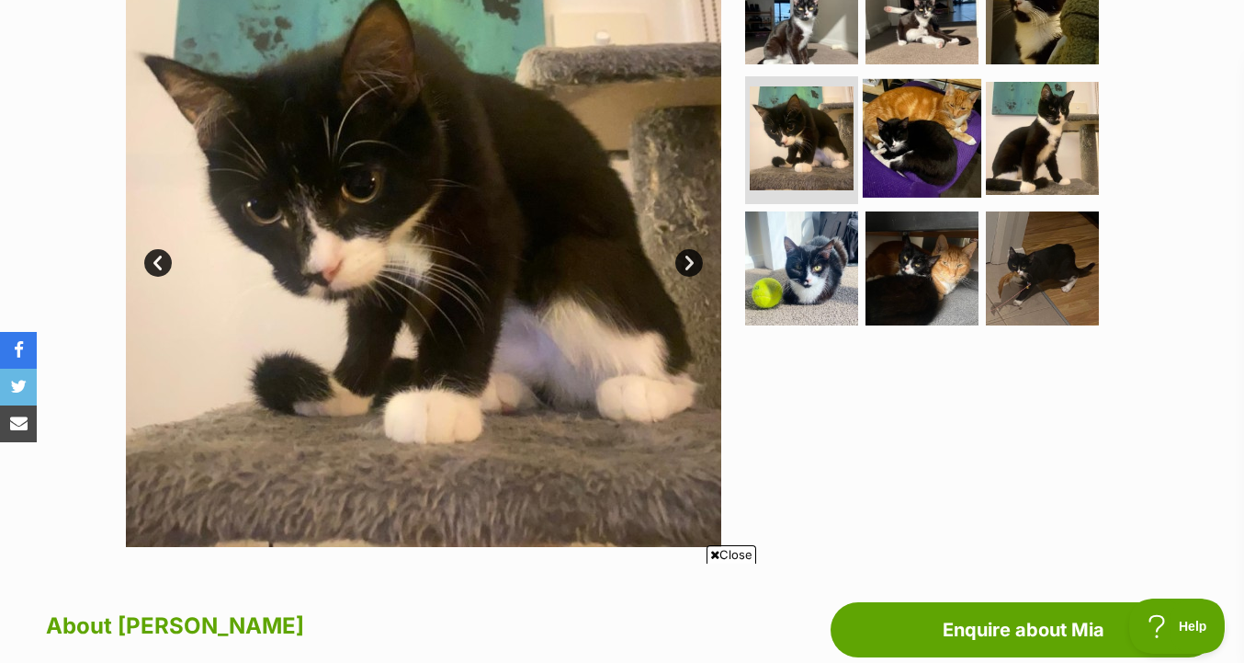
click at [924, 150] on img at bounding box center [922, 137] width 119 height 119
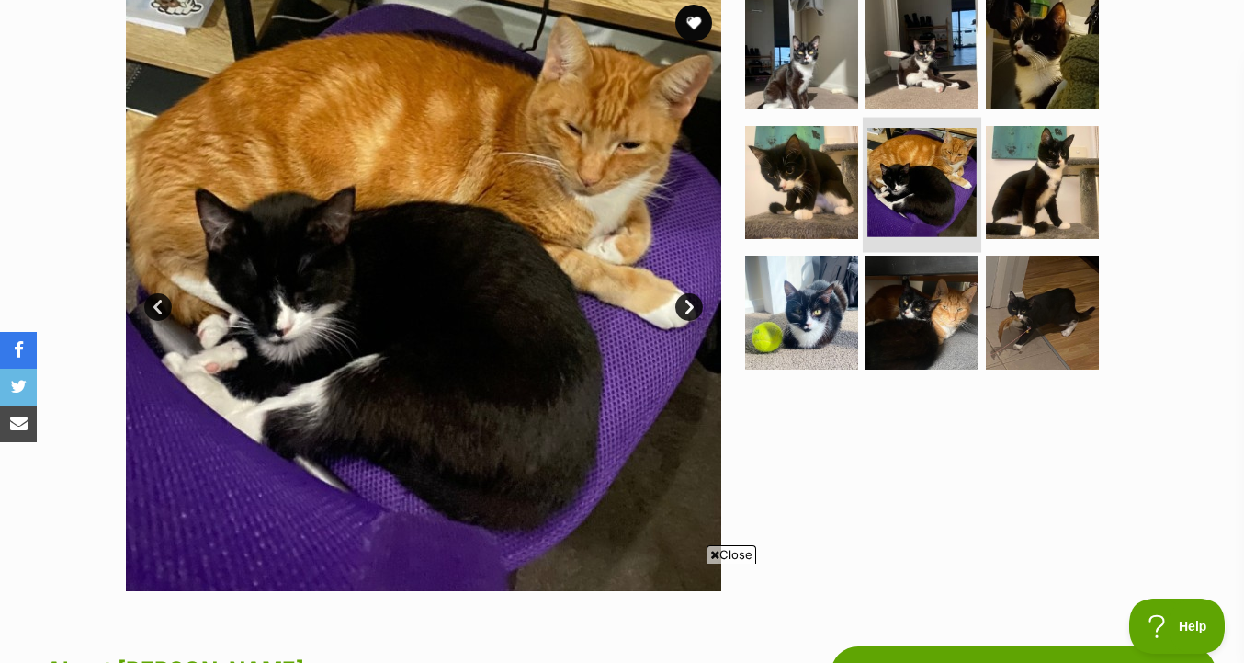
scroll to position [361, 0]
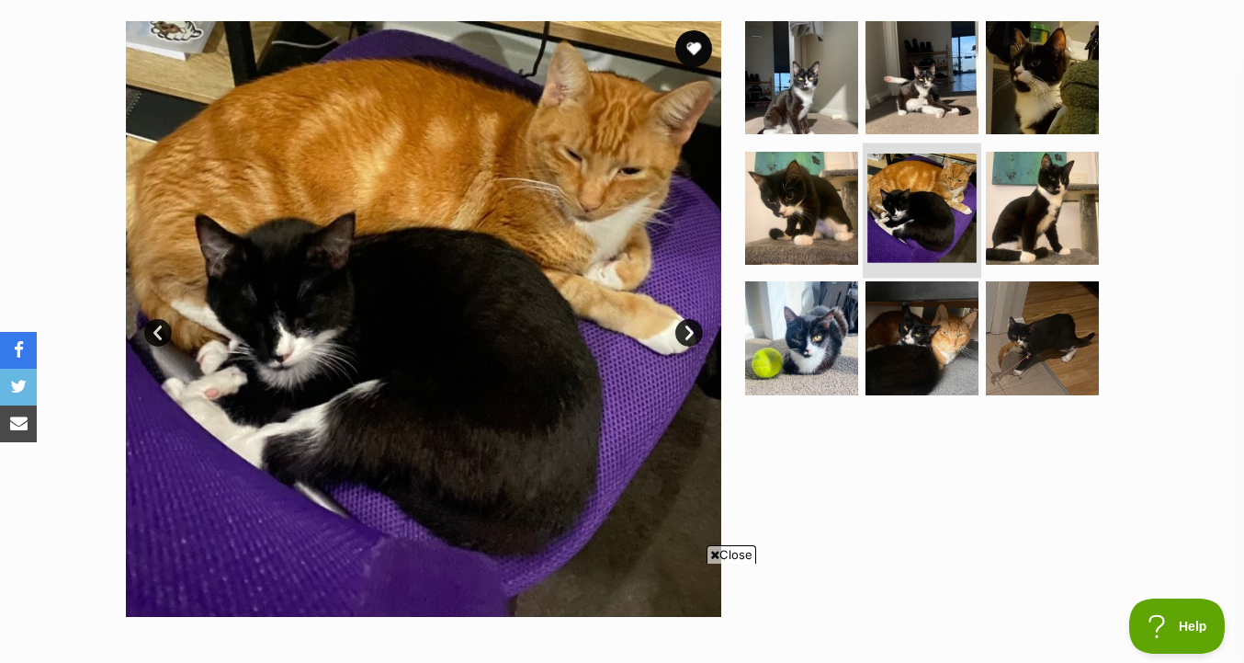
click at [924, 150] on li at bounding box center [922, 209] width 119 height 135
click at [979, 151] on ul at bounding box center [930, 213] width 377 height 385
click at [946, 203] on img at bounding box center [922, 207] width 109 height 109
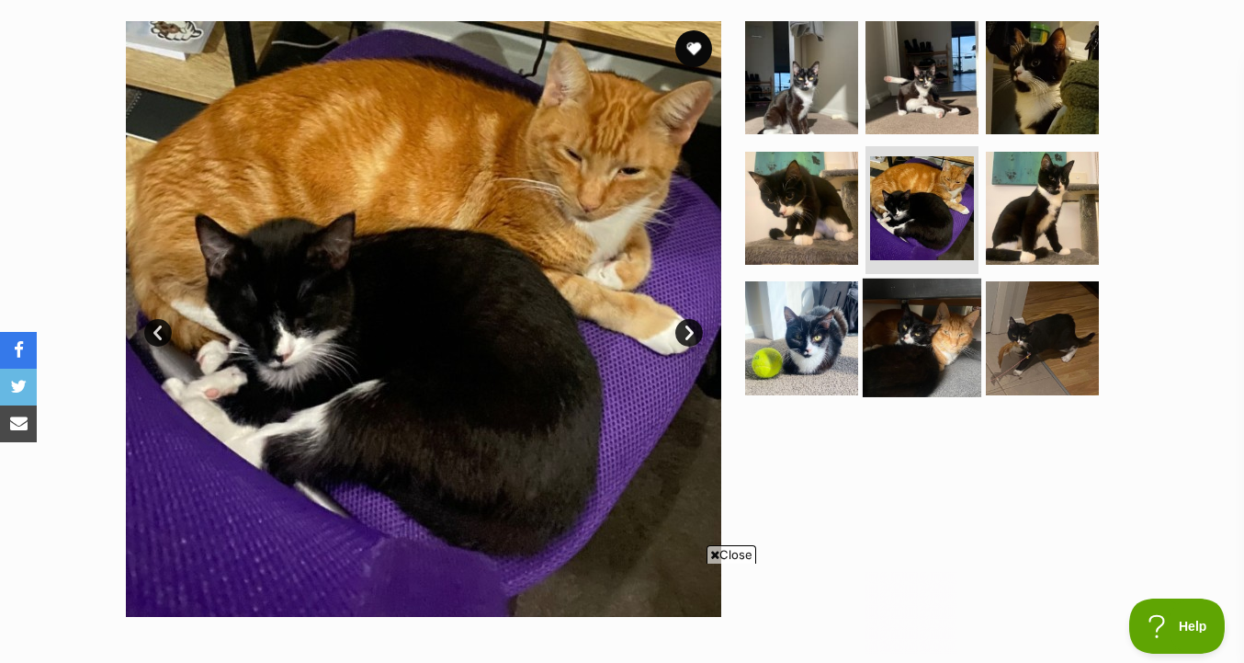
scroll to position [0, 0]
click at [904, 328] on img at bounding box center [922, 337] width 119 height 119
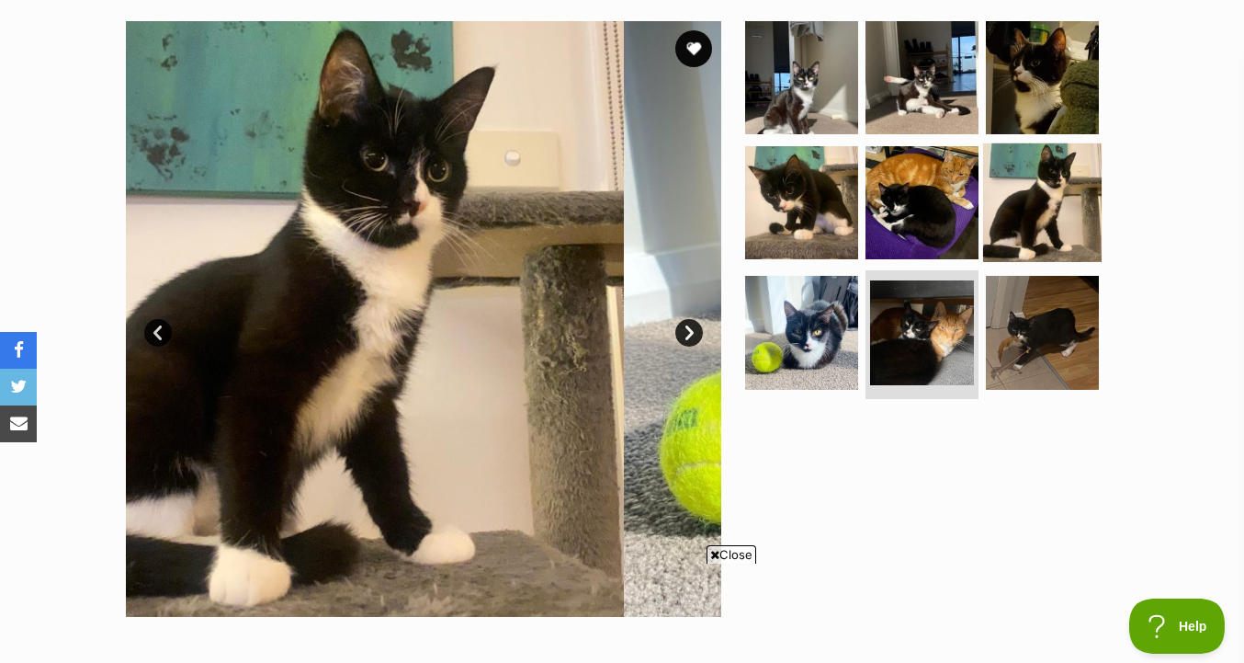
click at [1032, 195] on img at bounding box center [1042, 201] width 119 height 119
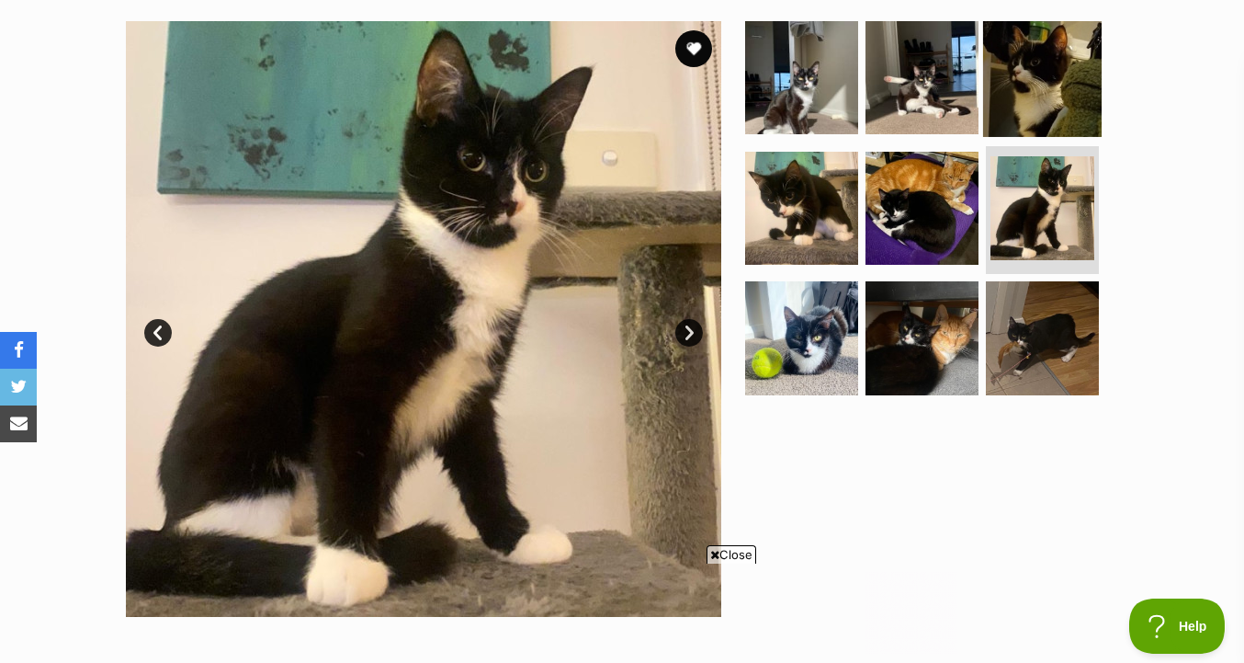
click at [1011, 133] on link at bounding box center [1042, 130] width 119 height 20
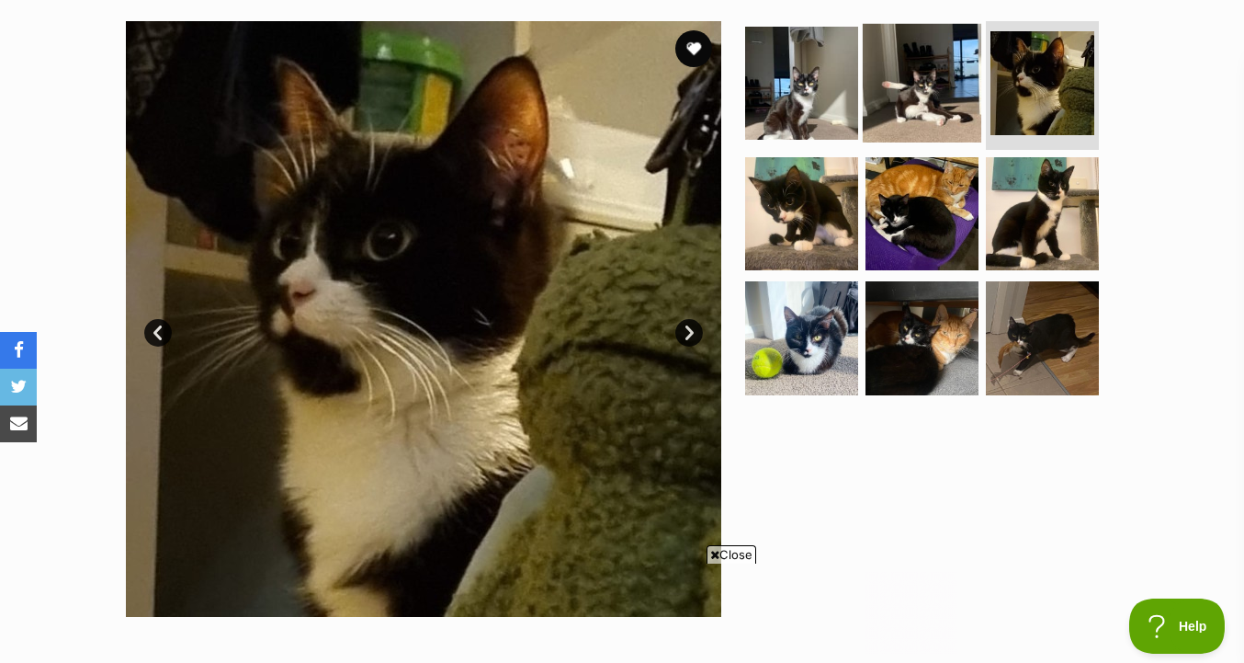
click at [910, 142] on link at bounding box center [922, 136] width 119 height 20
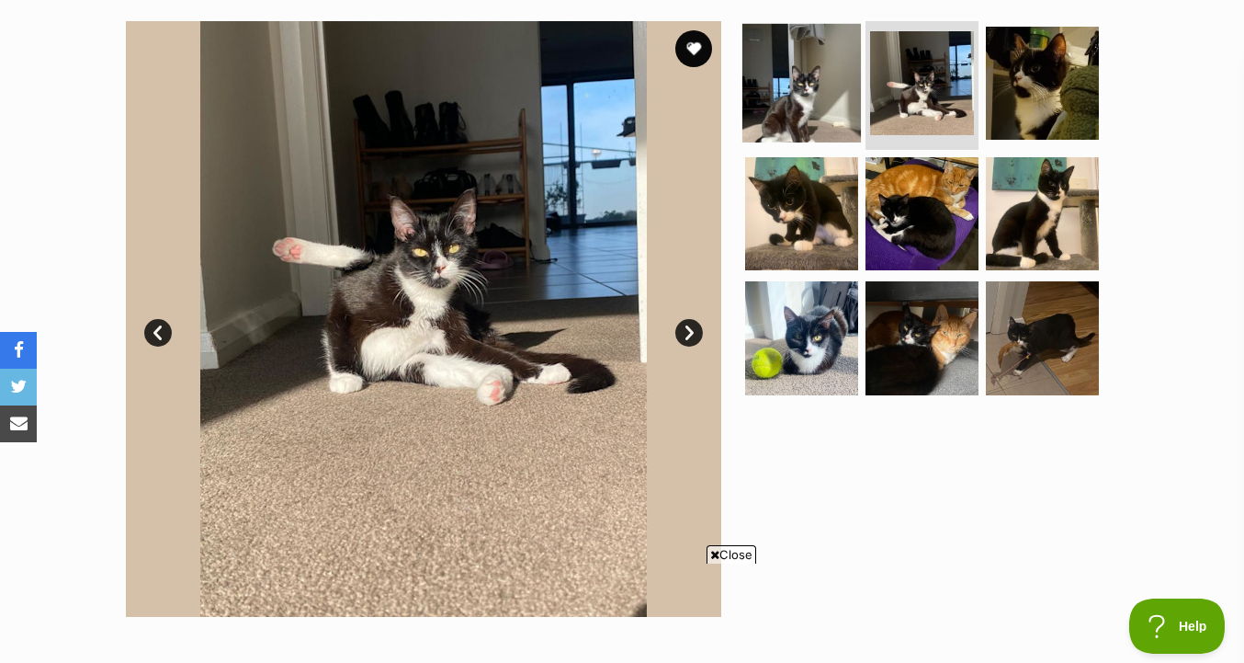
click at [826, 117] on img at bounding box center [802, 83] width 119 height 119
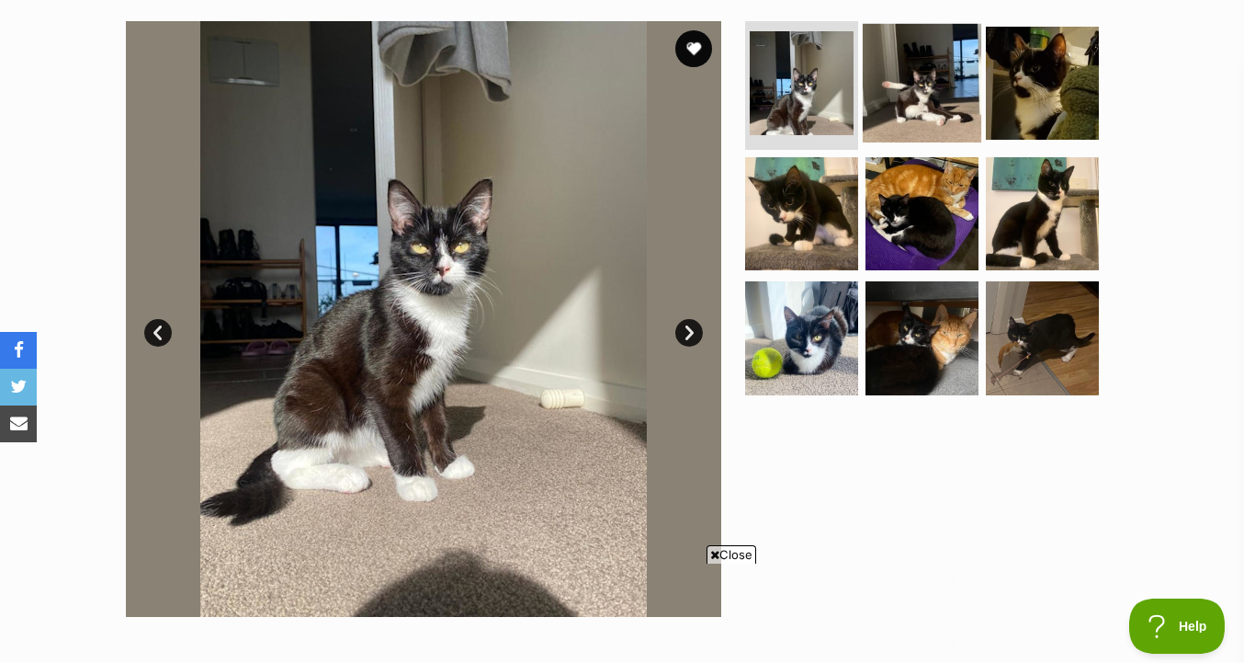
click at [918, 127] on img at bounding box center [922, 83] width 119 height 119
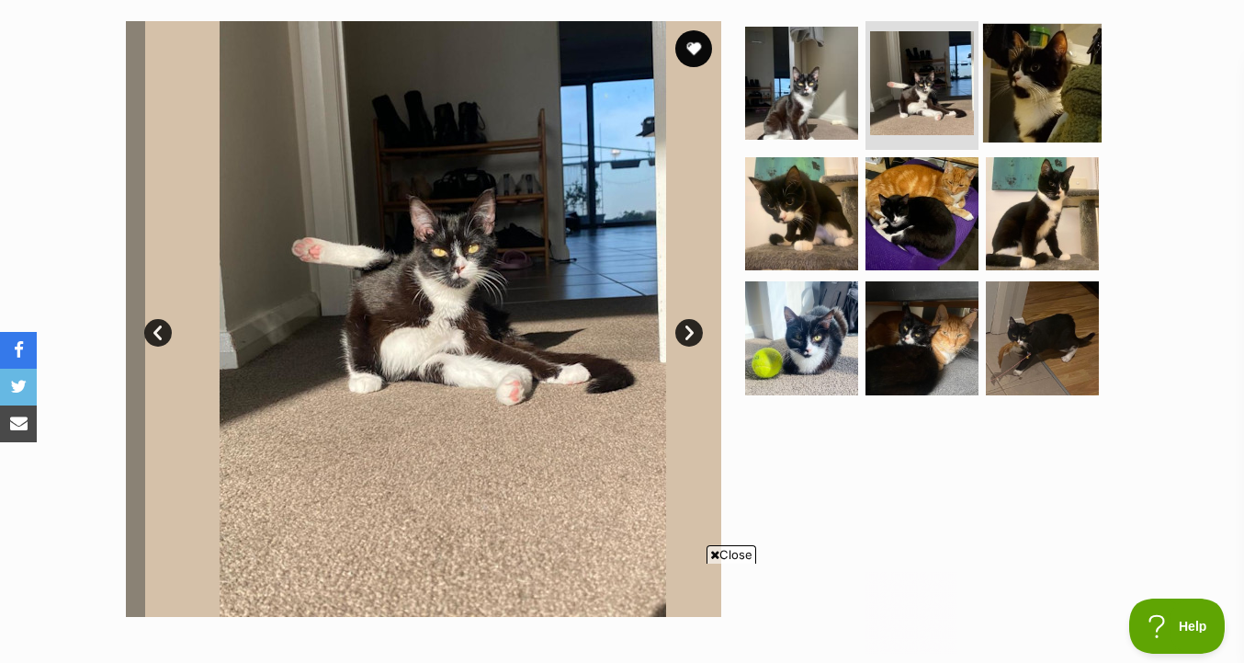
click at [994, 128] on img at bounding box center [1042, 83] width 119 height 119
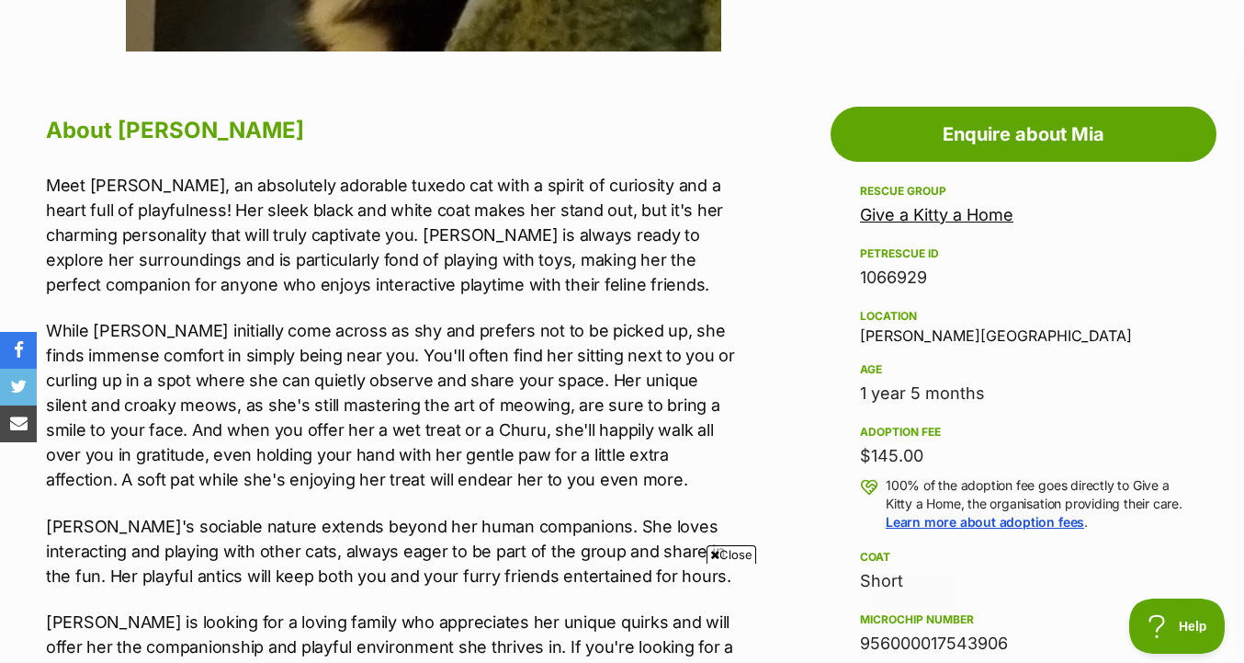
scroll to position [938, 0]
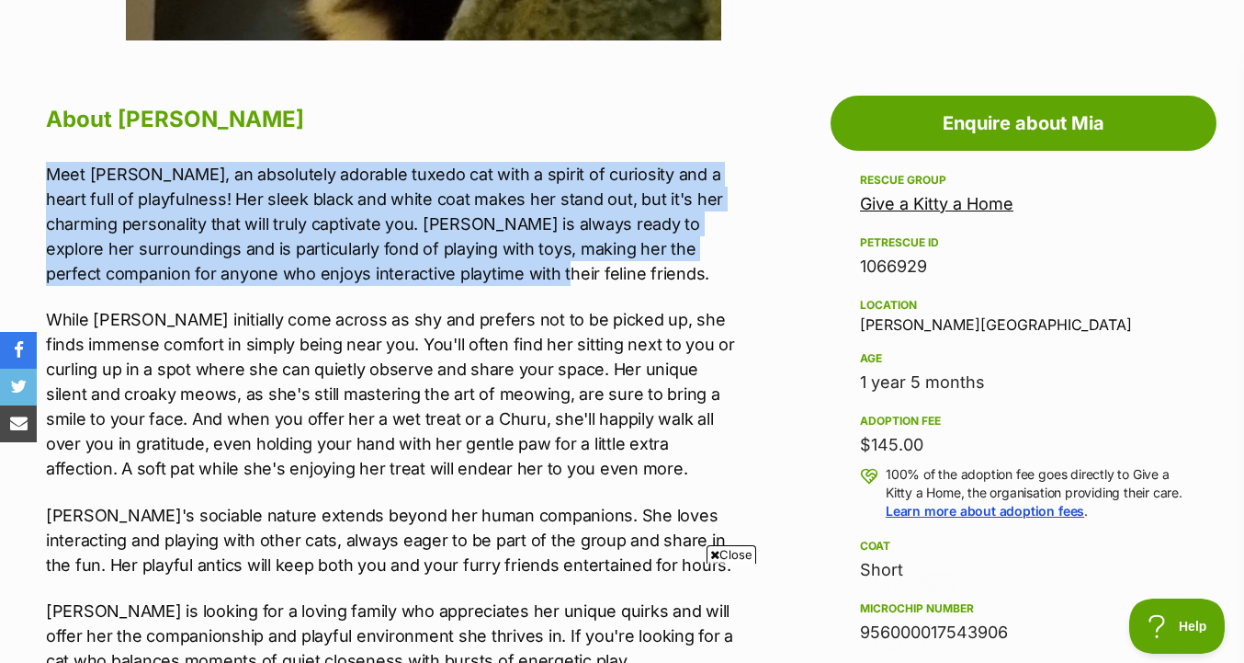
drag, startPoint x: 711, startPoint y: 142, endPoint x: 711, endPoint y: 282, distance: 139.7
click at [711, 282] on p "Meet Mia, an absolutely adorable tuxedo cat with a spirit of curiosity and a he…" at bounding box center [393, 224] width 695 height 124
drag, startPoint x: 711, startPoint y: 282, endPoint x: 711, endPoint y: 142, distance: 140.6
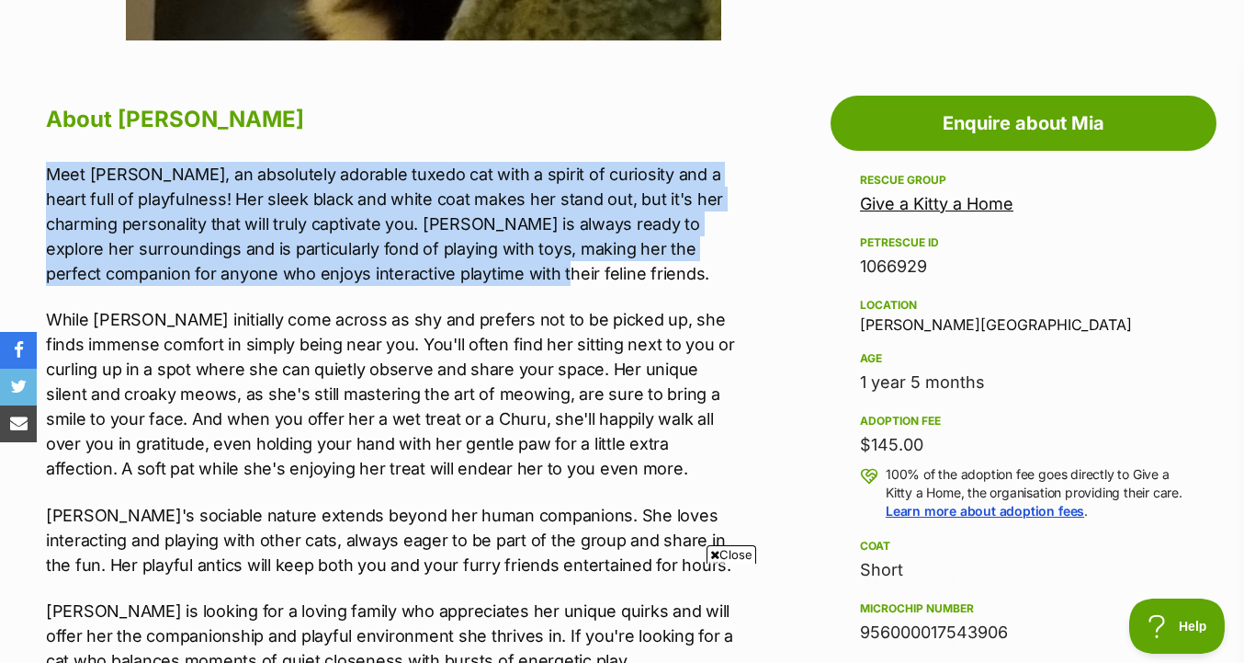
drag, startPoint x: 711, startPoint y: 142, endPoint x: 707, endPoint y: 270, distance: 128.8
click at [707, 270] on p "Meet Mia, an absolutely adorable tuxedo cat with a spirit of curiosity and a he…" at bounding box center [393, 224] width 695 height 124
drag, startPoint x: 707, startPoint y: 270, endPoint x: 707, endPoint y: 138, distance: 132.4
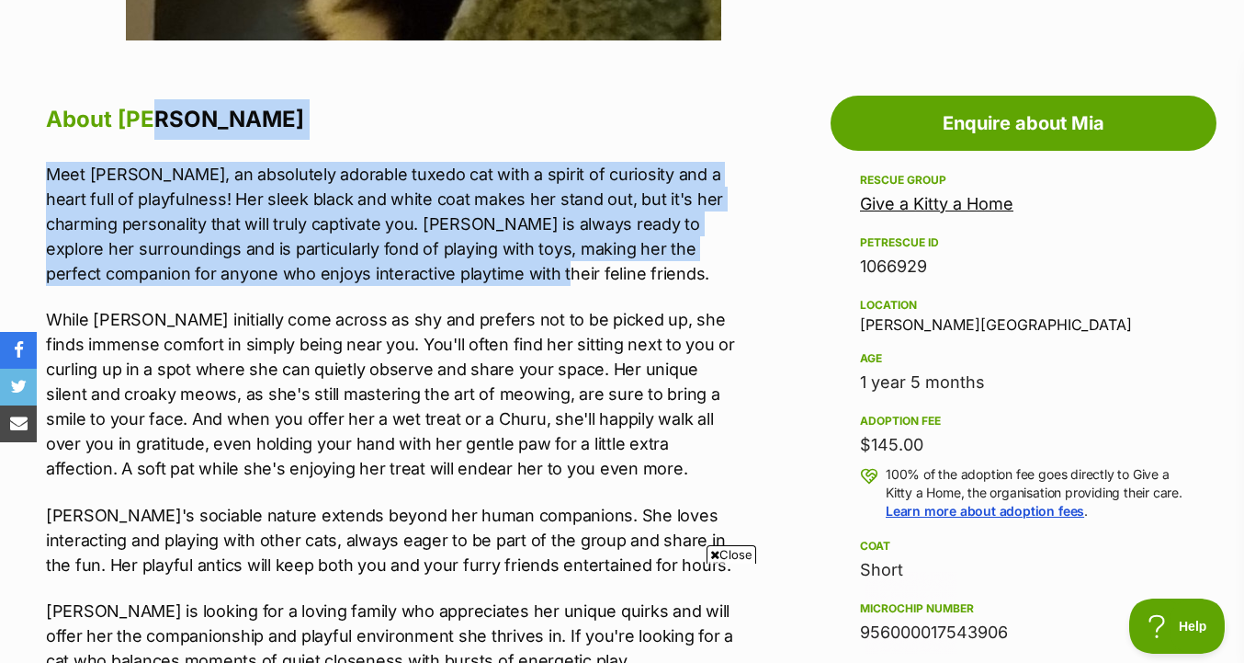
click at [707, 138] on h2 "About Mia" at bounding box center [393, 119] width 695 height 40
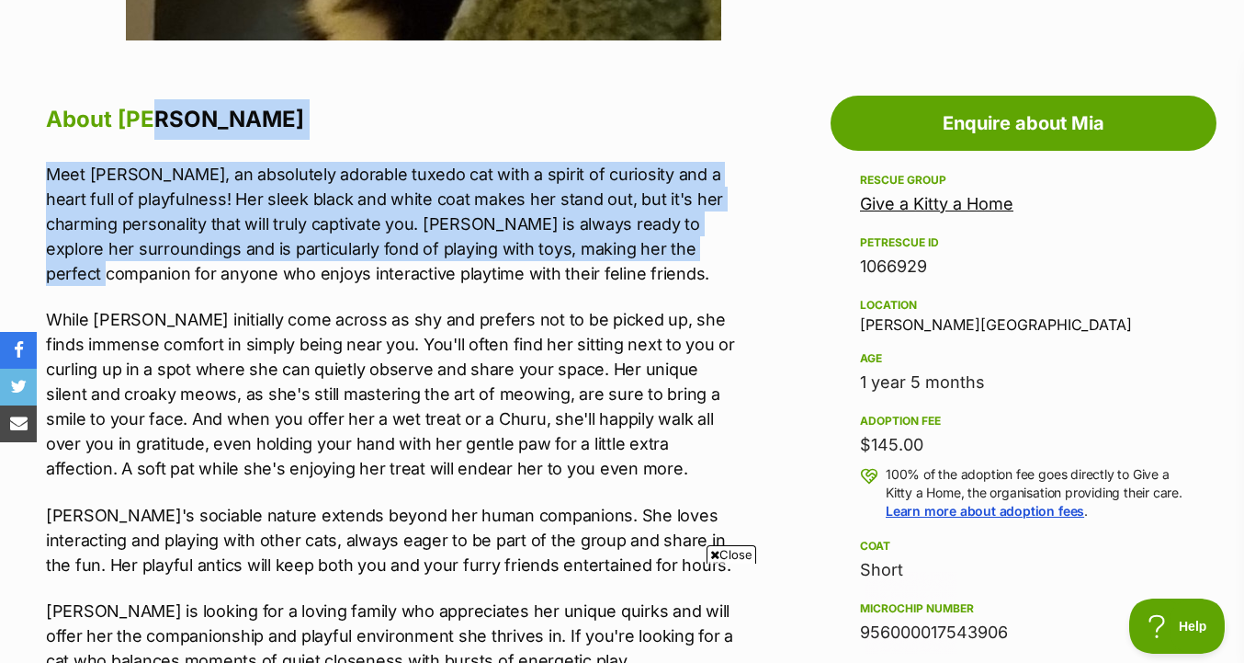
drag, startPoint x: 707, startPoint y: 138, endPoint x: 706, endPoint y: 257, distance: 119.5
click at [706, 257] on p "Meet Mia, an absolutely adorable tuxedo cat with a spirit of curiosity and a he…" at bounding box center [393, 224] width 695 height 124
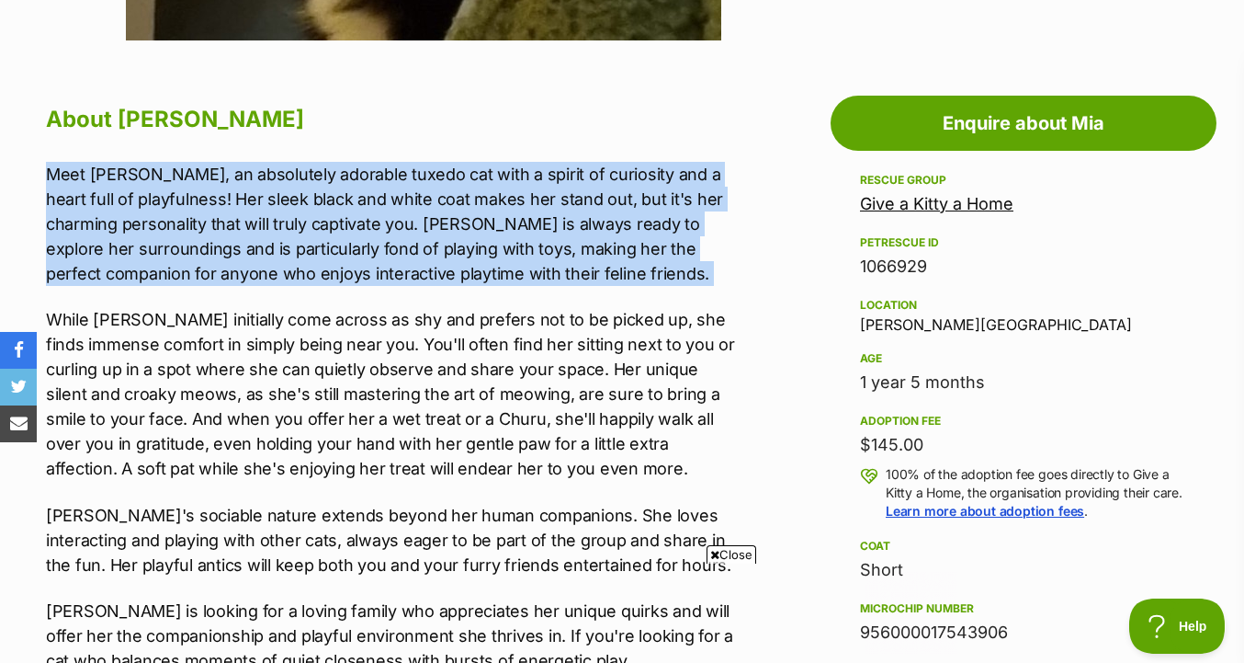
drag, startPoint x: 706, startPoint y: 292, endPoint x: 705, endPoint y: 151, distance: 141.5
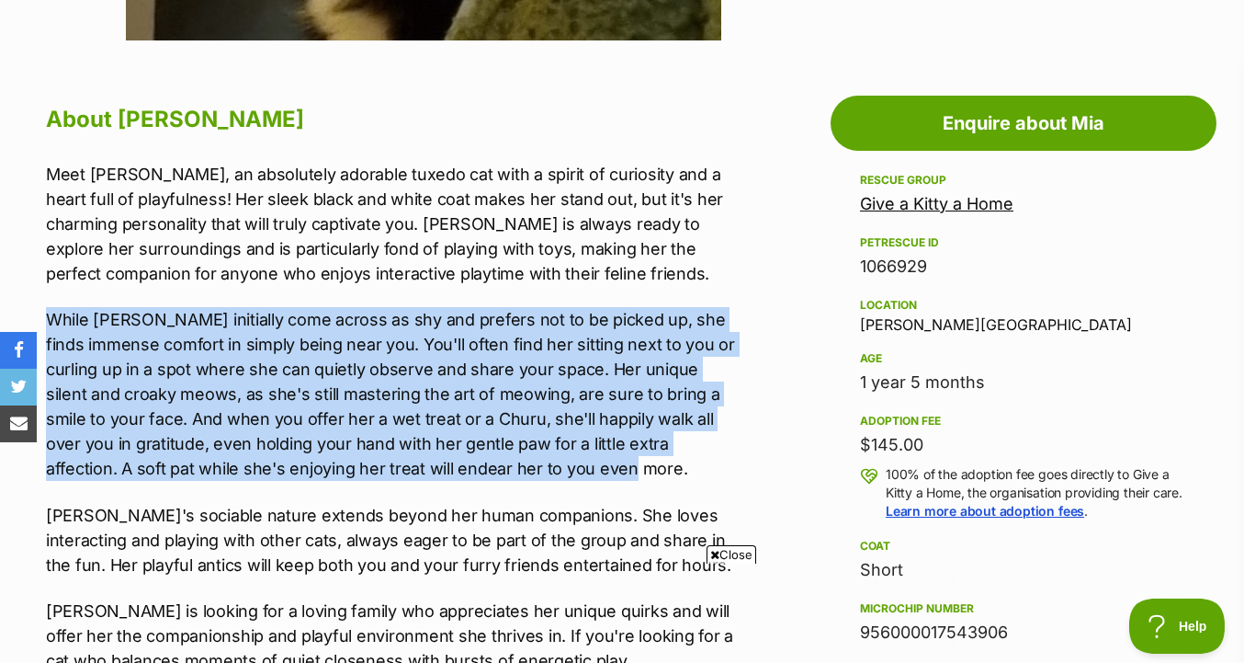
drag, startPoint x: 673, startPoint y: 479, endPoint x: 672, endPoint y: 302, distance: 176.5
click at [672, 302] on div "Meet Mia, an absolutely adorable tuxedo cat with a spirit of curiosity and a he…" at bounding box center [393, 513] width 695 height 703
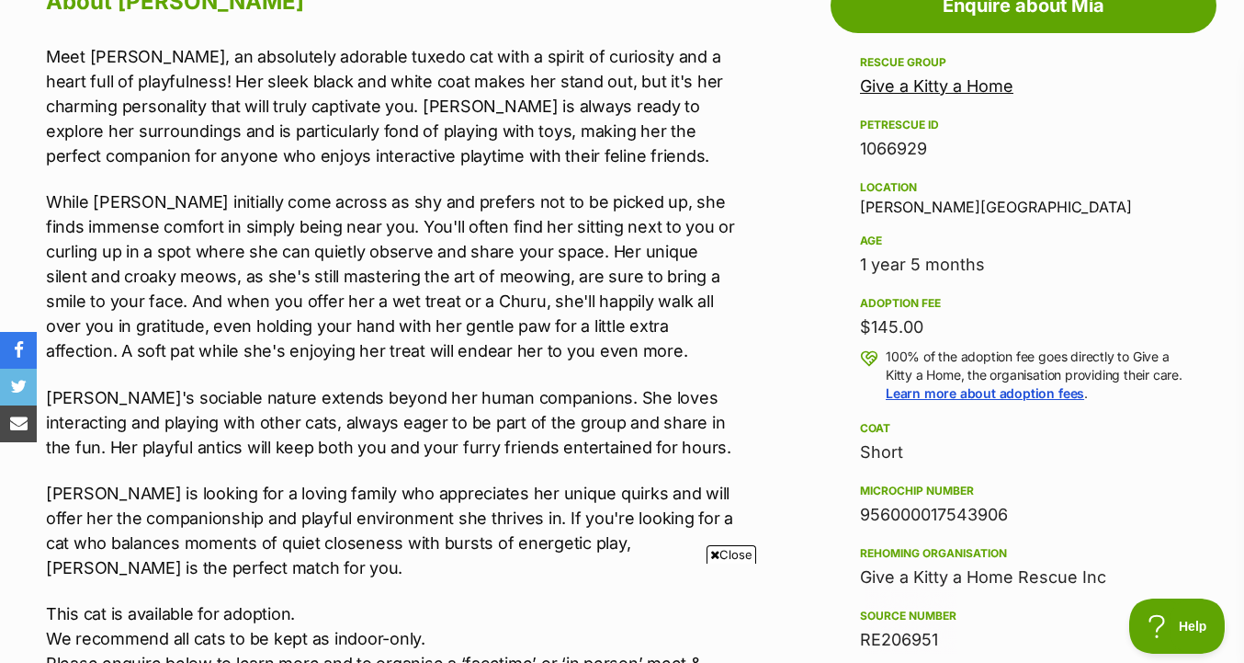
scroll to position [1073, 0]
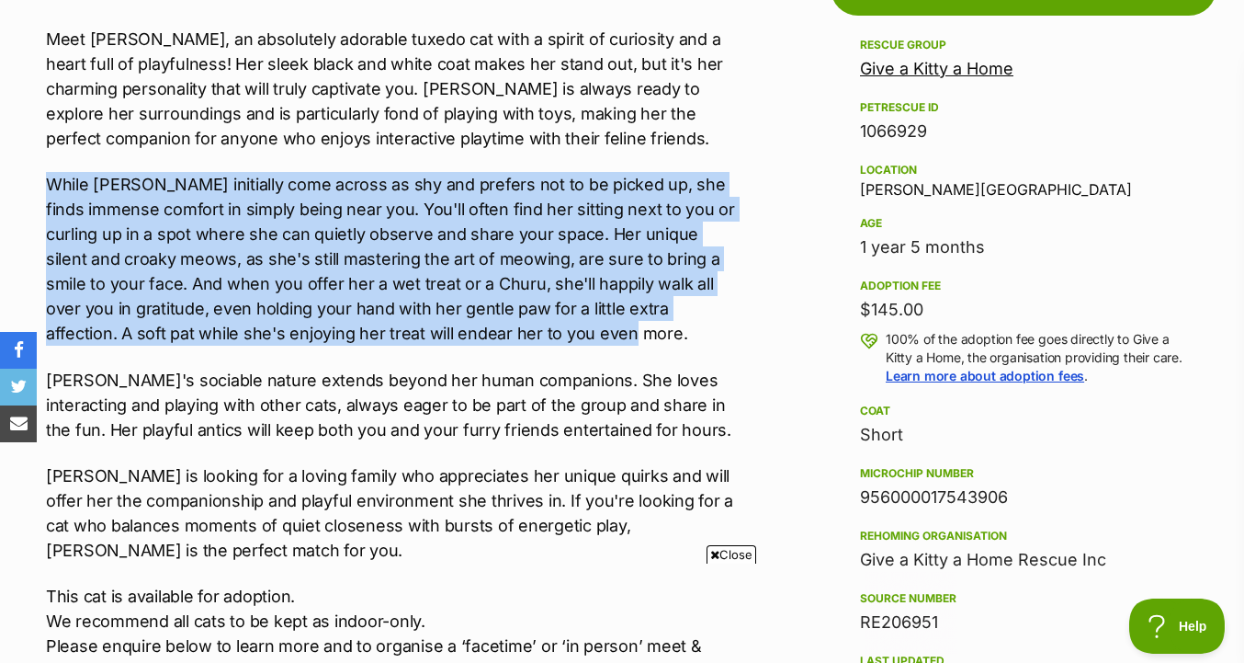
drag, startPoint x: 669, startPoint y: 329, endPoint x: 679, endPoint y: 157, distance: 172.2
click at [679, 157] on div "Meet Mia, an absolutely adorable tuxedo cat with a spirit of curiosity and a he…" at bounding box center [393, 378] width 695 height 703
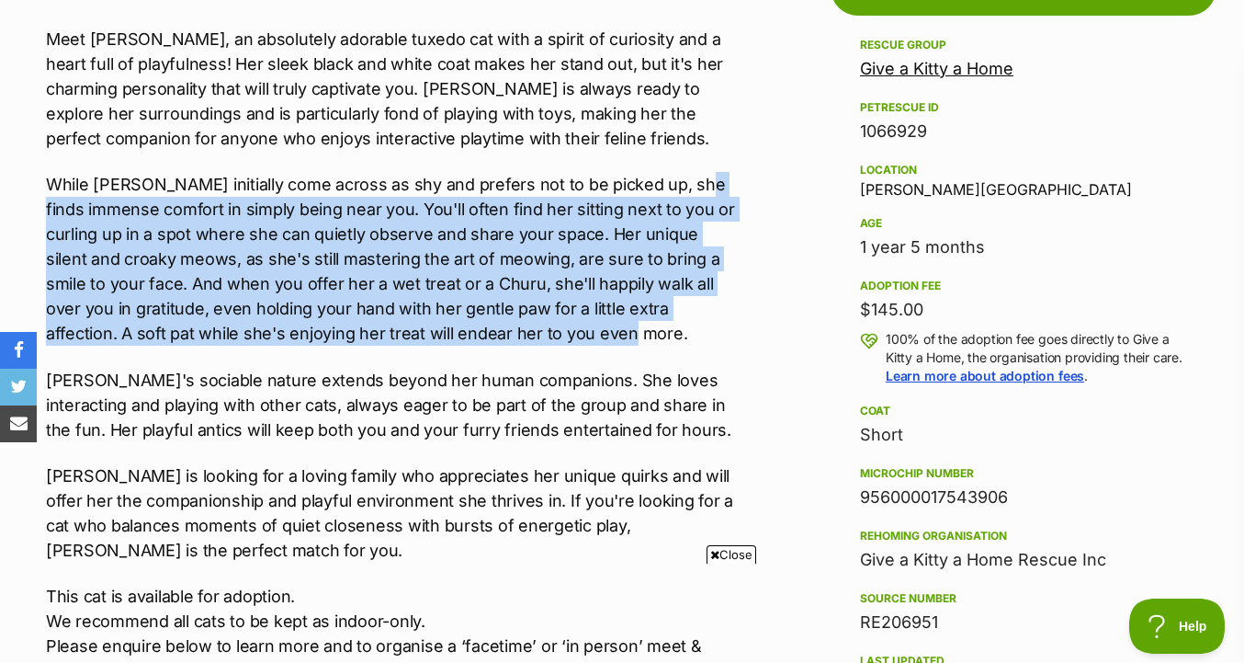
drag, startPoint x: 679, startPoint y: 267, endPoint x: 679, endPoint y: 322, distance: 54.2
click at [679, 322] on p "While Mia may initially come across as shy and prefers not to be picked up, she…" at bounding box center [393, 259] width 695 height 174
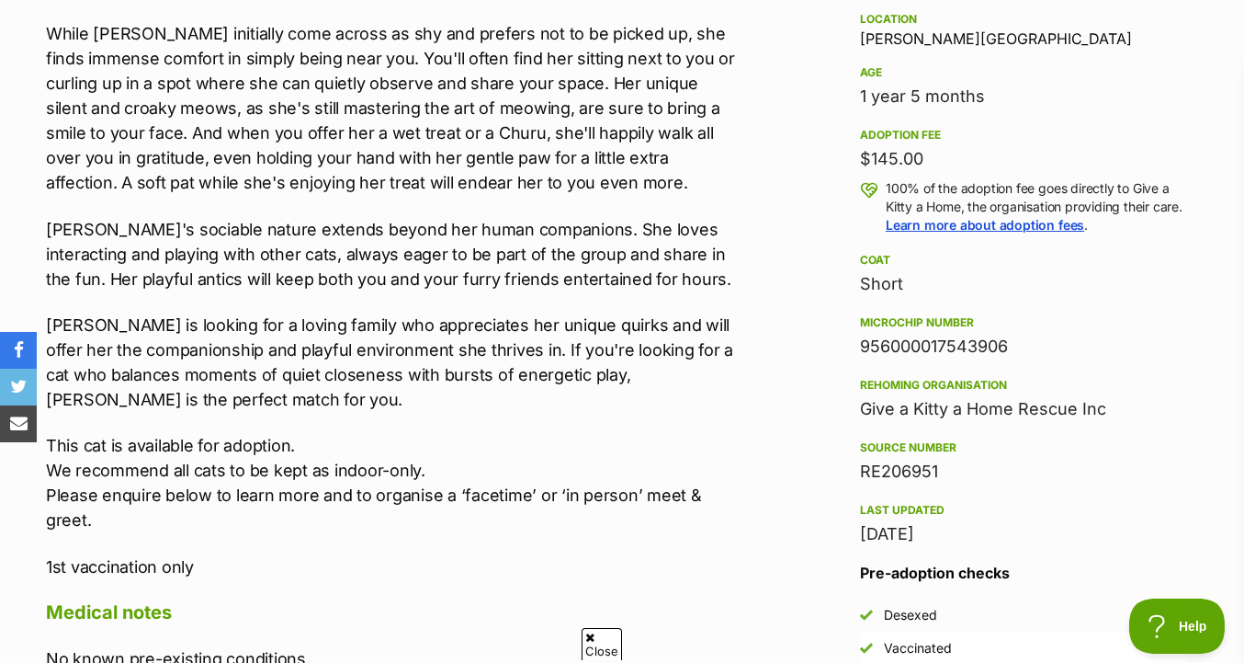
scroll to position [0, 0]
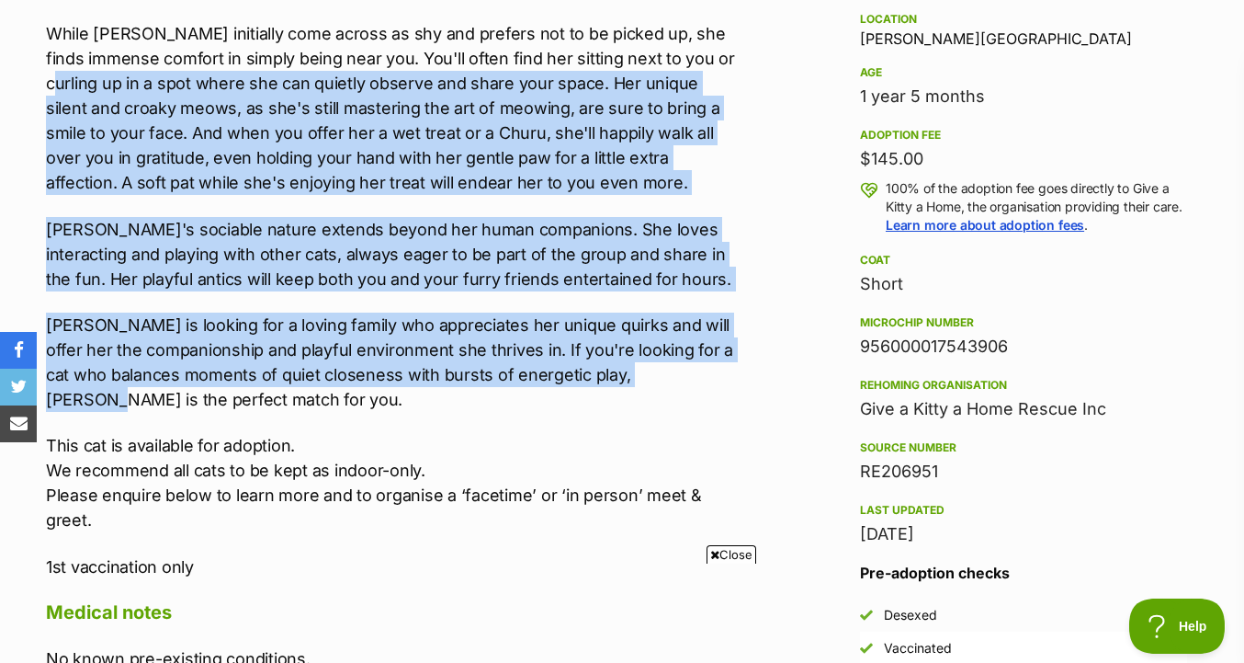
drag, startPoint x: 744, startPoint y: 51, endPoint x: 744, endPoint y: 363, distance: 311.6
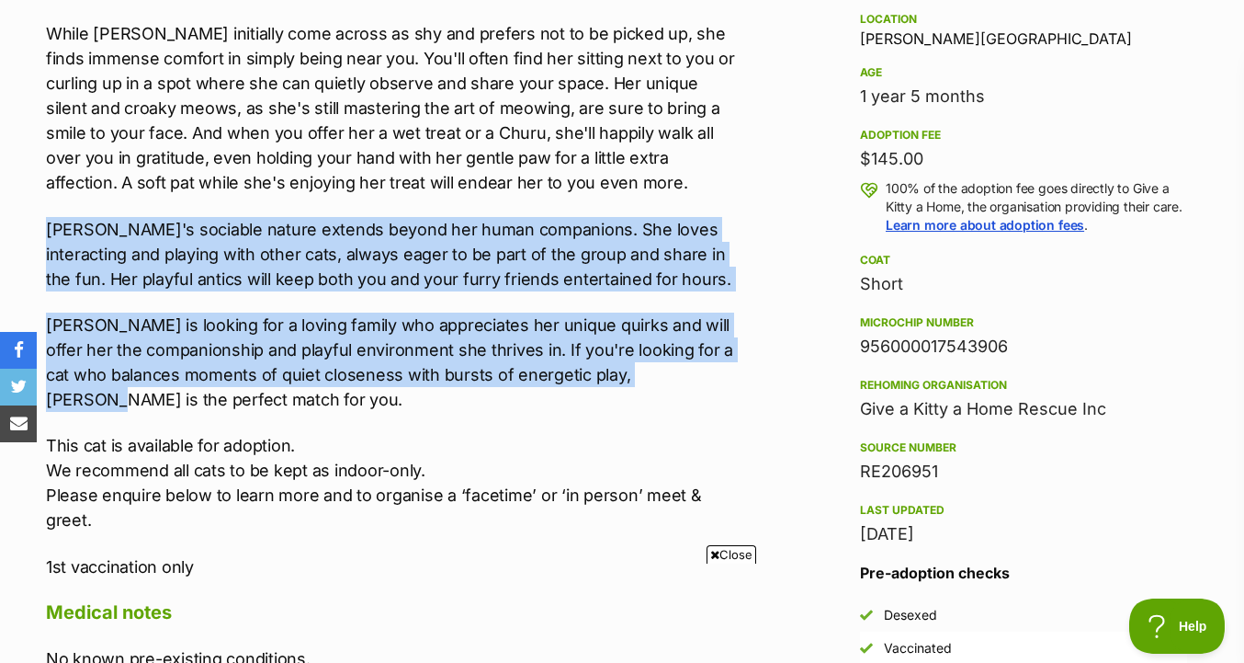
drag, startPoint x: 743, startPoint y: 385, endPoint x: 759, endPoint y: 198, distance: 188.2
drag, startPoint x: 759, startPoint y: 198, endPoint x: 738, endPoint y: 394, distance: 197.8
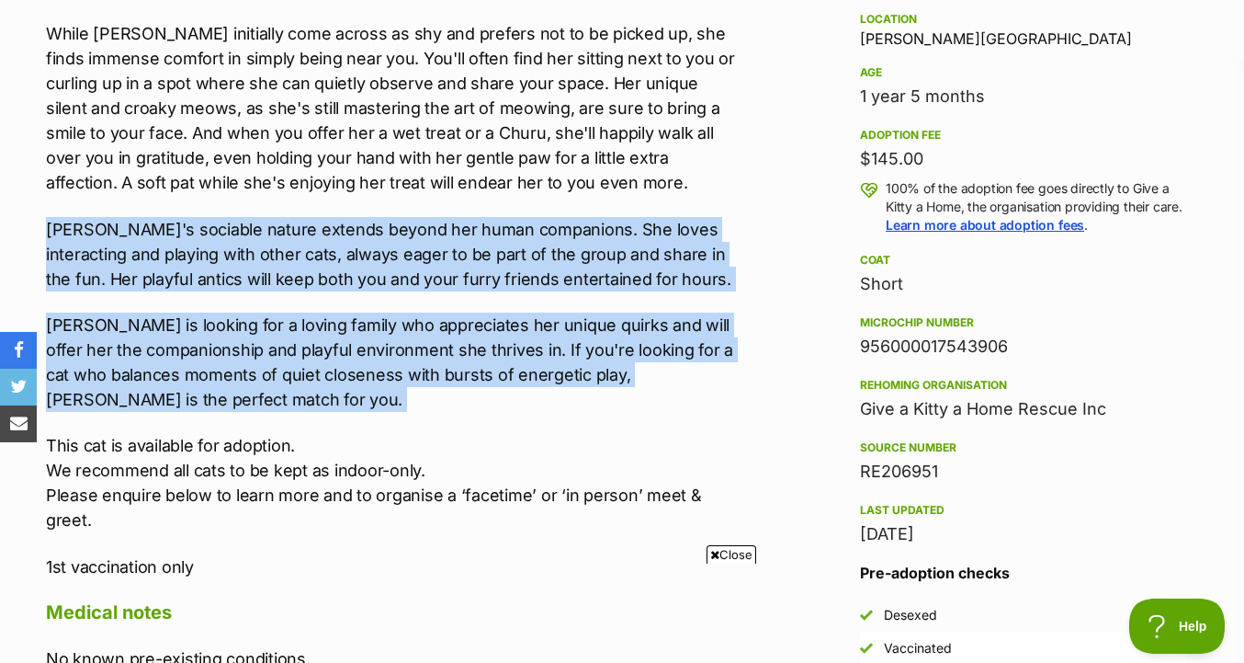
click at [738, 394] on p "Mia is looking for a loving family who appreciates her unique quirks and will o…" at bounding box center [393, 362] width 695 height 99
drag, startPoint x: 738, startPoint y: 394, endPoint x: 742, endPoint y: 198, distance: 196.7
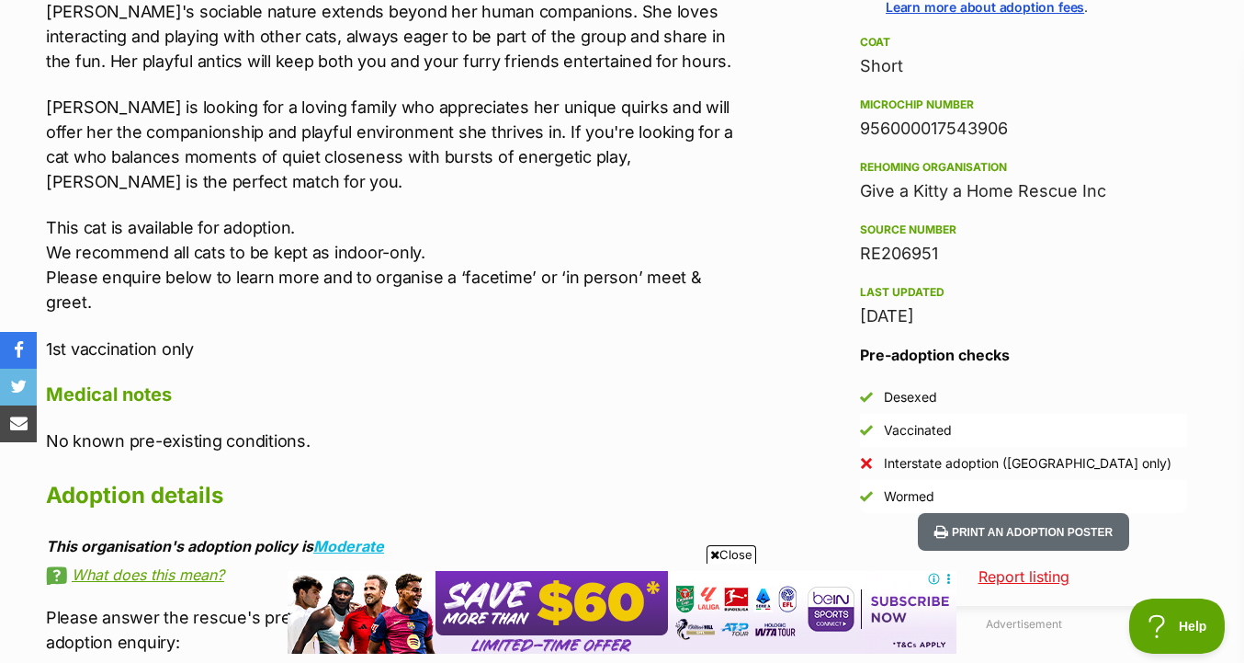
scroll to position [1442, 0]
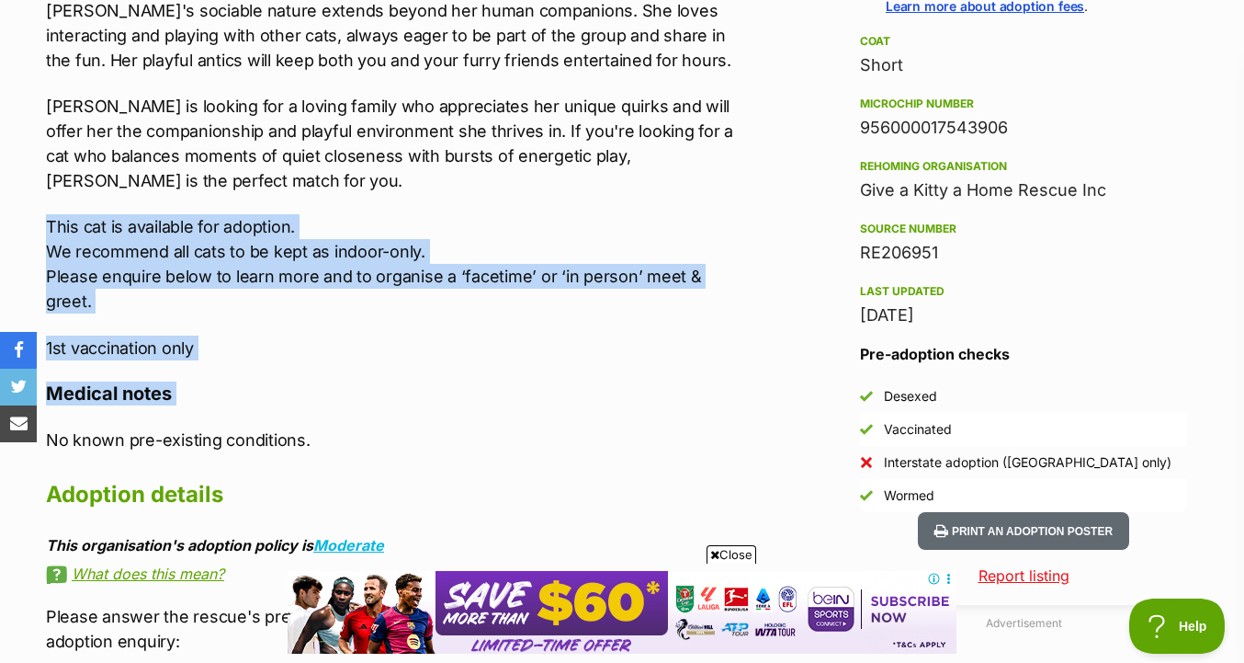
drag, startPoint x: 742, startPoint y: 198, endPoint x: 711, endPoint y: 403, distance: 207.2
click at [711, 403] on div "Advertisement Adoption information I've been adopted! This pet is no longer ava…" at bounding box center [622, 624] width 1189 height 2102
click at [711, 427] on p "No known pre-existing conditions." at bounding box center [393, 439] width 695 height 25
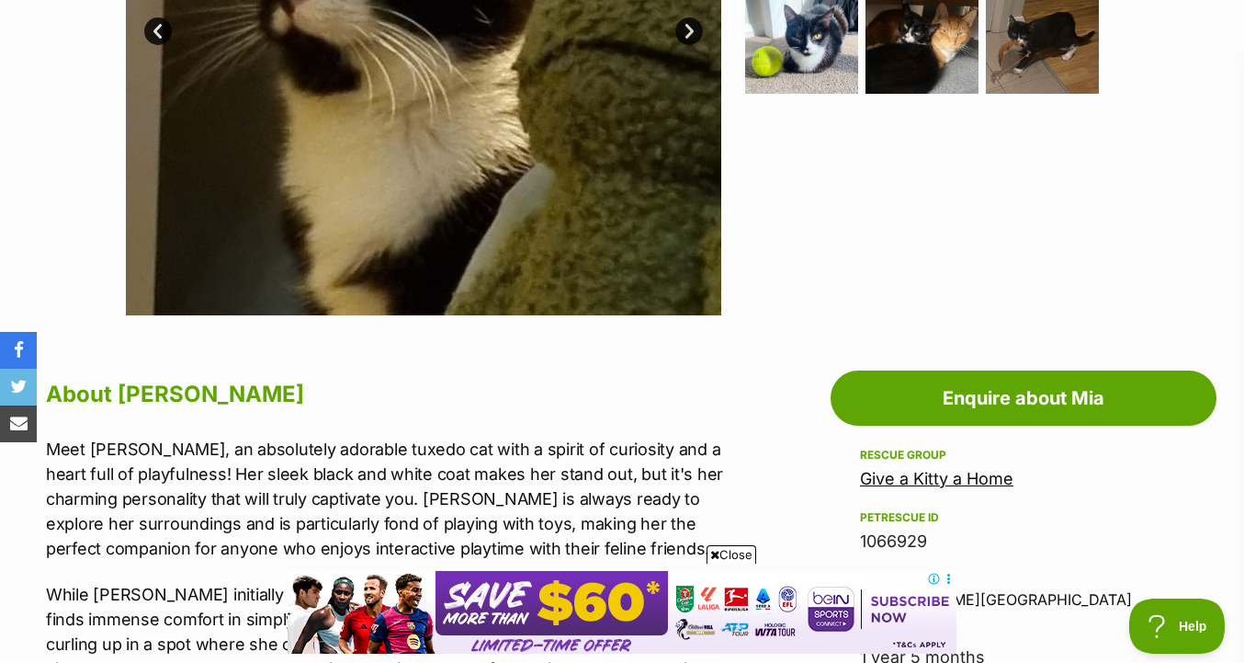
scroll to position [676, 0]
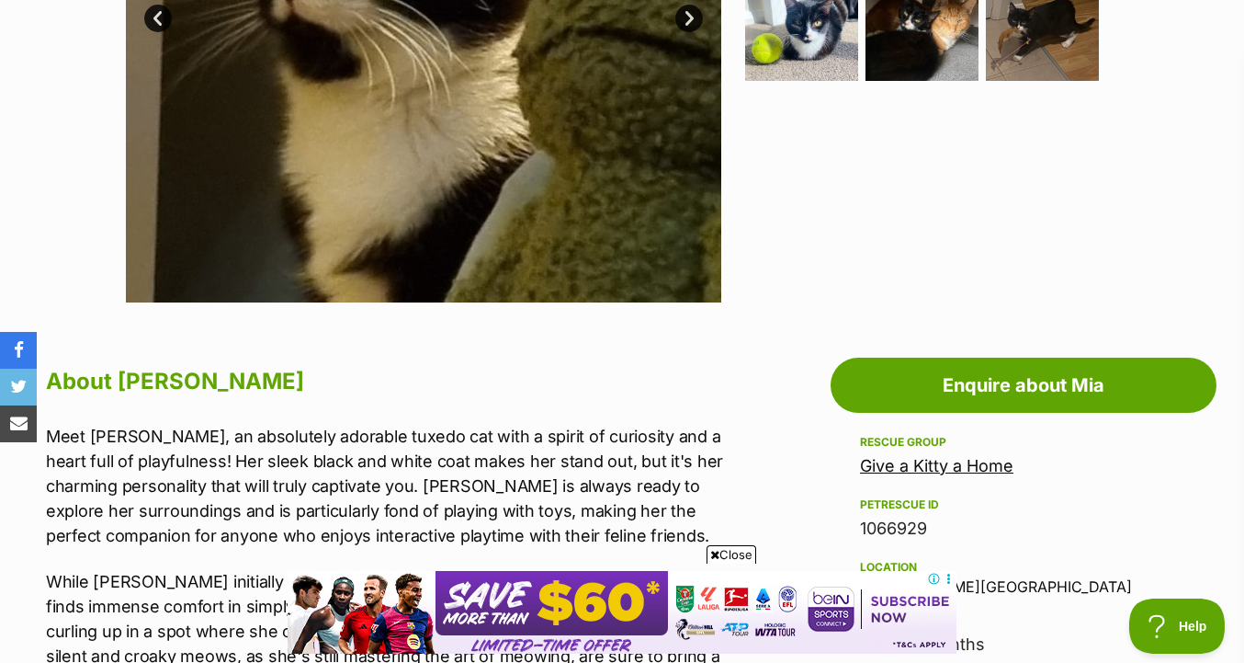
click at [898, 469] on link "Give a Kitty a Home" at bounding box center [936, 465] width 153 height 19
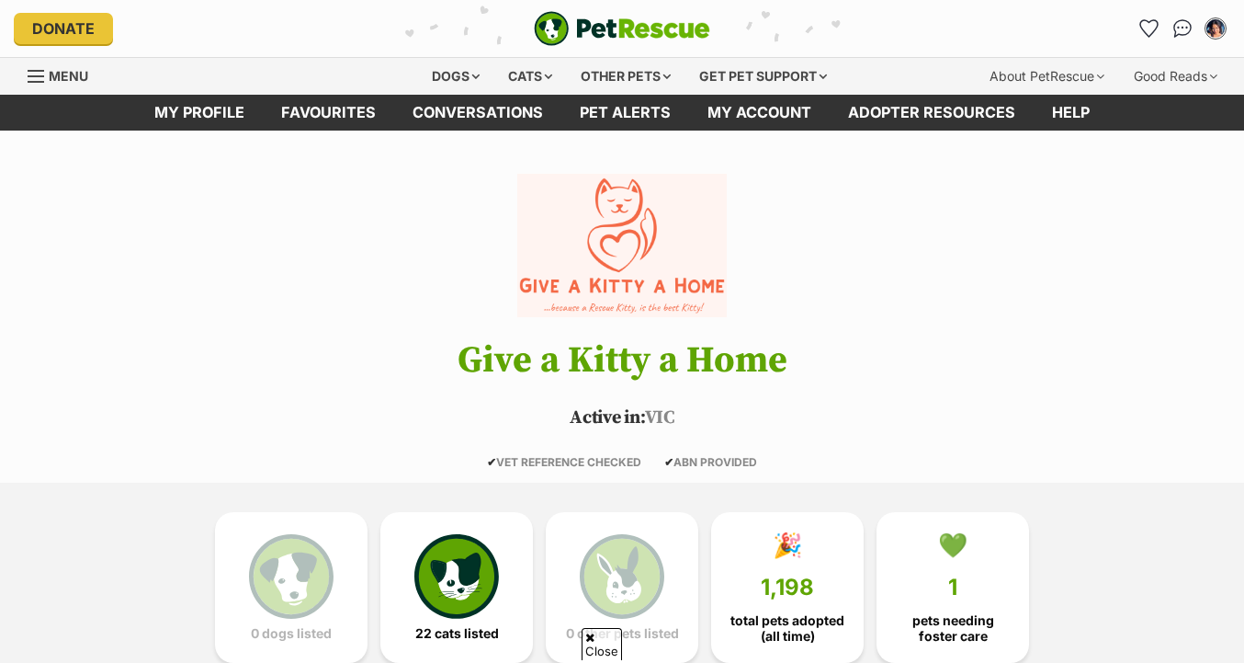
scroll to position [69, 0]
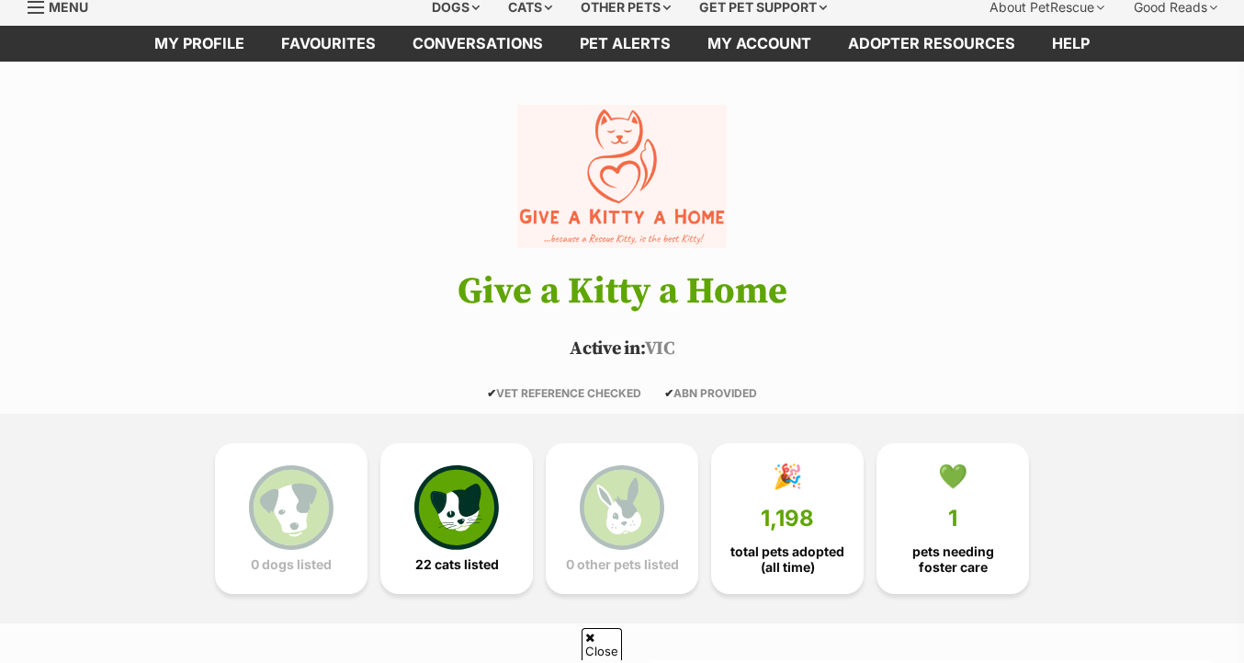
click at [482, 478] on img at bounding box center [457, 507] width 85 height 85
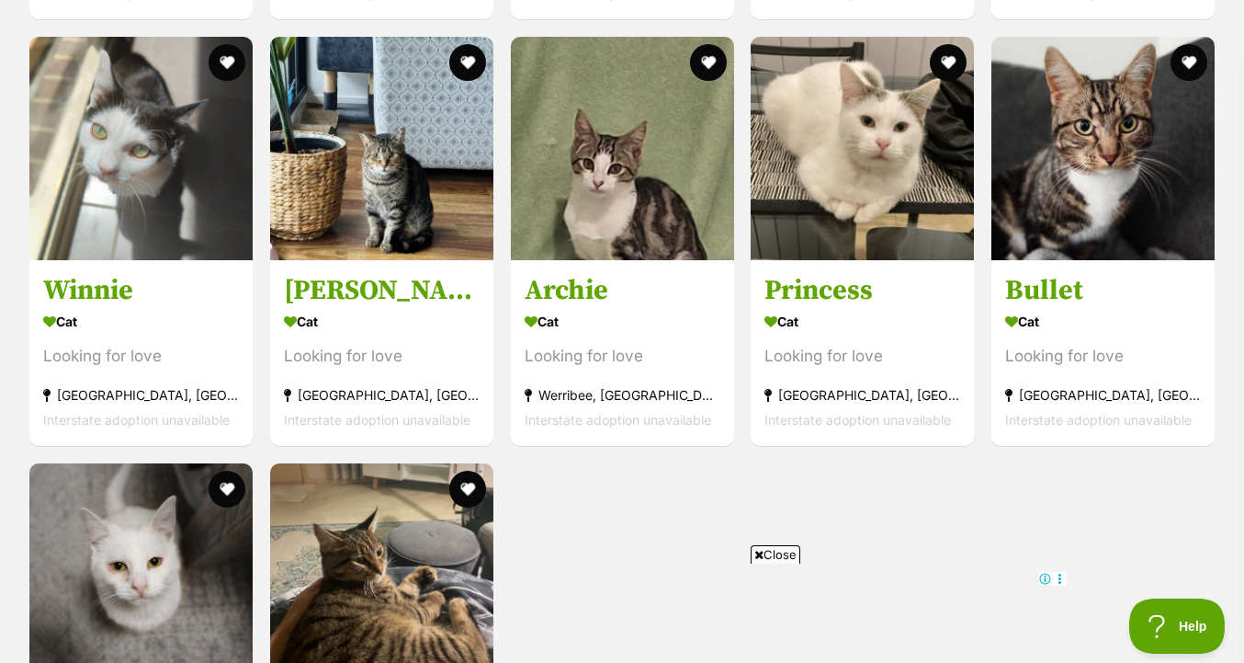
scroll to position [3411, 0]
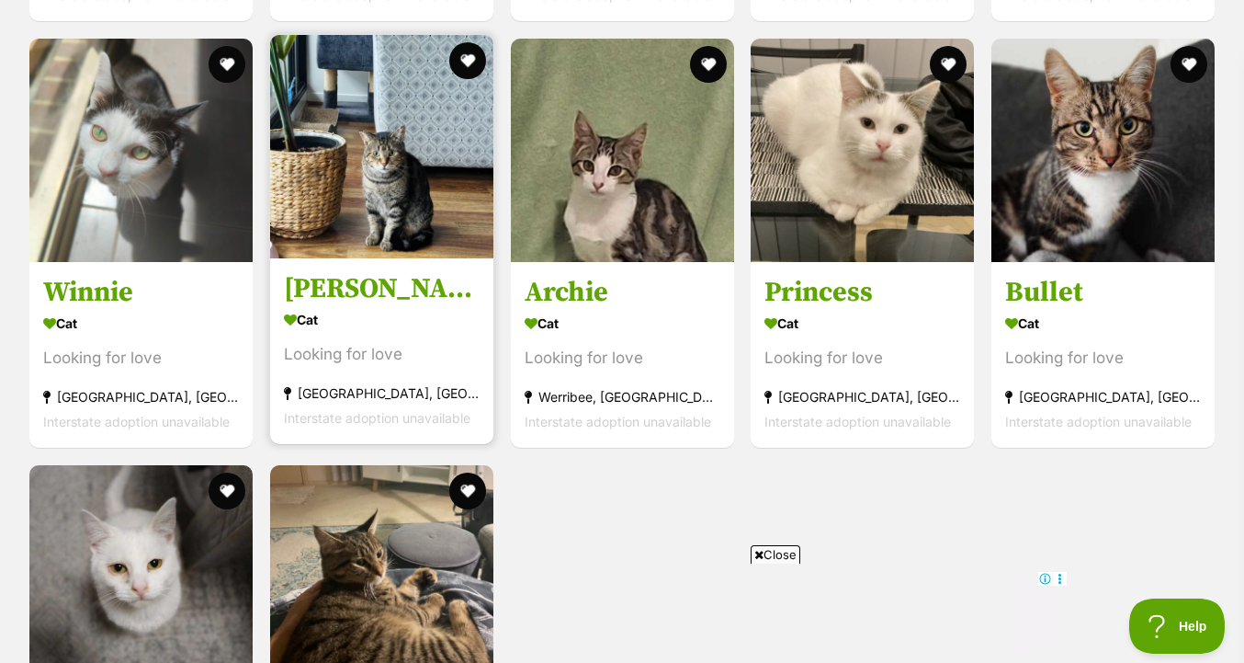
click at [416, 218] on img at bounding box center [381, 146] width 223 height 223
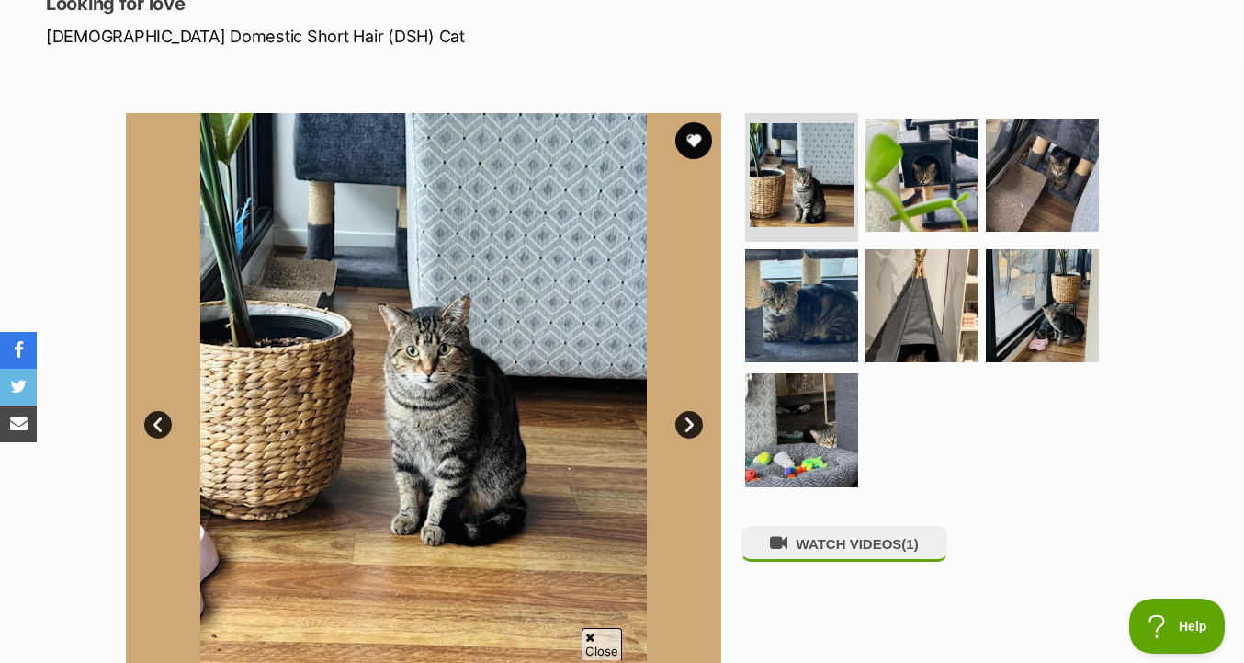
scroll to position [278, 0]
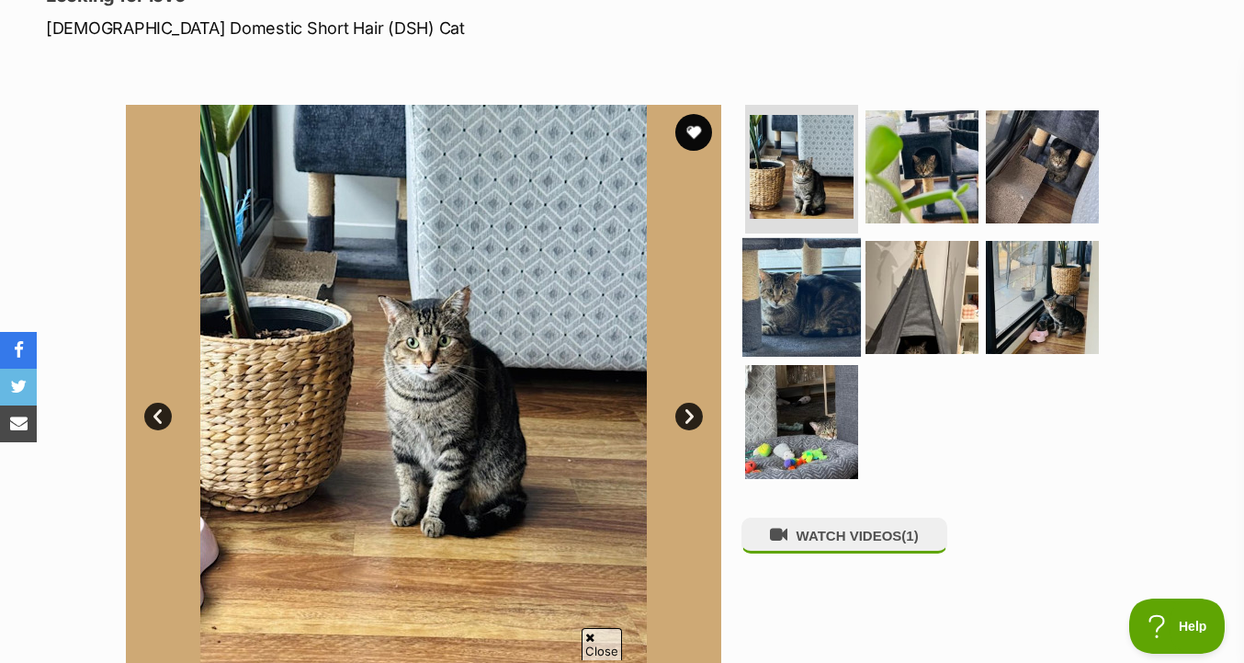
click at [821, 290] on img at bounding box center [802, 296] width 119 height 119
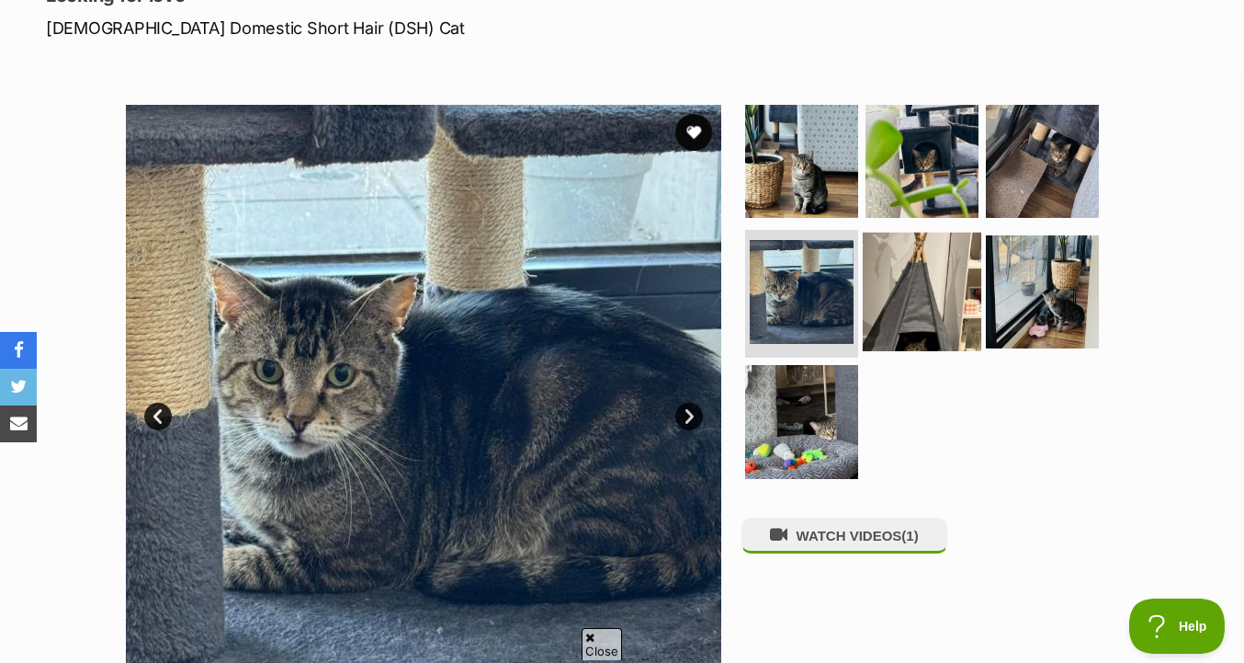
click at [917, 291] on img at bounding box center [922, 291] width 119 height 119
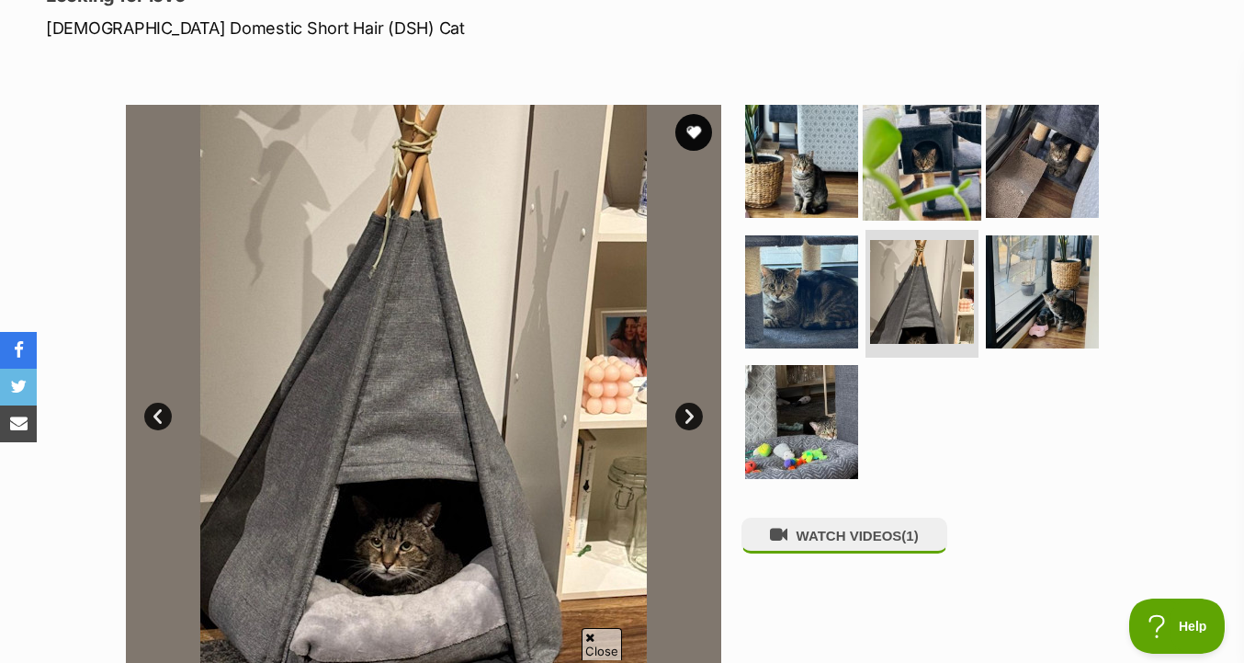
click at [916, 175] on img at bounding box center [922, 161] width 119 height 119
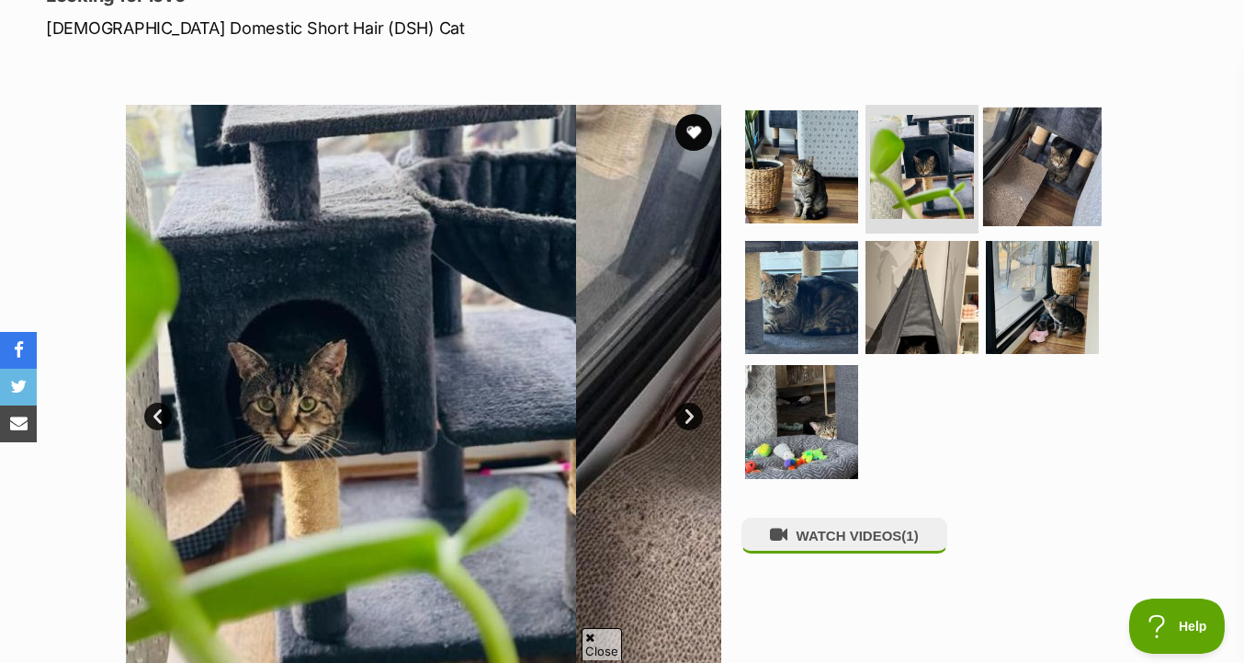
click at [1000, 180] on img at bounding box center [1042, 167] width 119 height 119
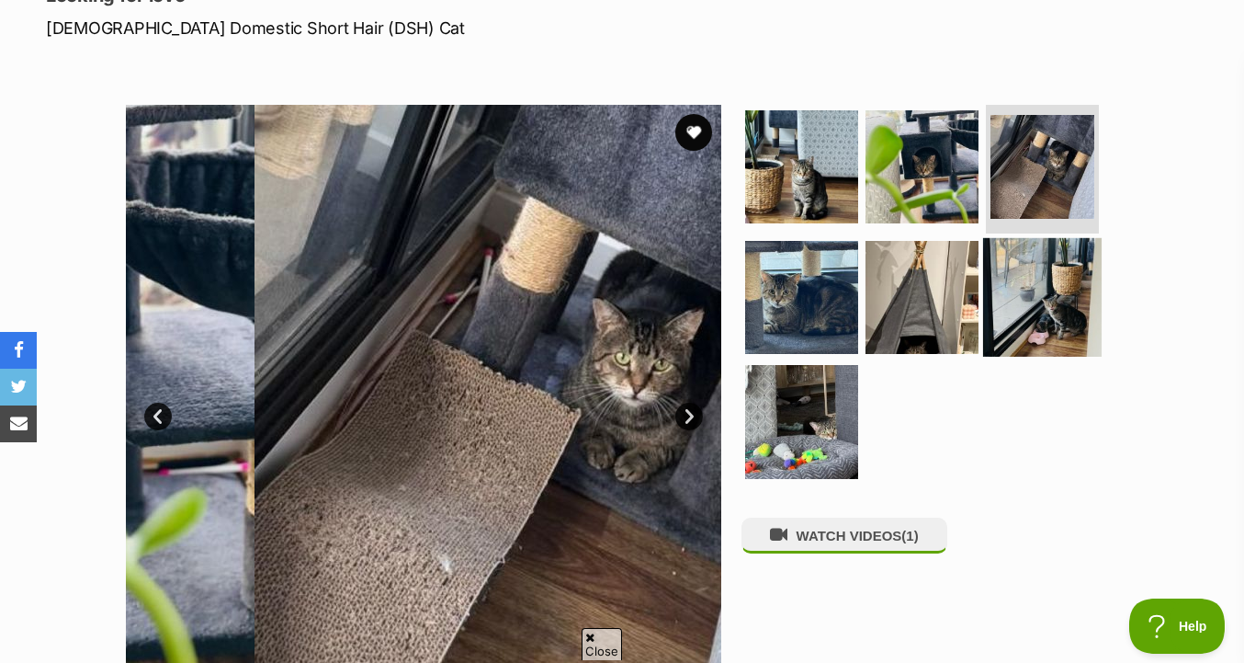
click at [1006, 275] on img at bounding box center [1042, 296] width 119 height 119
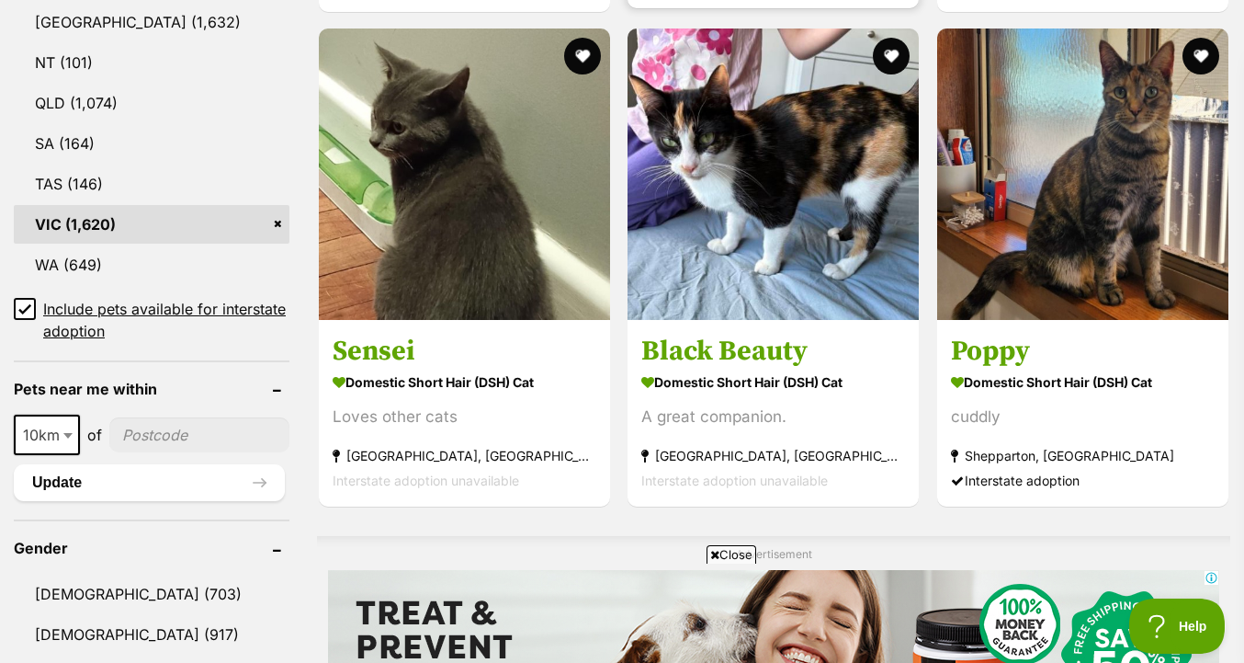
scroll to position [1068, 0]
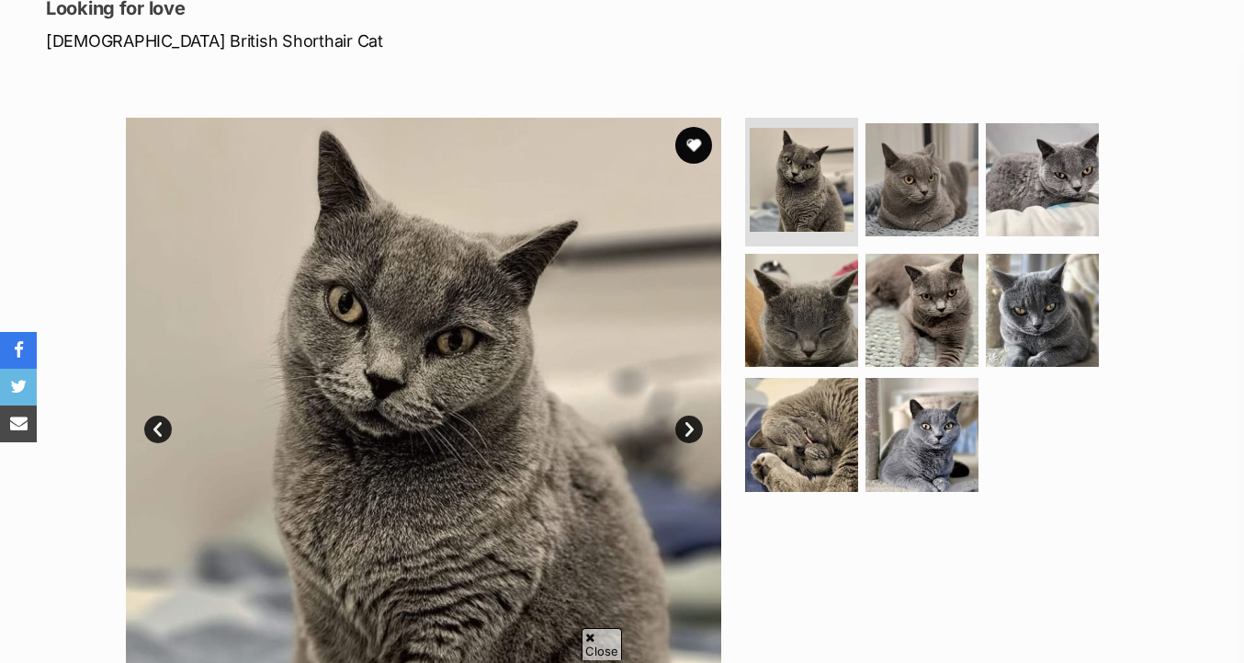
scroll to position [306, 0]
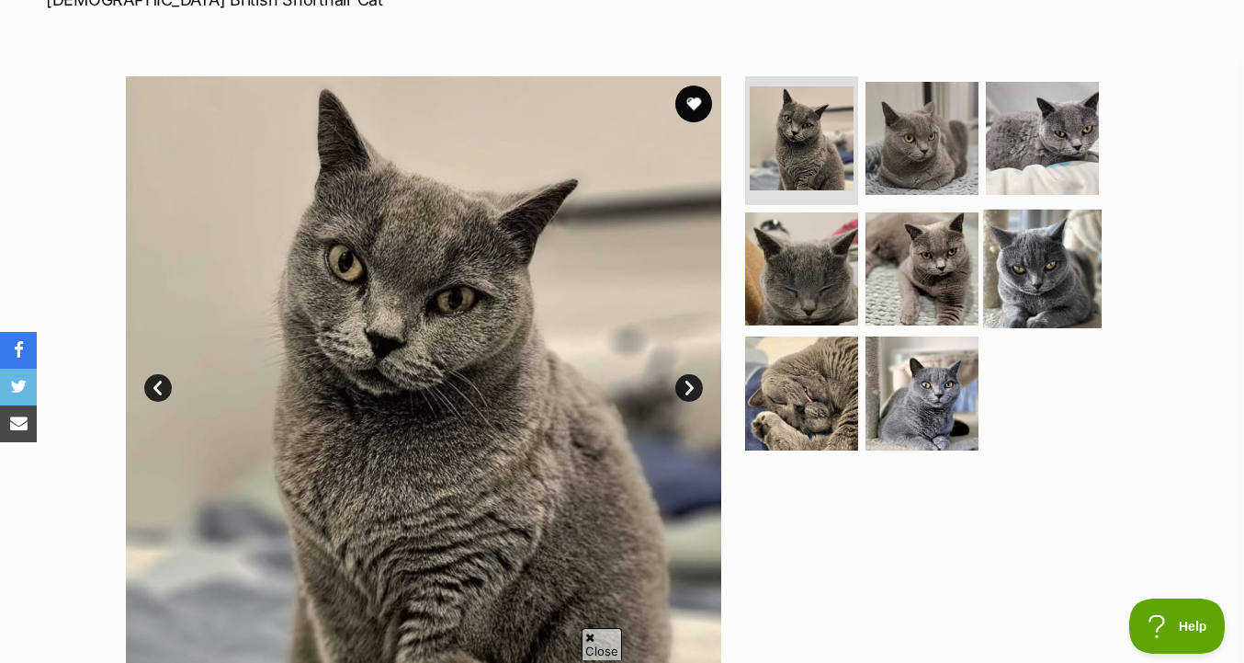
click at [1005, 287] on img at bounding box center [1042, 268] width 119 height 119
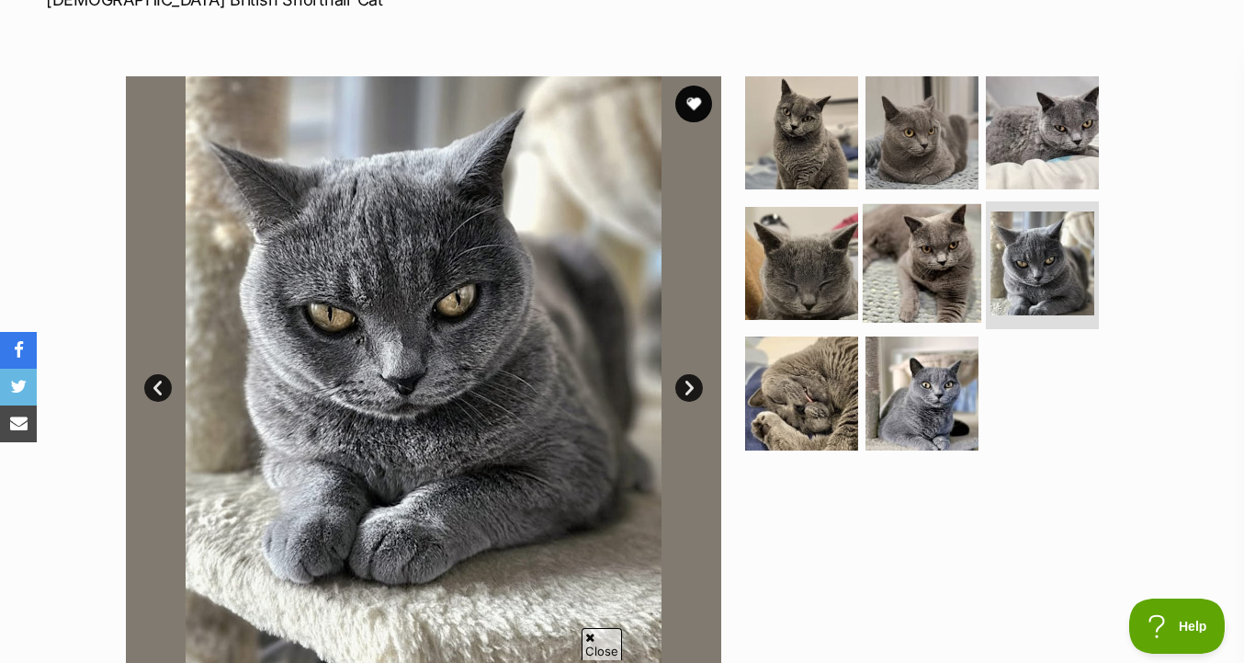
click at [954, 268] on img at bounding box center [922, 262] width 119 height 119
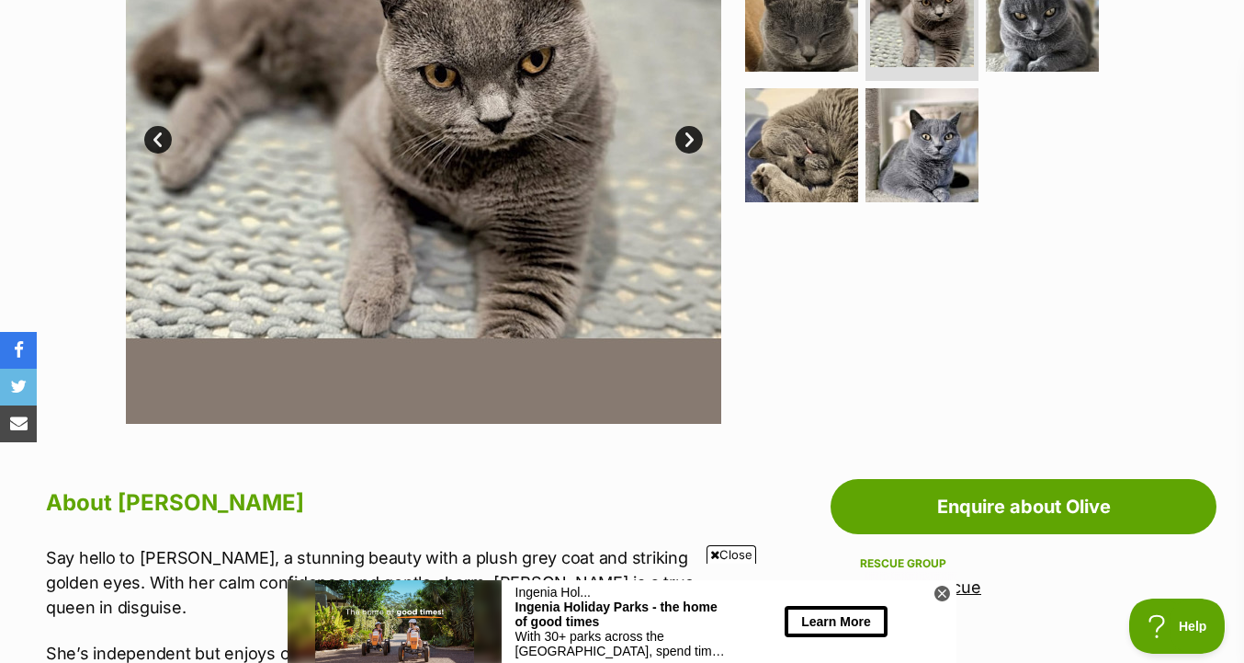
click at [738, 559] on span "Close" at bounding box center [732, 554] width 50 height 18
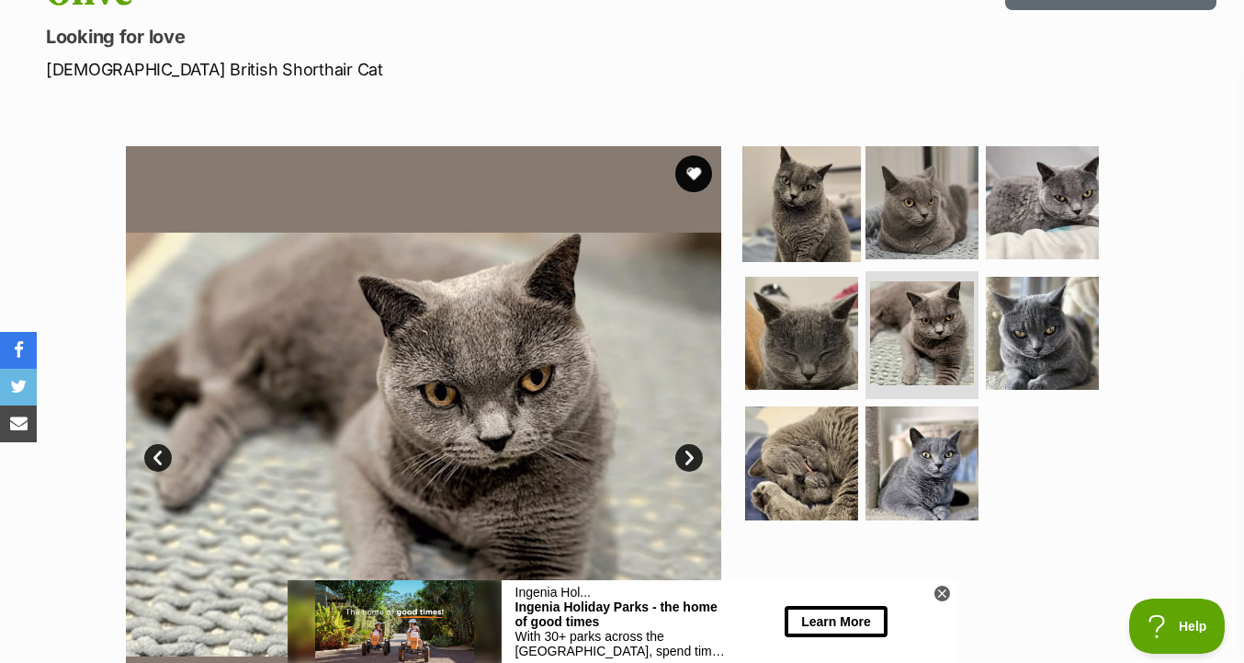
click at [847, 201] on img at bounding box center [802, 202] width 119 height 119
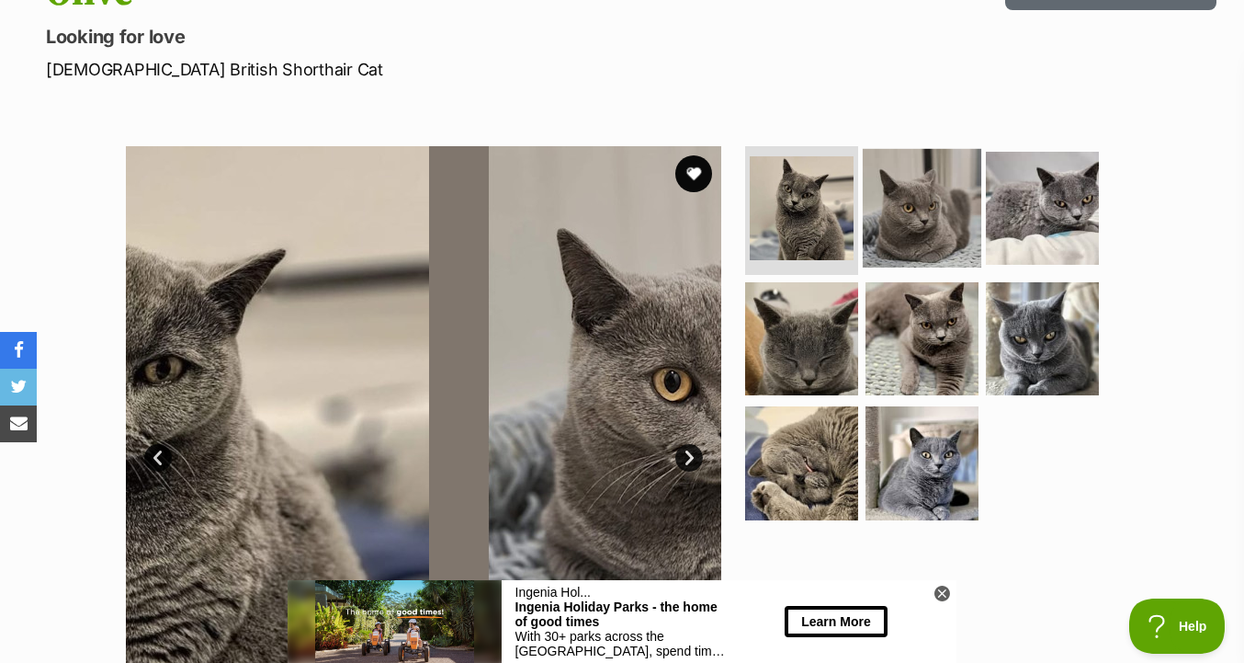
click at [940, 201] on img at bounding box center [922, 208] width 119 height 119
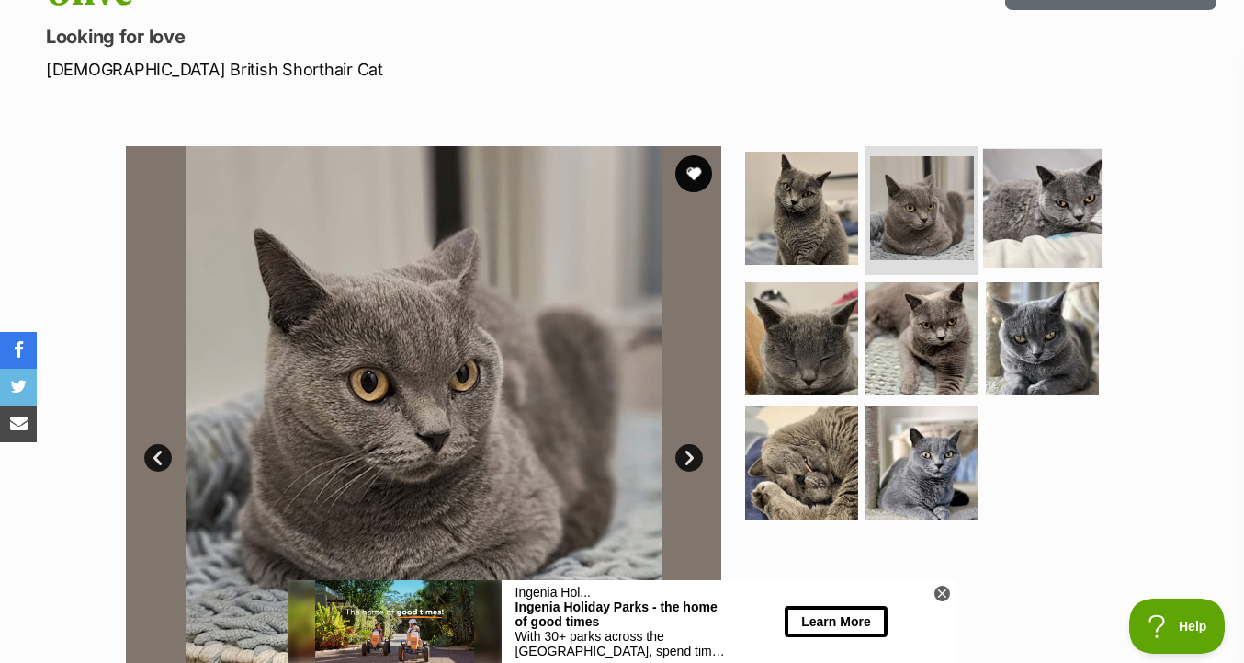
click at [1059, 222] on img at bounding box center [1042, 208] width 119 height 119
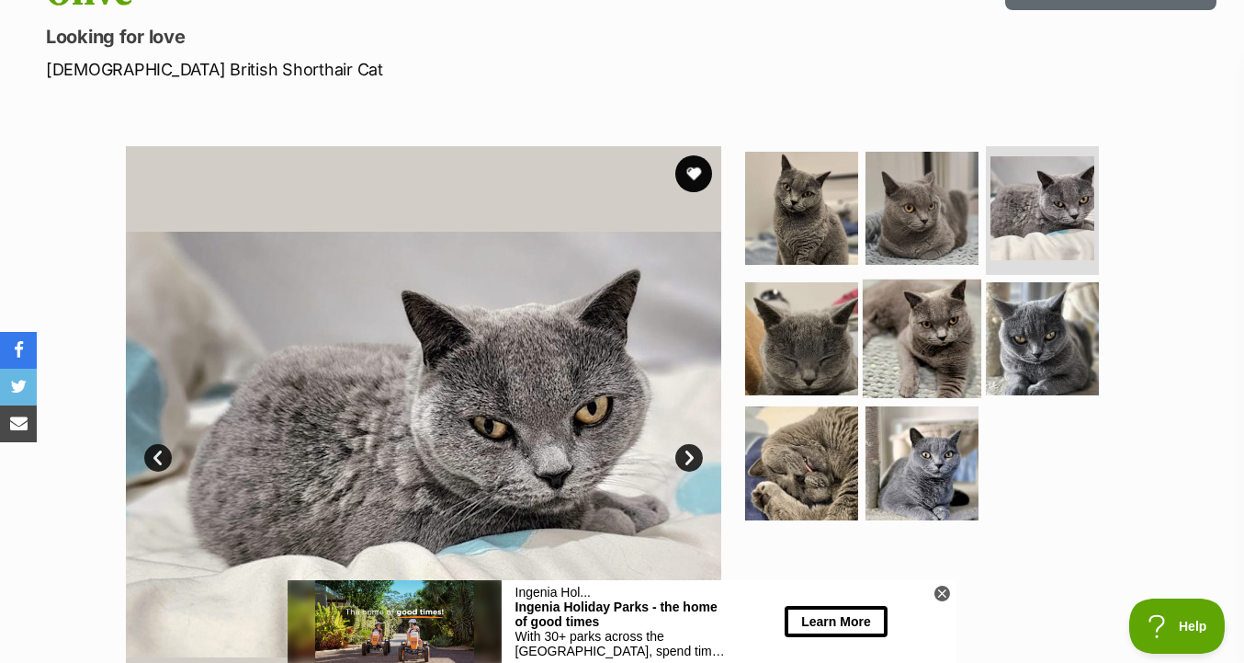
click at [919, 356] on img at bounding box center [922, 337] width 119 height 119
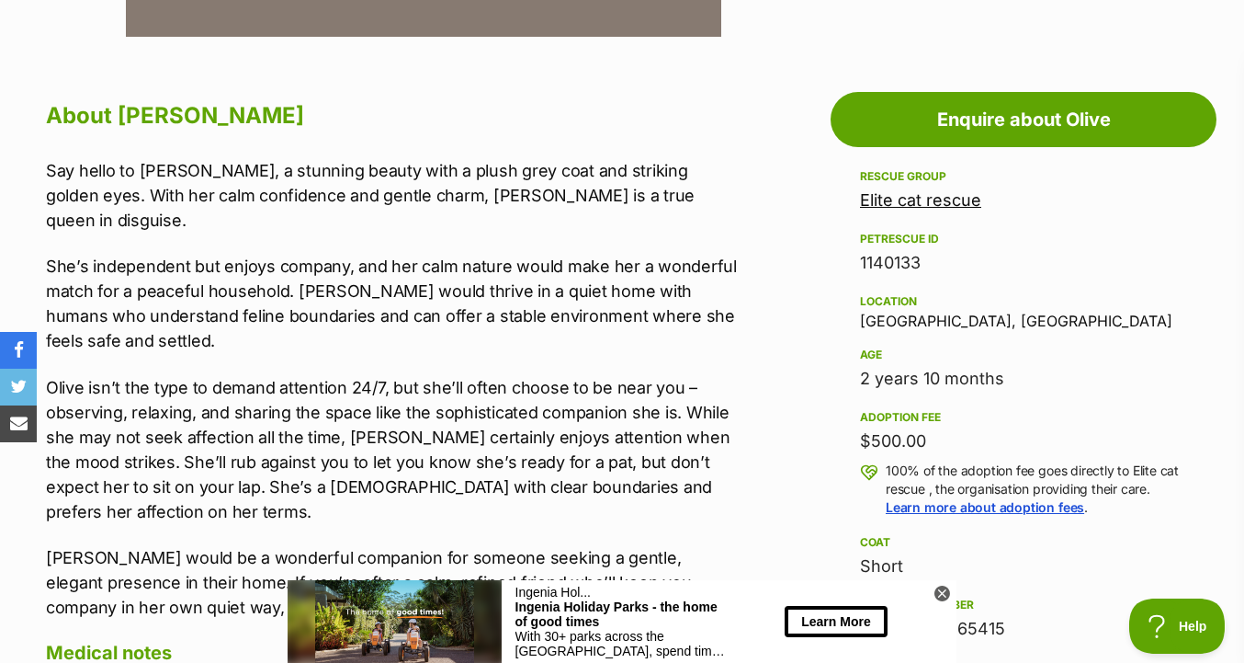
scroll to position [940, 0]
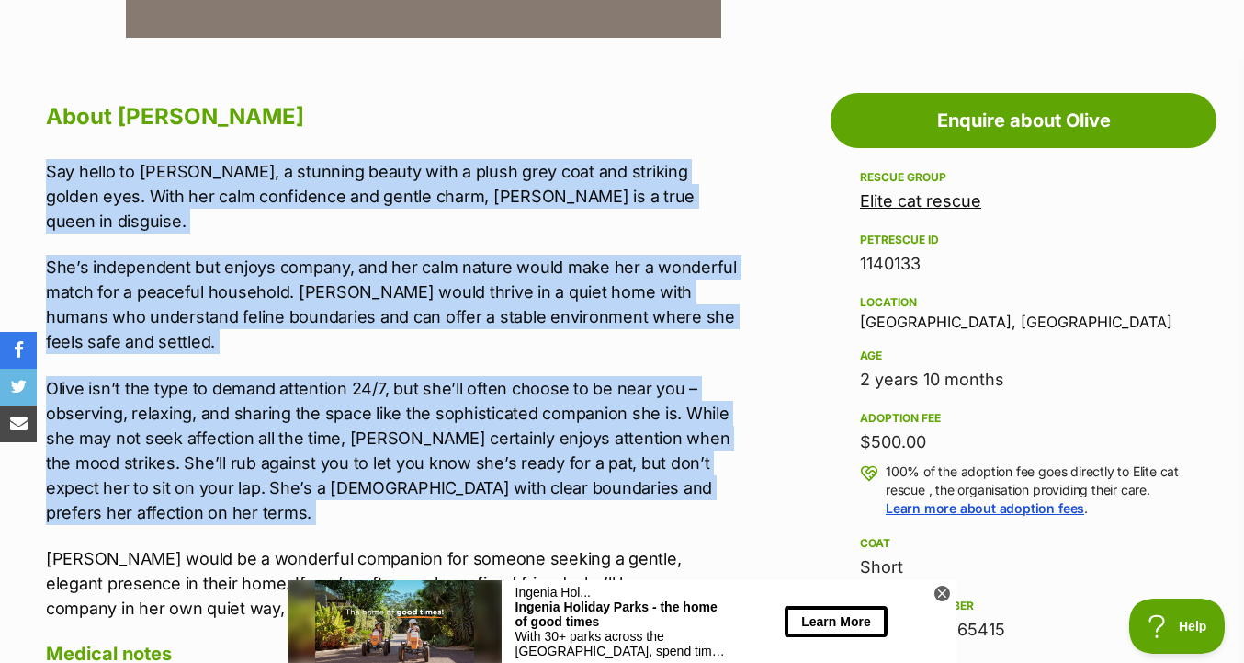
drag, startPoint x: 764, startPoint y: 482, endPoint x: 763, endPoint y: 147, distance: 334.6
